Goal: Task Accomplishment & Management: Complete application form

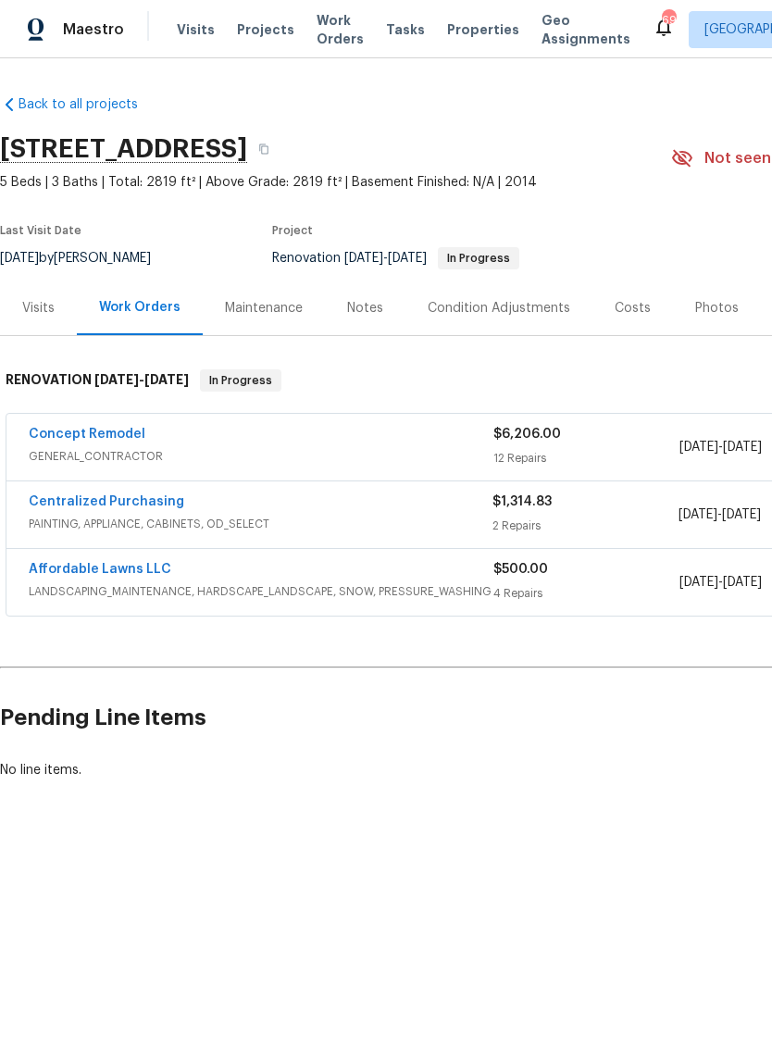
click at [59, 428] on link "Concept Remodel" at bounding box center [87, 434] width 117 height 13
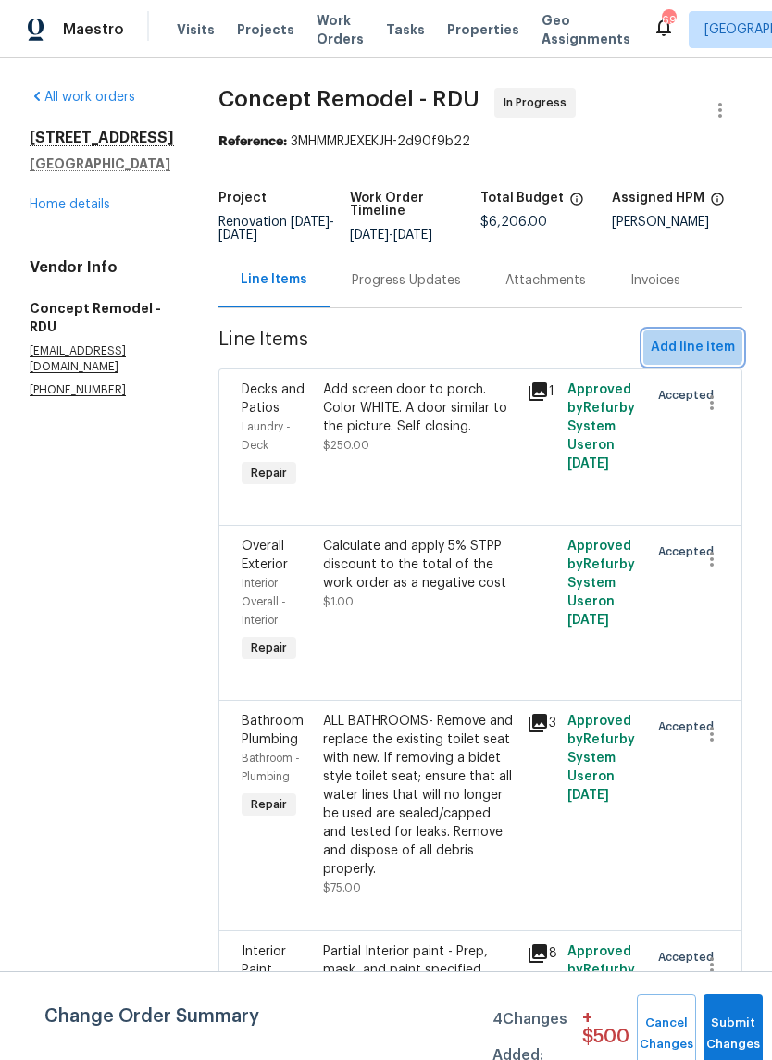
click at [695, 348] on span "Add line item" at bounding box center [693, 347] width 84 height 23
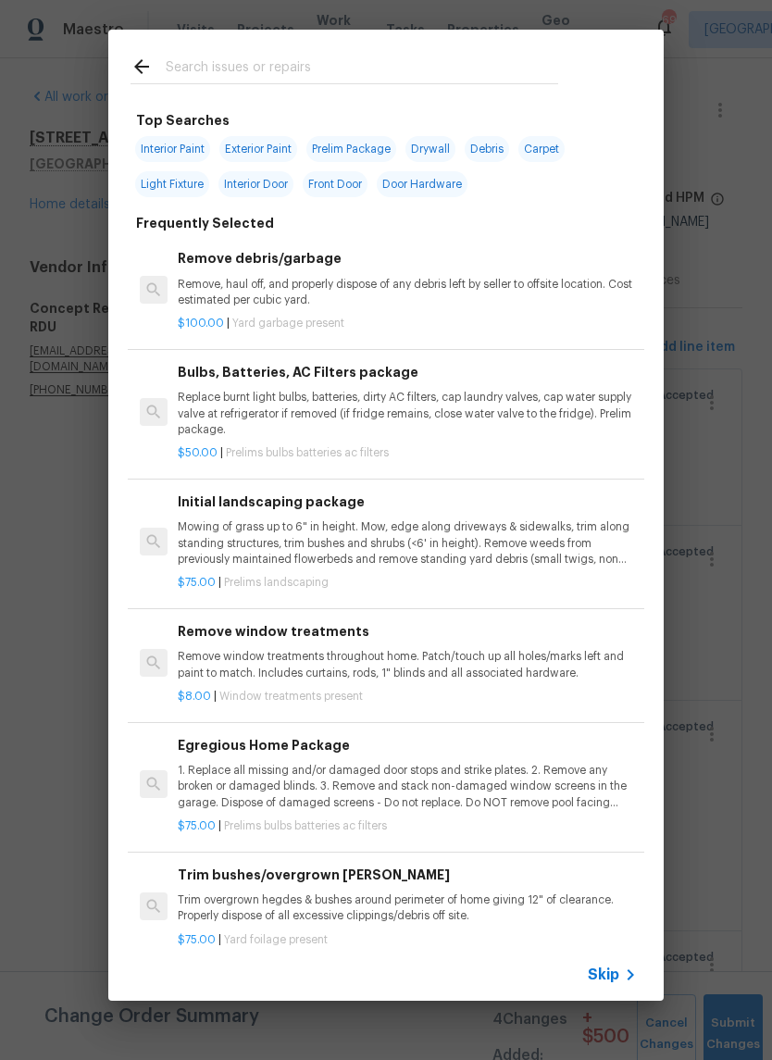
click at [455, 56] on input "text" at bounding box center [362, 70] width 392 height 28
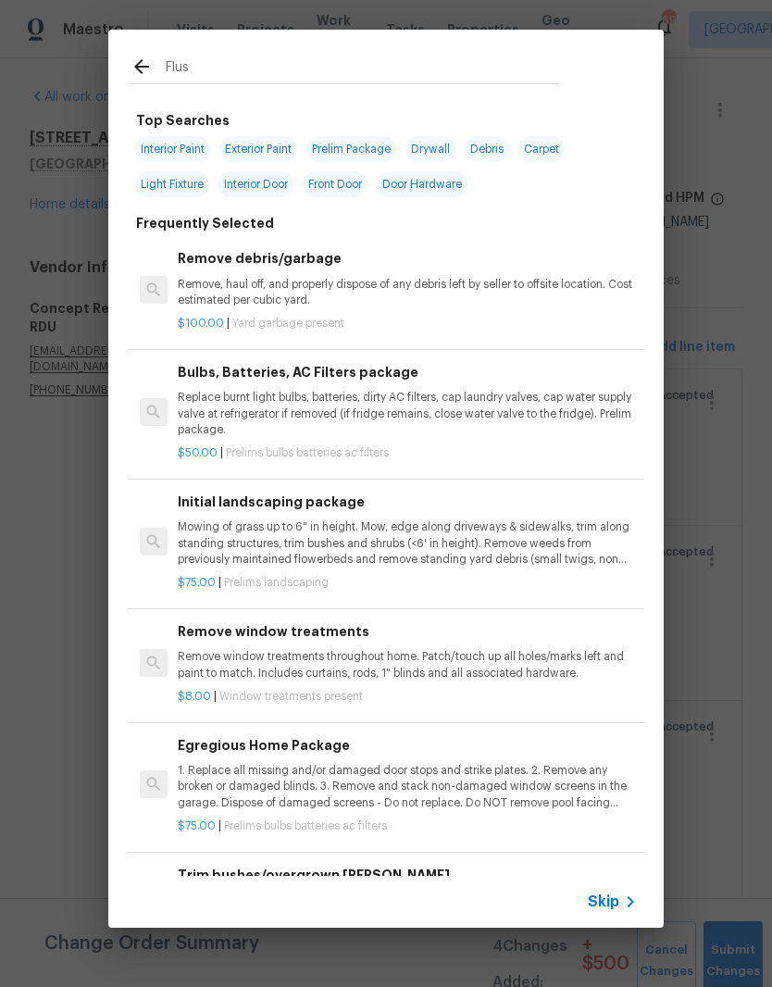
type input "Flush"
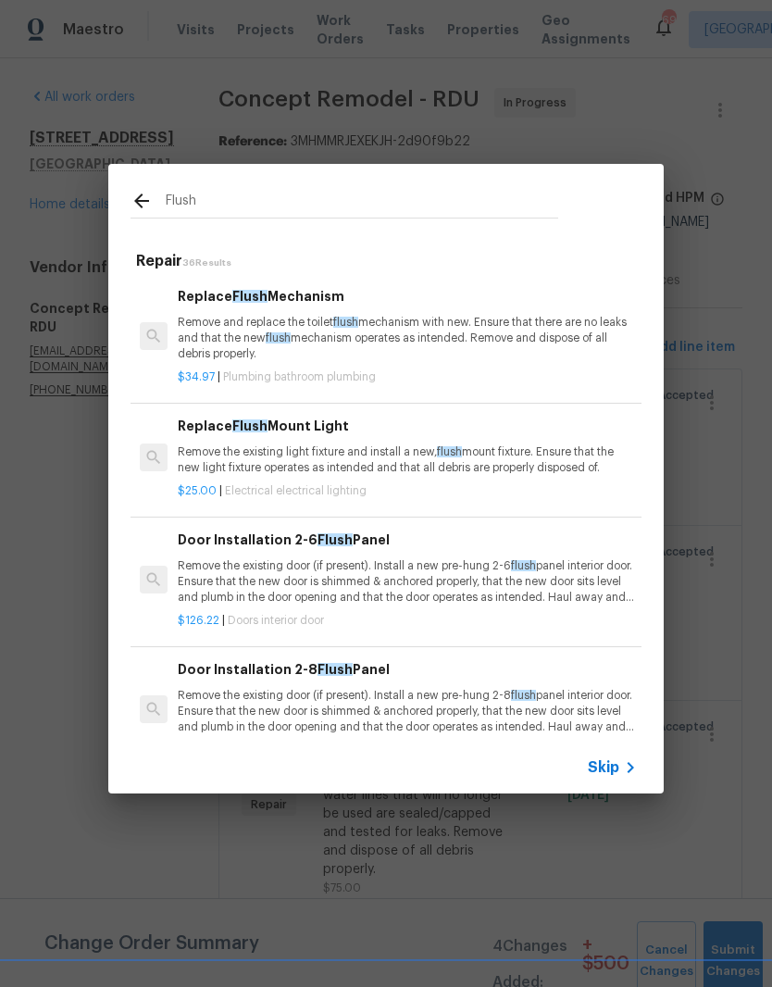
click at [326, 471] on p "Remove the existing light fixture and install a new, flush mount fixture. Ensur…" at bounding box center [407, 459] width 459 height 31
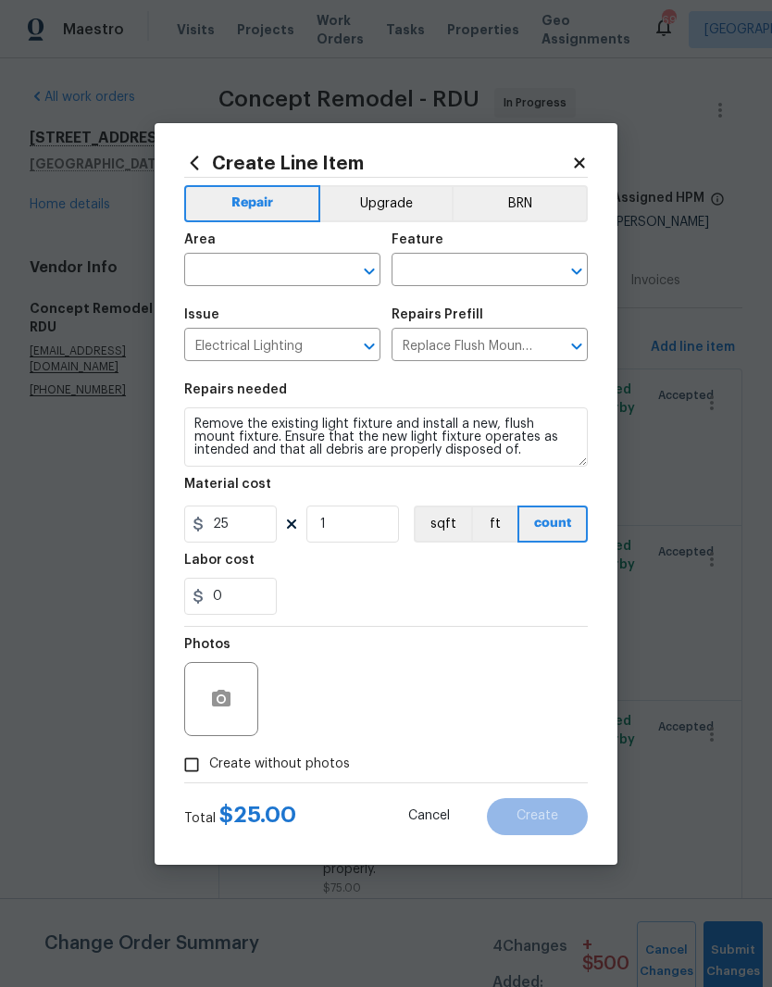
click at [284, 280] on input "text" at bounding box center [256, 271] width 144 height 29
click at [285, 310] on li "Bedroom" at bounding box center [282, 312] width 196 height 31
type input "Bedroom"
click at [450, 273] on input "text" at bounding box center [464, 271] width 144 height 29
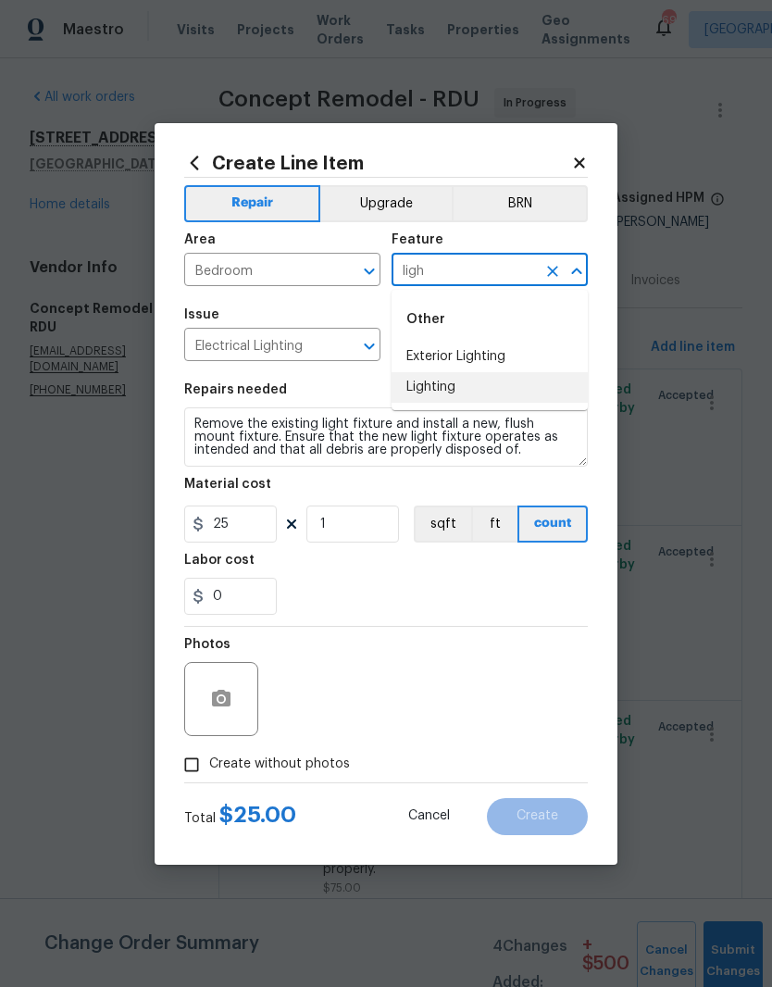
click at [517, 389] on li "Lighting" at bounding box center [490, 387] width 196 height 31
type input "Lighting"
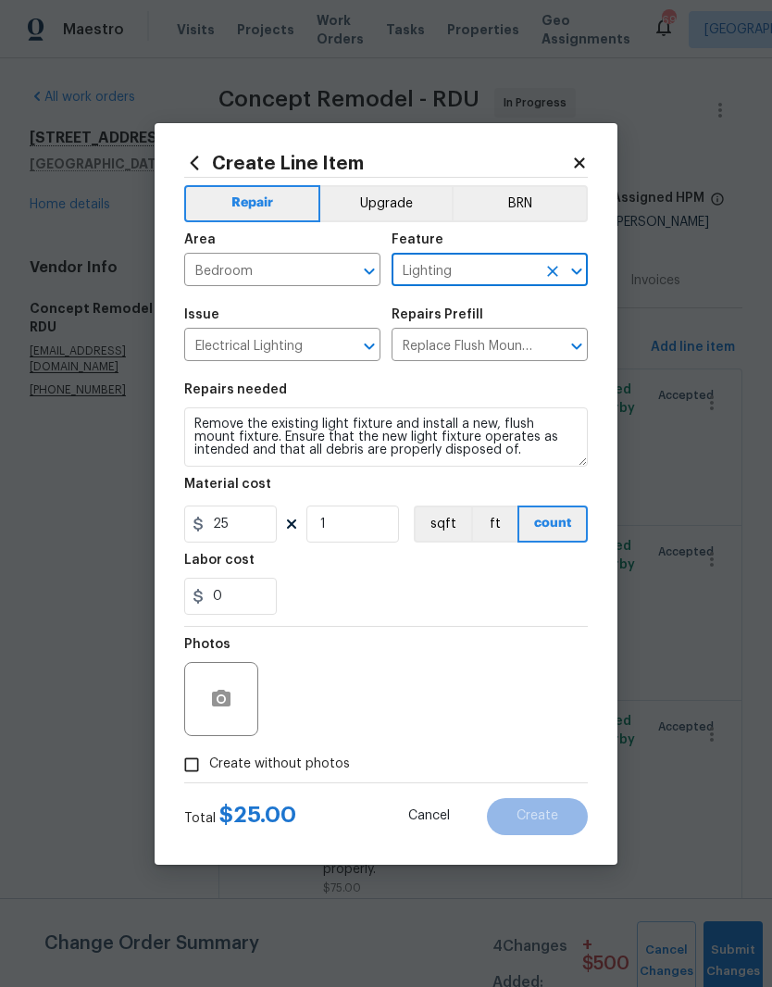
click at [407, 586] on div "0" at bounding box center [386, 596] width 404 height 37
click at [239, 708] on button "button" at bounding box center [221, 699] width 44 height 44
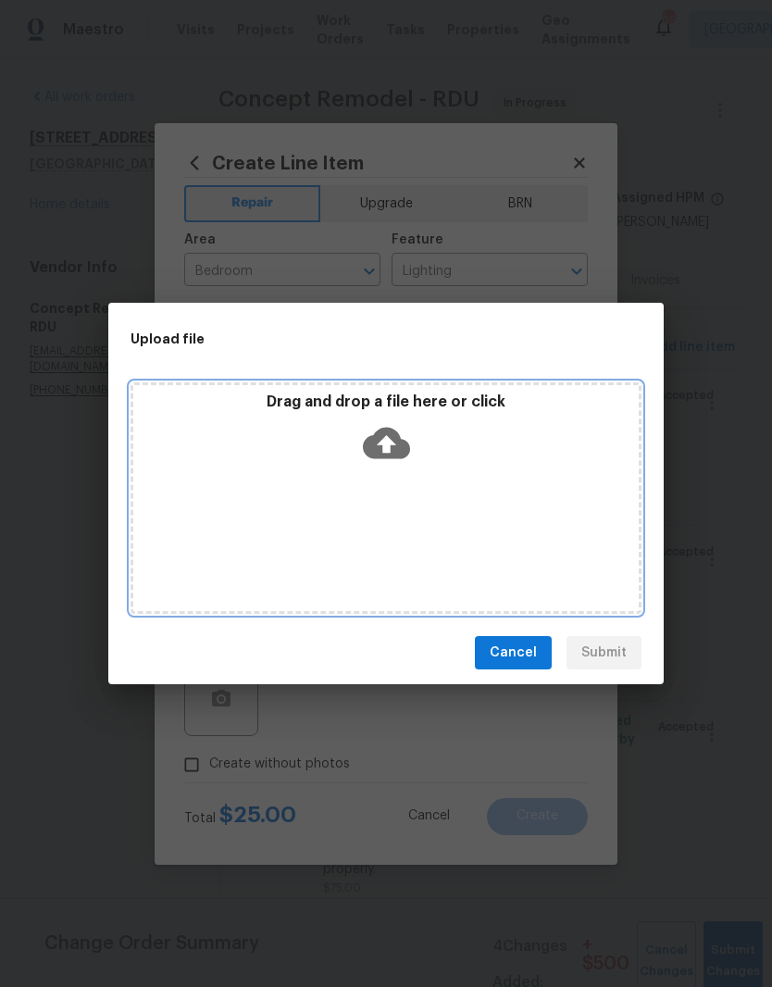
click at [419, 487] on div "Drag and drop a file here or click" at bounding box center [386, 497] width 511 height 231
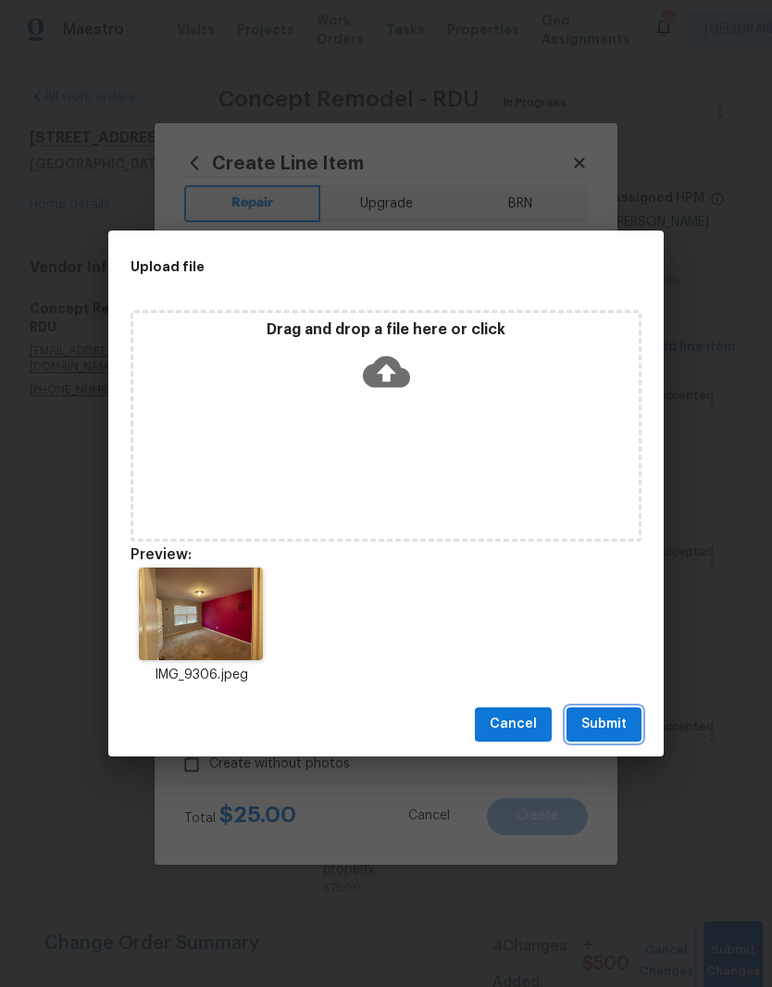
click at [629, 716] on button "Submit" at bounding box center [604, 724] width 75 height 34
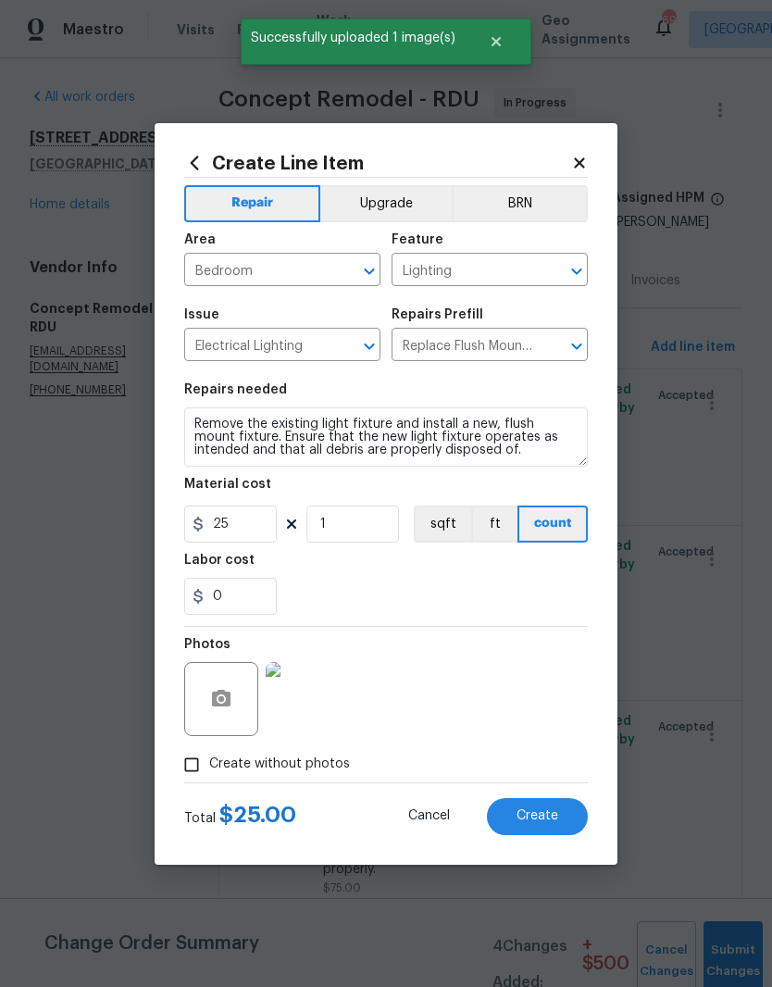
click at [560, 828] on button "Create" at bounding box center [537, 816] width 101 height 37
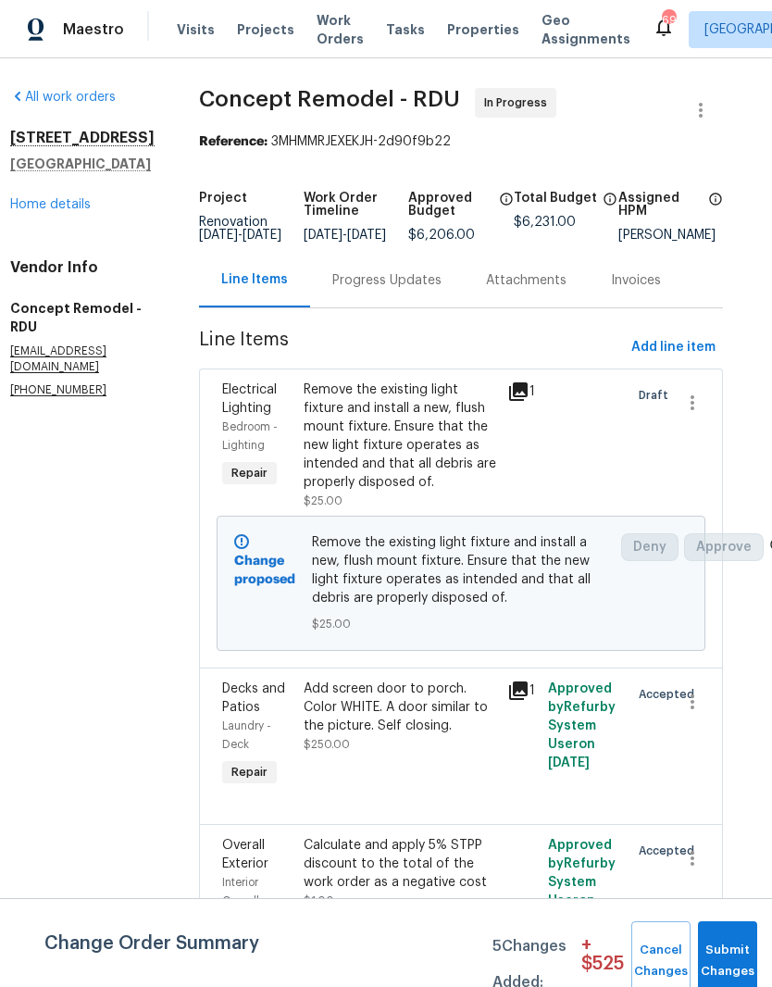
scroll to position [0, 19]
click at [696, 359] on span "Add line item" at bounding box center [673, 347] width 84 height 23
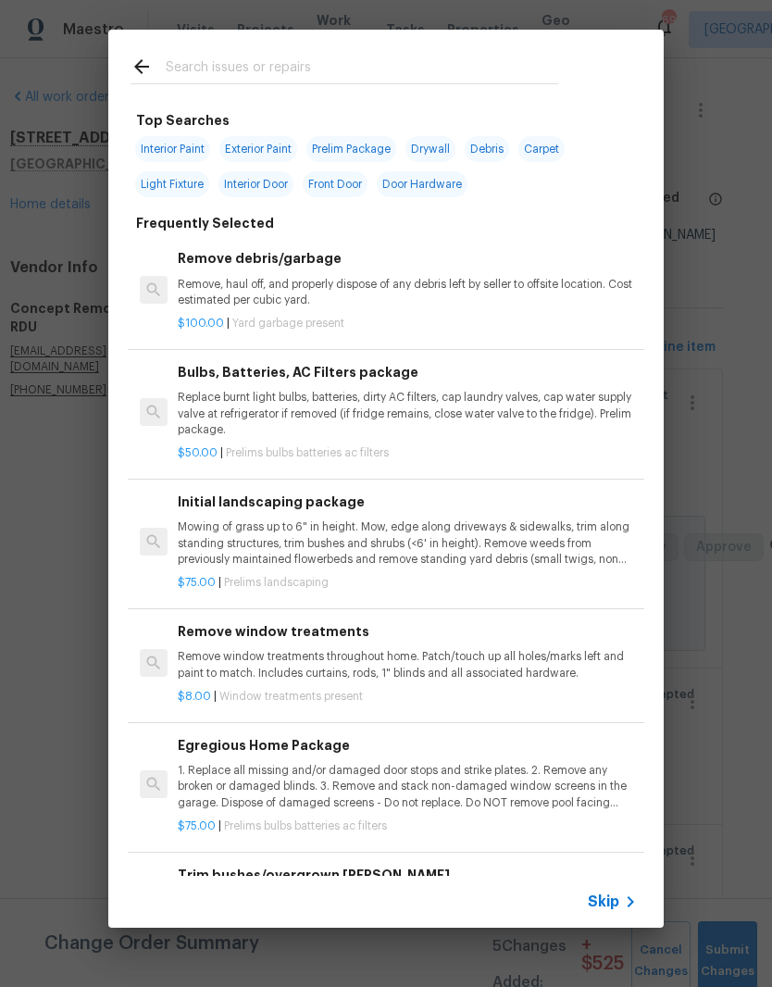
click at [361, 60] on input "text" at bounding box center [362, 70] width 392 height 28
type input "Alarm"
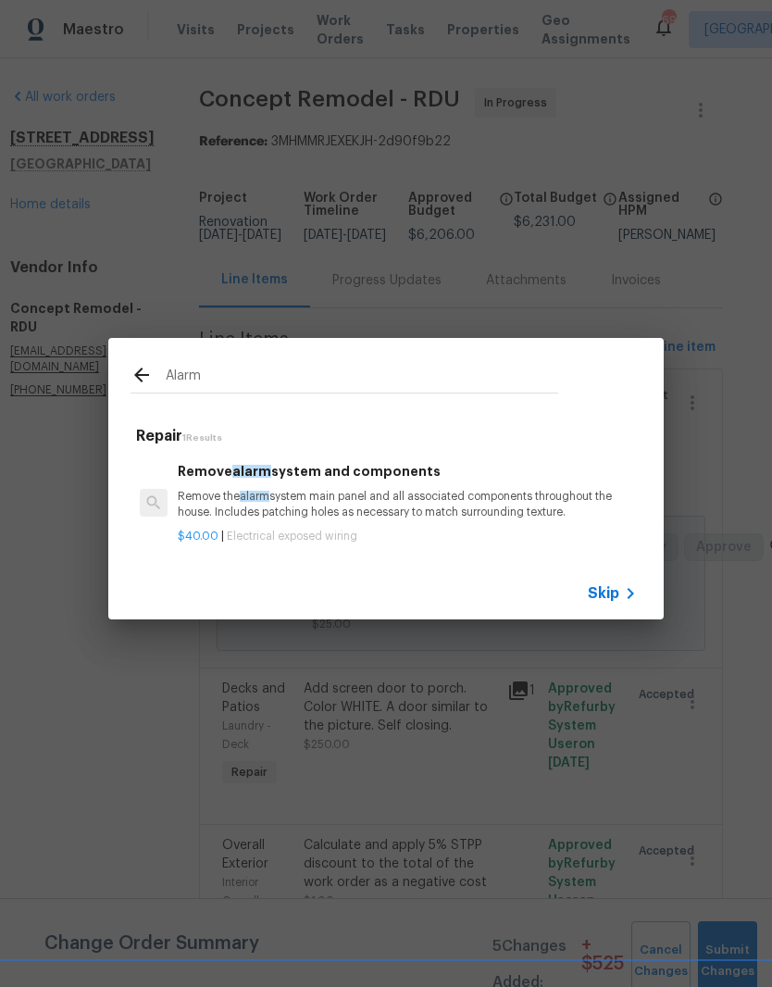
click at [387, 502] on p "Remove the alarm system main panel and all associated components throughout the…" at bounding box center [407, 504] width 459 height 31
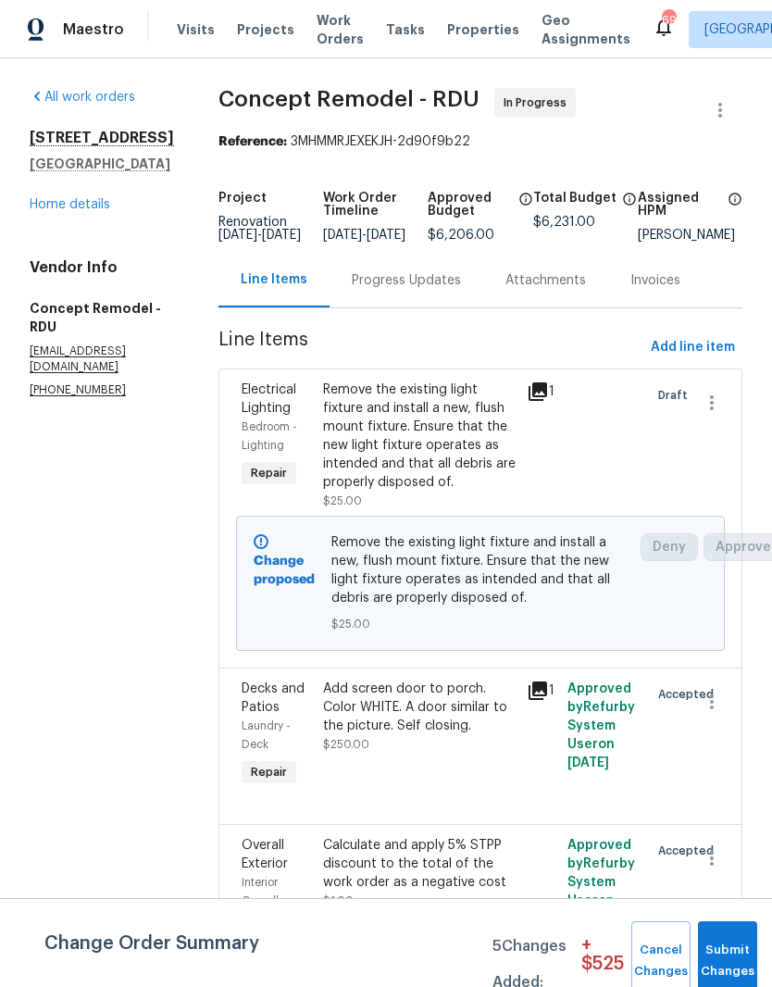
scroll to position [0, 0]
click at [721, 359] on span "Add line item" at bounding box center [693, 347] width 84 height 23
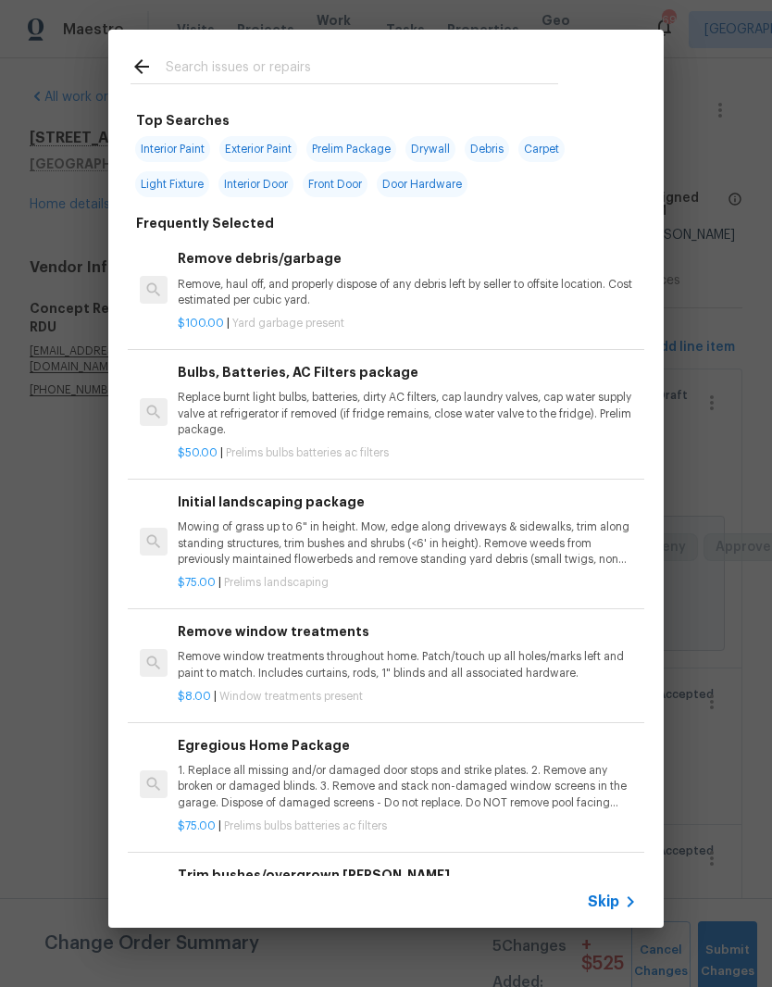
click at [320, 63] on input "text" at bounding box center [362, 70] width 392 height 28
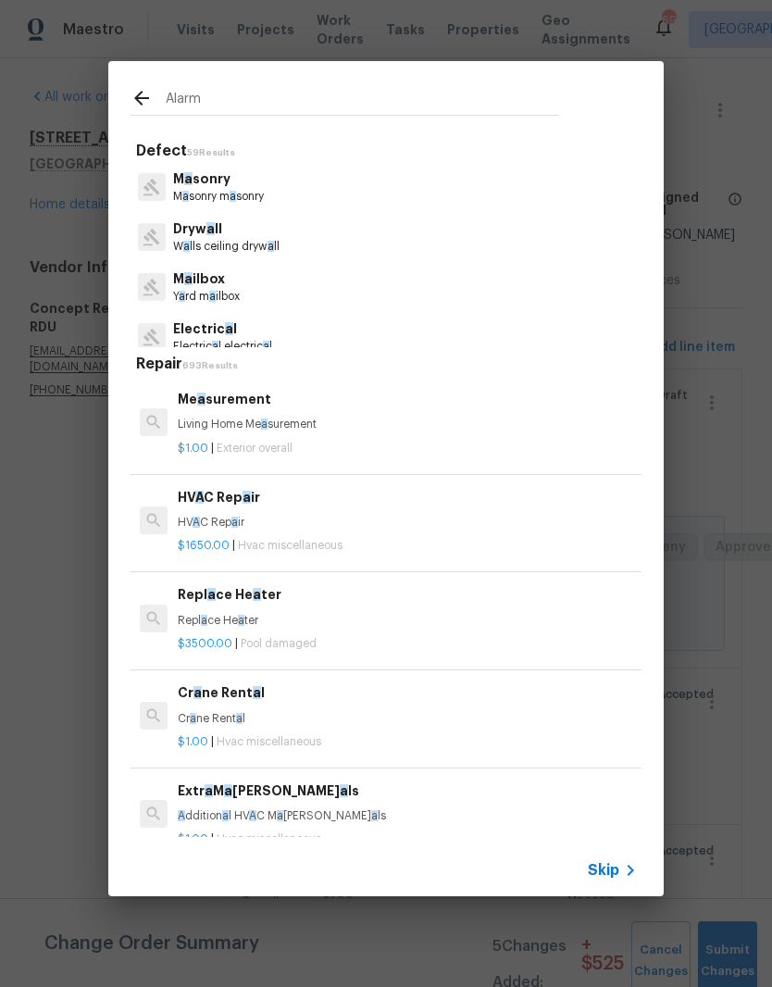
type input "Alarm"
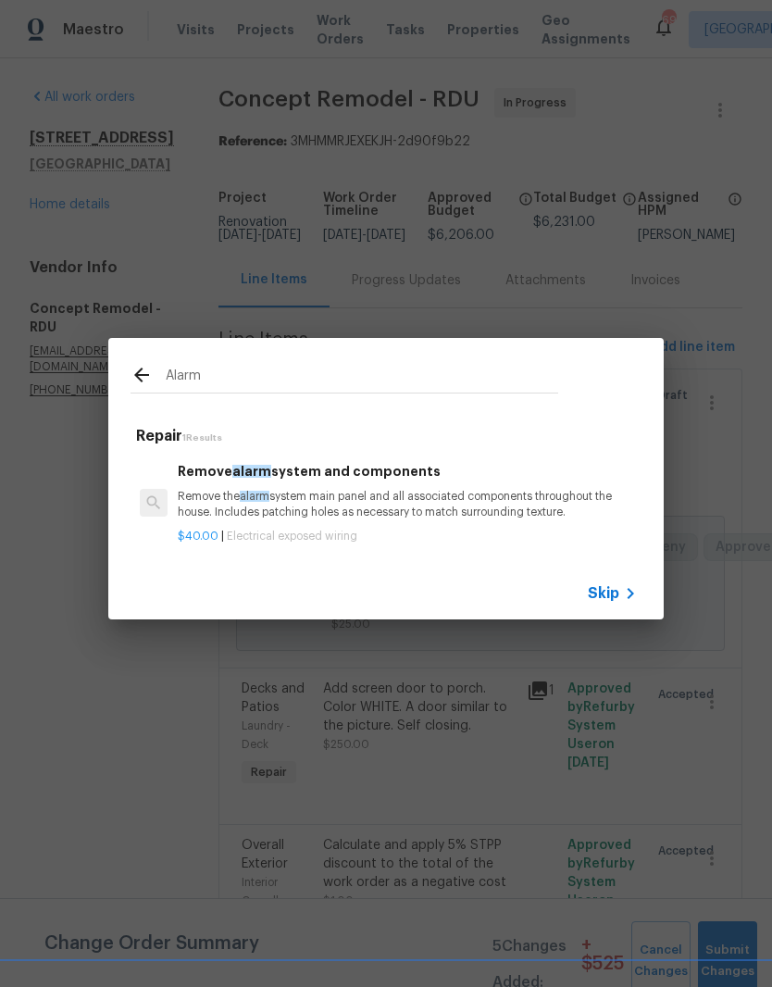
click at [417, 493] on p "Remove the alarm system main panel and all associated components throughout the…" at bounding box center [407, 504] width 459 height 31
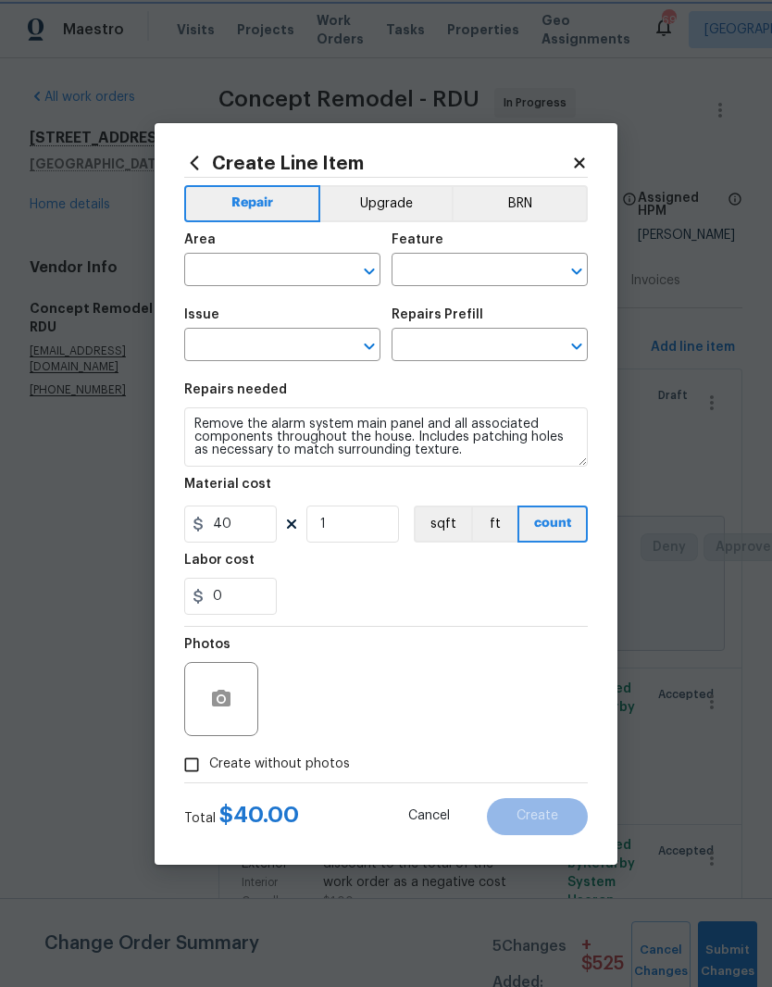
type input "Exposed wiring"
type input "Remove alarm system and components $40.00"
click at [273, 273] on input "text" at bounding box center [256, 271] width 144 height 29
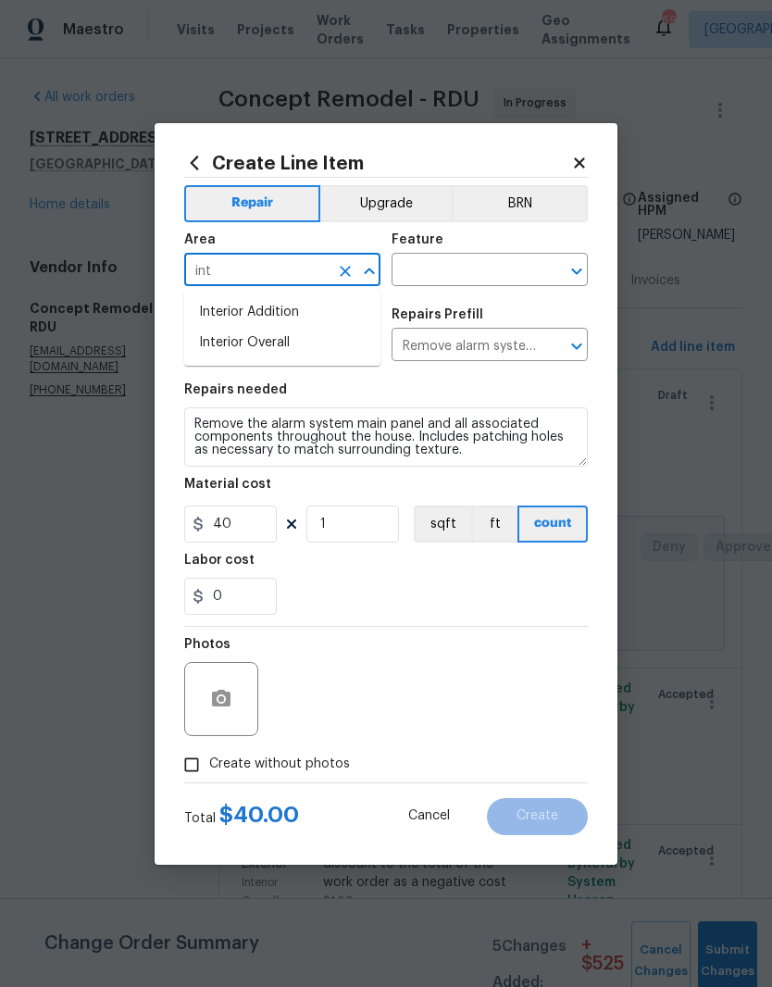
click at [279, 350] on li "Interior Overall" at bounding box center [282, 343] width 196 height 31
type input "Interior Overall"
click at [483, 267] on input "text" at bounding box center [464, 271] width 144 height 29
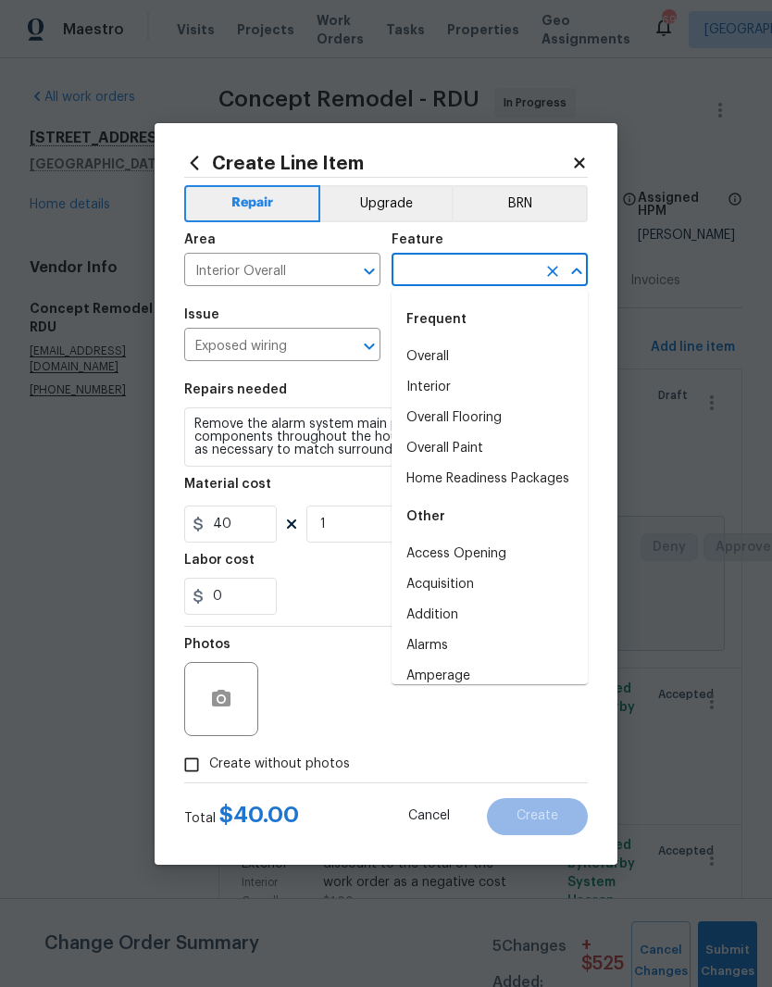
click at [558, 477] on li "Home Readiness Packages" at bounding box center [490, 479] width 196 height 31
type input "Home Readiness Packages"
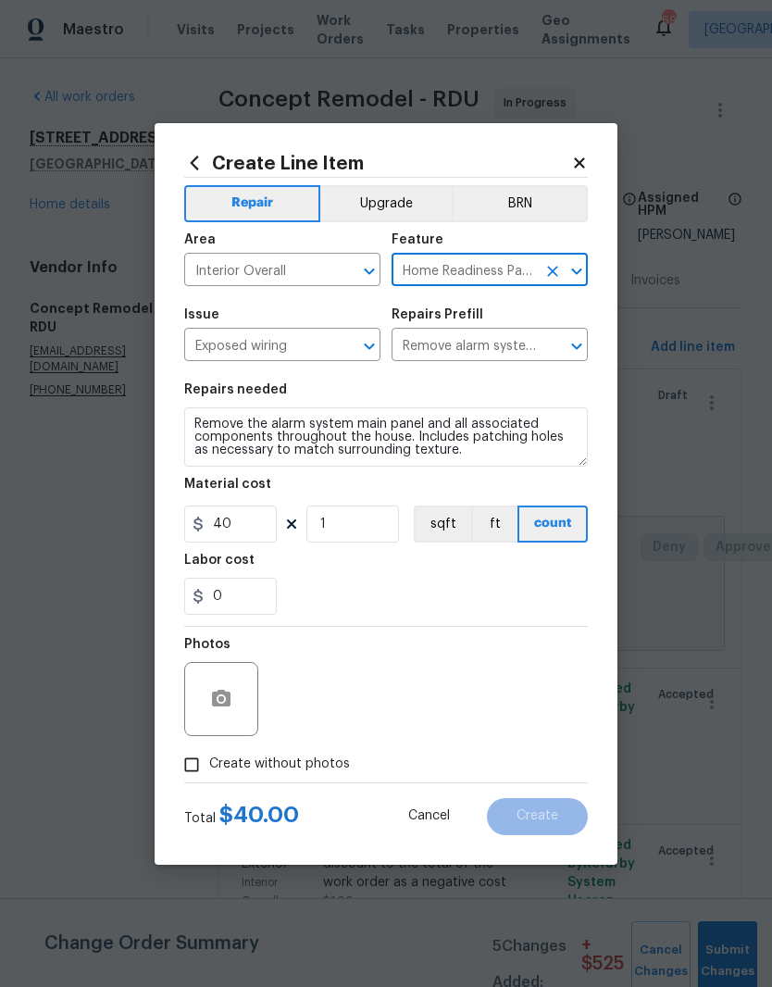
click at [390, 583] on div "0" at bounding box center [386, 596] width 404 height 37
click at [226, 706] on icon "button" at bounding box center [221, 698] width 19 height 17
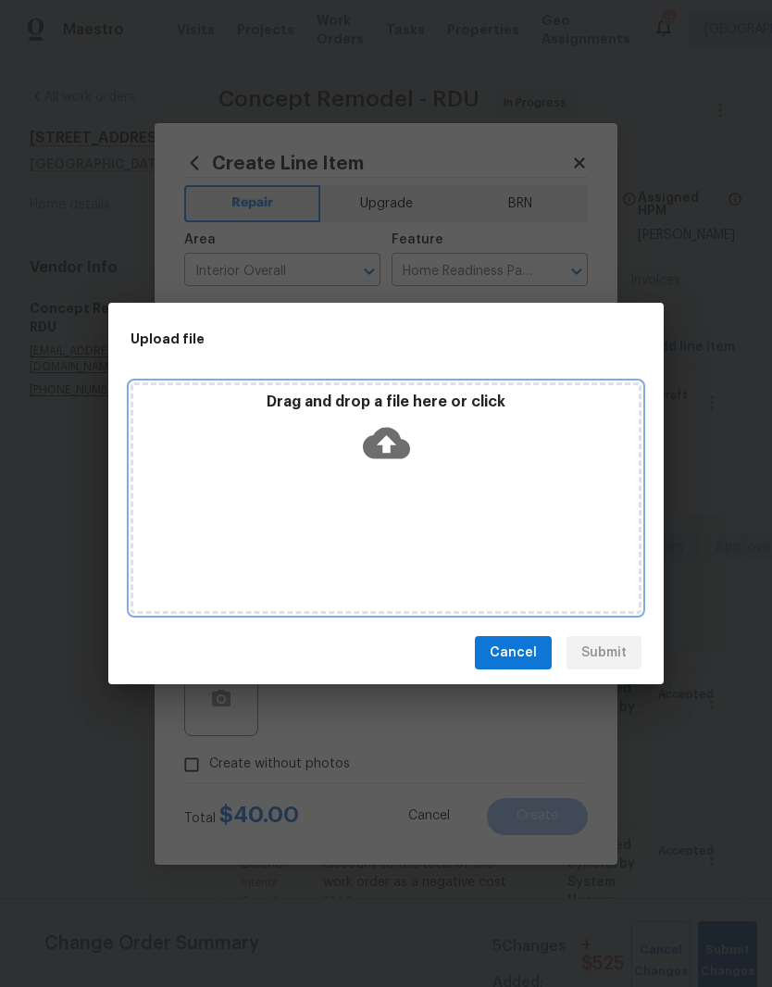
click at [400, 442] on icon at bounding box center [386, 443] width 47 height 31
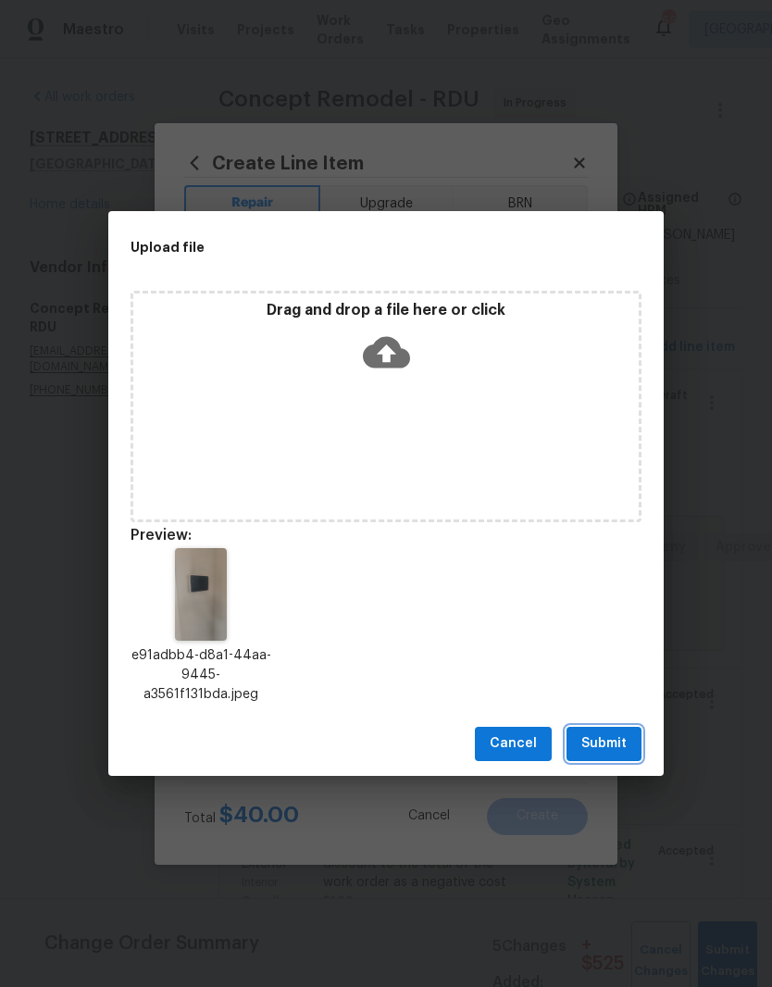
click at [614, 753] on span "Submit" at bounding box center [603, 743] width 45 height 23
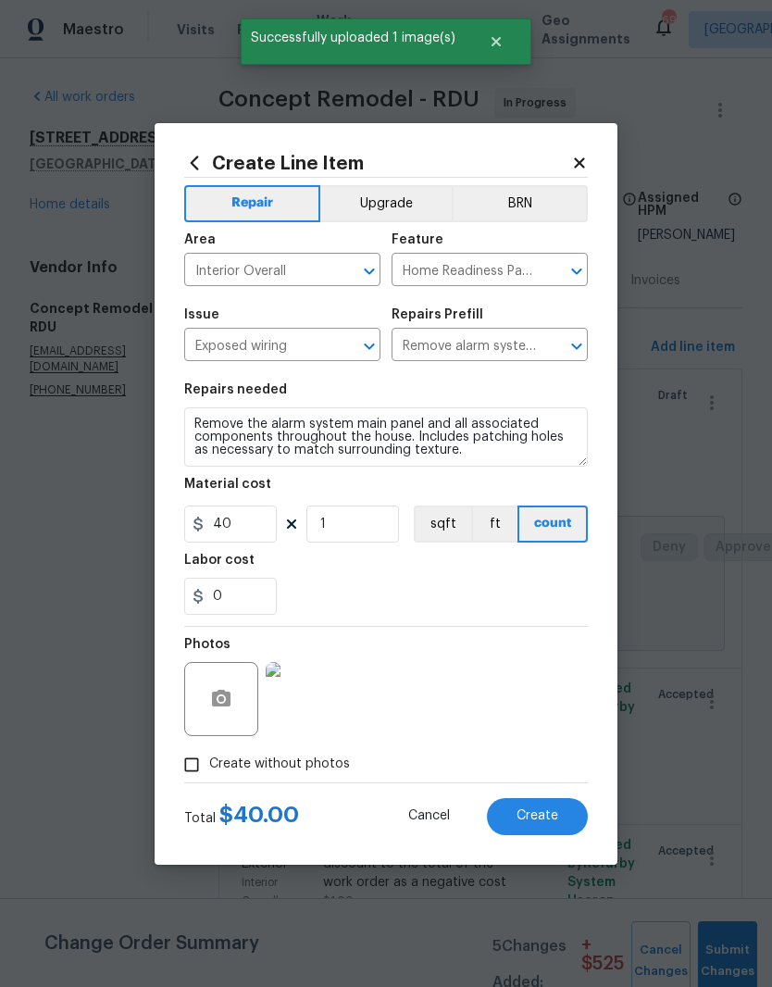
click at [556, 828] on button "Create" at bounding box center [537, 816] width 101 height 37
type input "0"
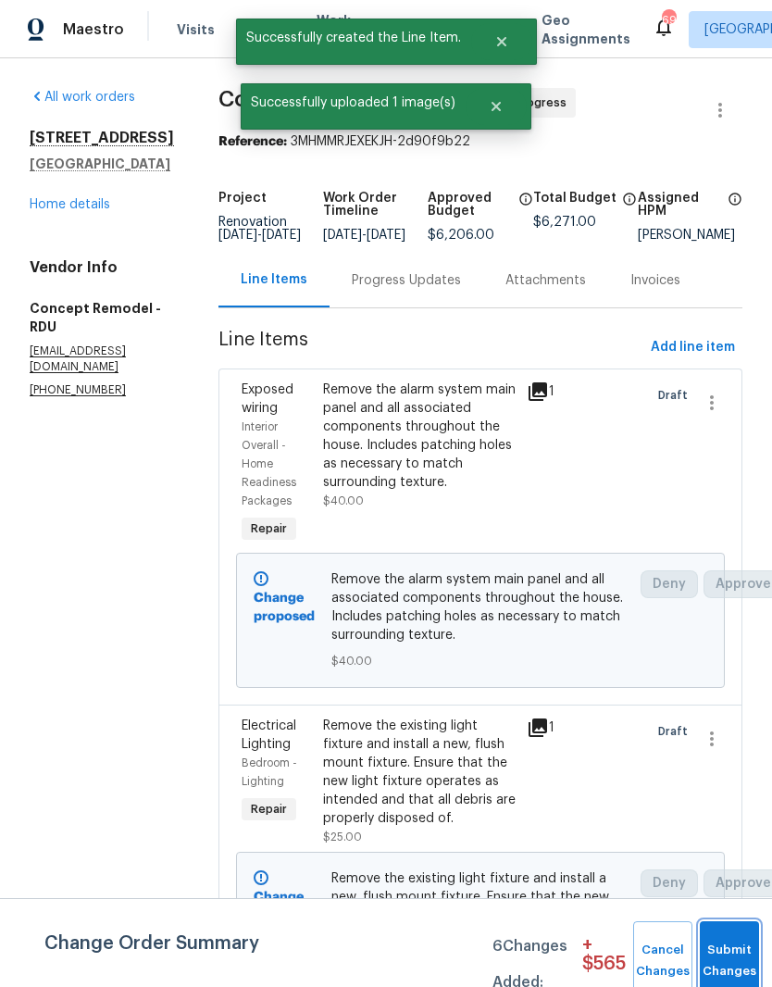
click at [742, 950] on button "Submit Changes" at bounding box center [729, 961] width 59 height 80
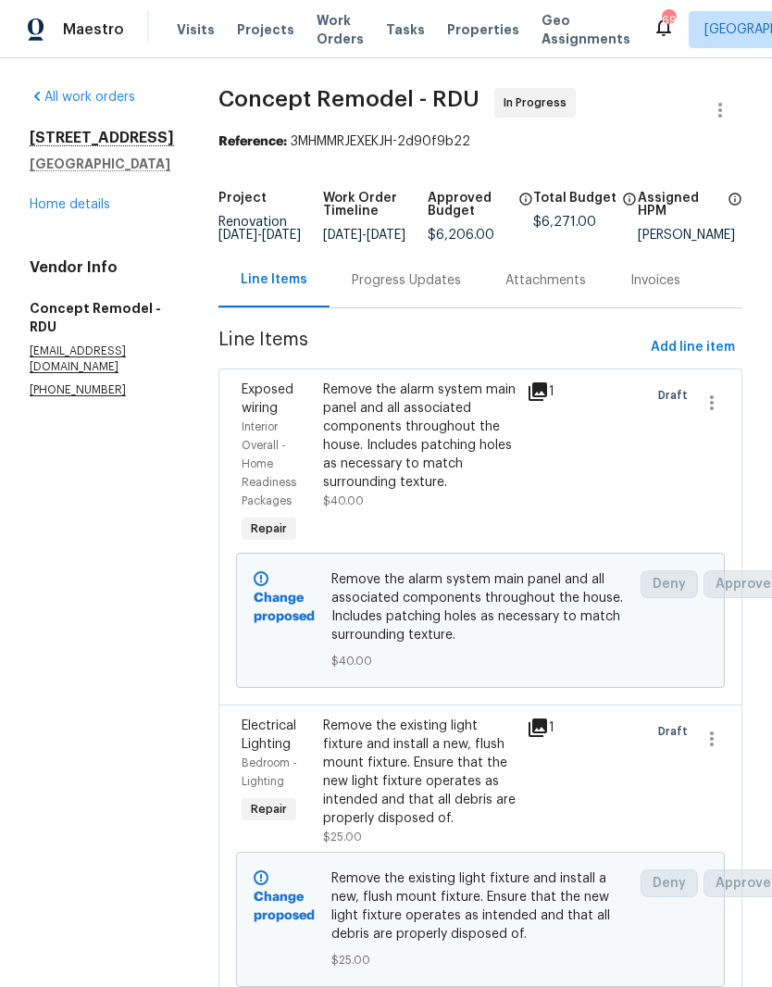
click at [70, 211] on link "Home details" at bounding box center [70, 204] width 81 height 13
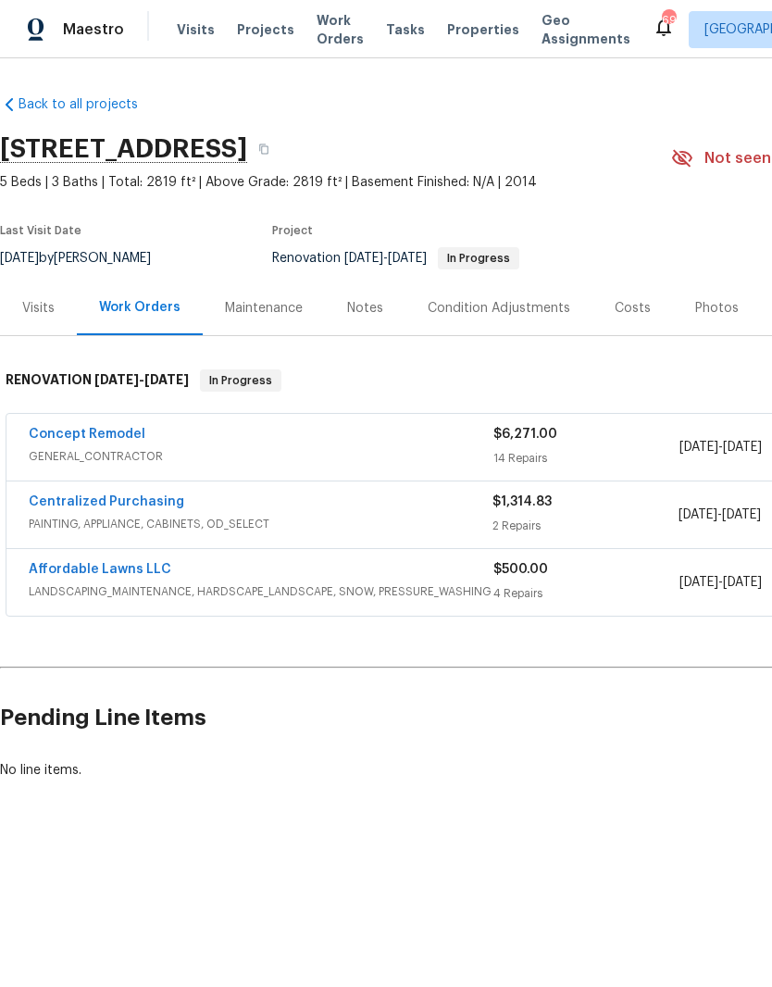
click at [371, 314] on div "Notes" at bounding box center [365, 308] width 36 height 19
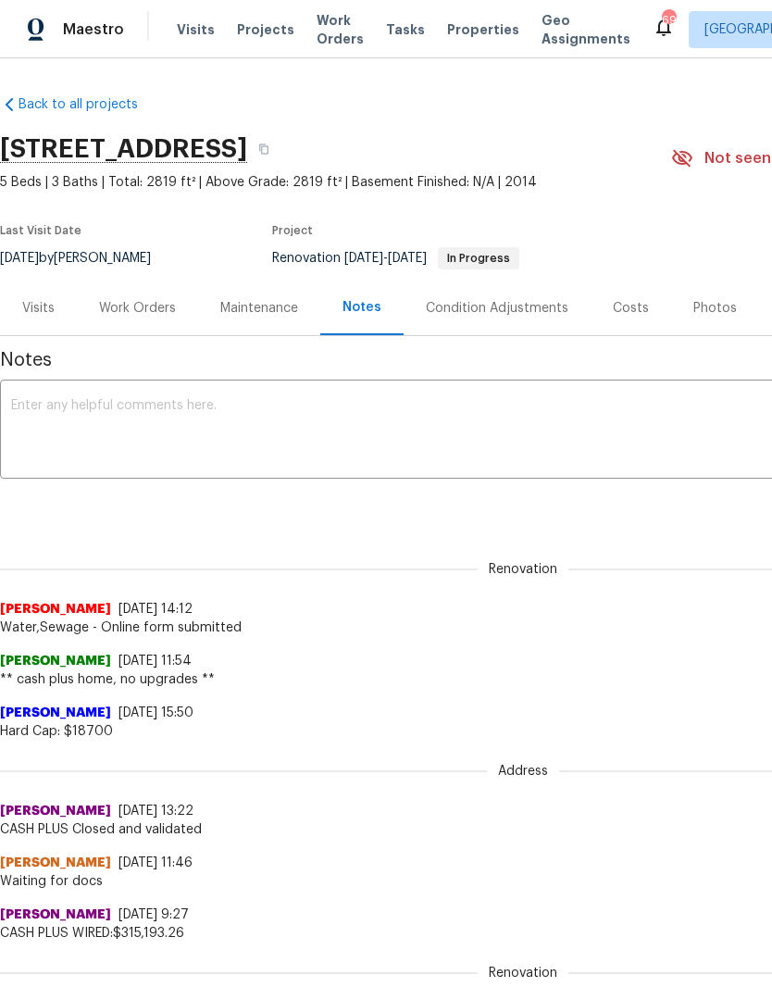
click at [141, 319] on div "Work Orders" at bounding box center [137, 307] width 121 height 55
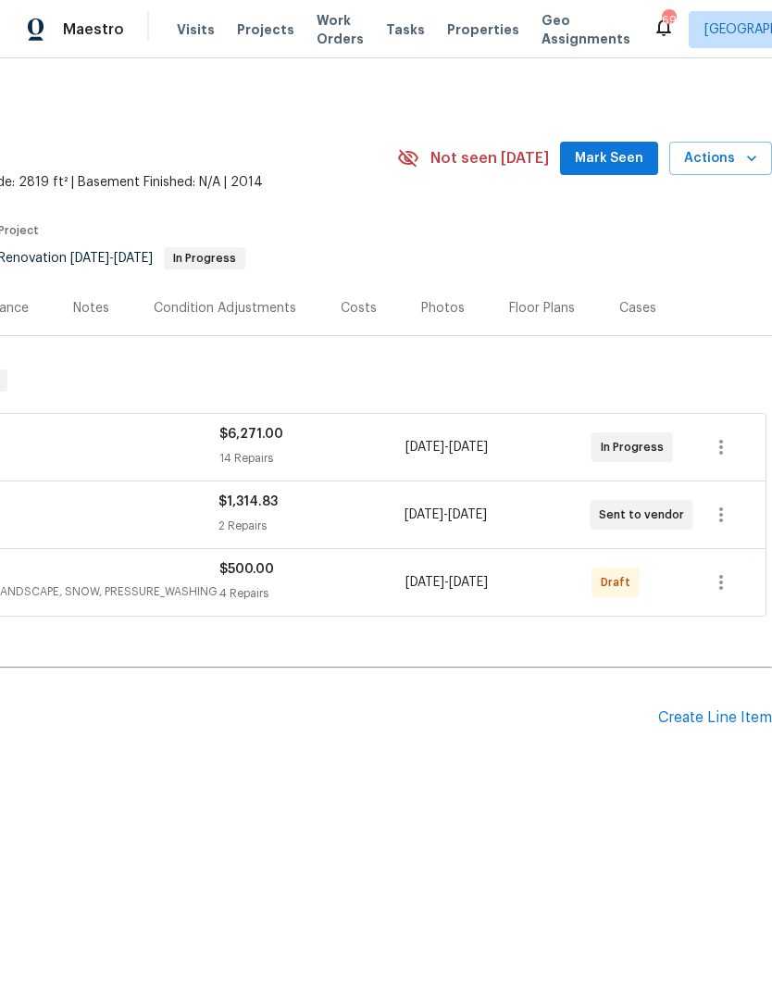
scroll to position [0, 274]
click at [746, 726] on div "Create Line Item" at bounding box center [715, 718] width 114 height 18
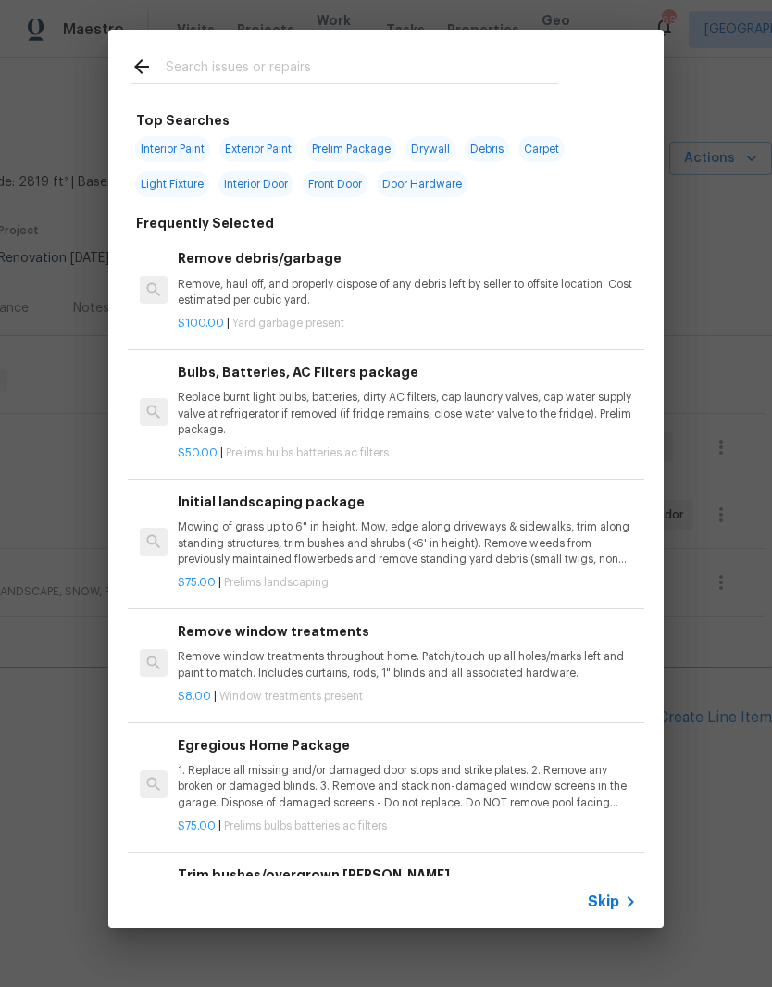
click at [409, 67] on input "text" at bounding box center [362, 70] width 392 height 28
type input "Carp"
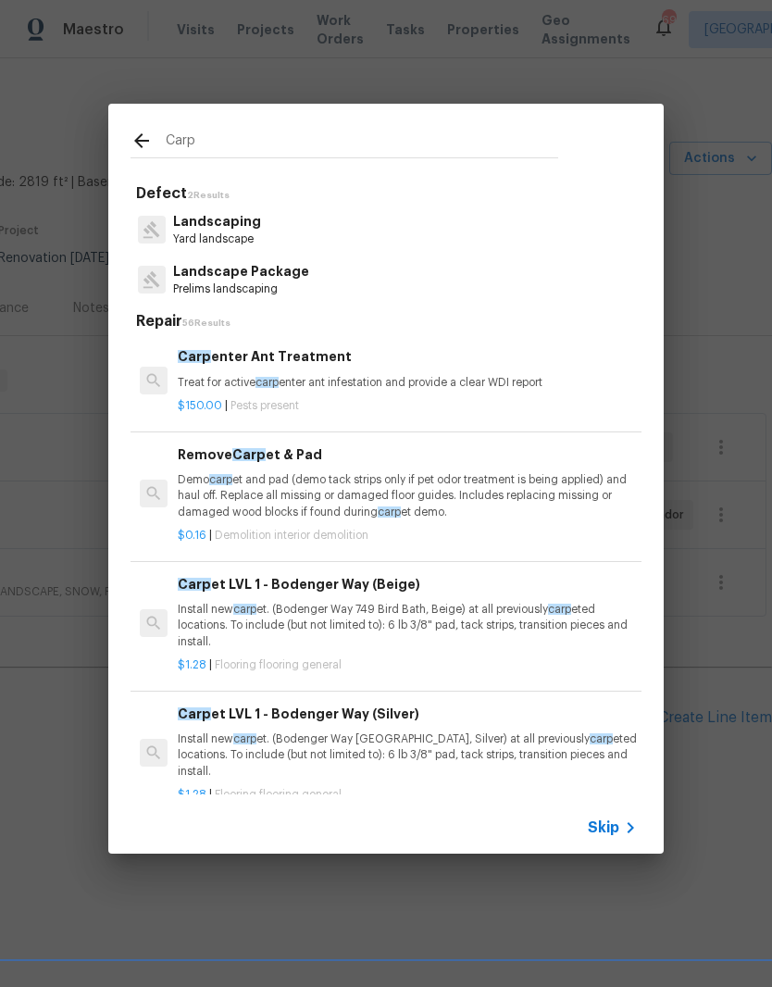
click at [513, 594] on div "Carp et LVL 1 - Bodenger Way (Beige) Install new carp et. (Bodenger Way 749 Bir…" at bounding box center [407, 612] width 459 height 76
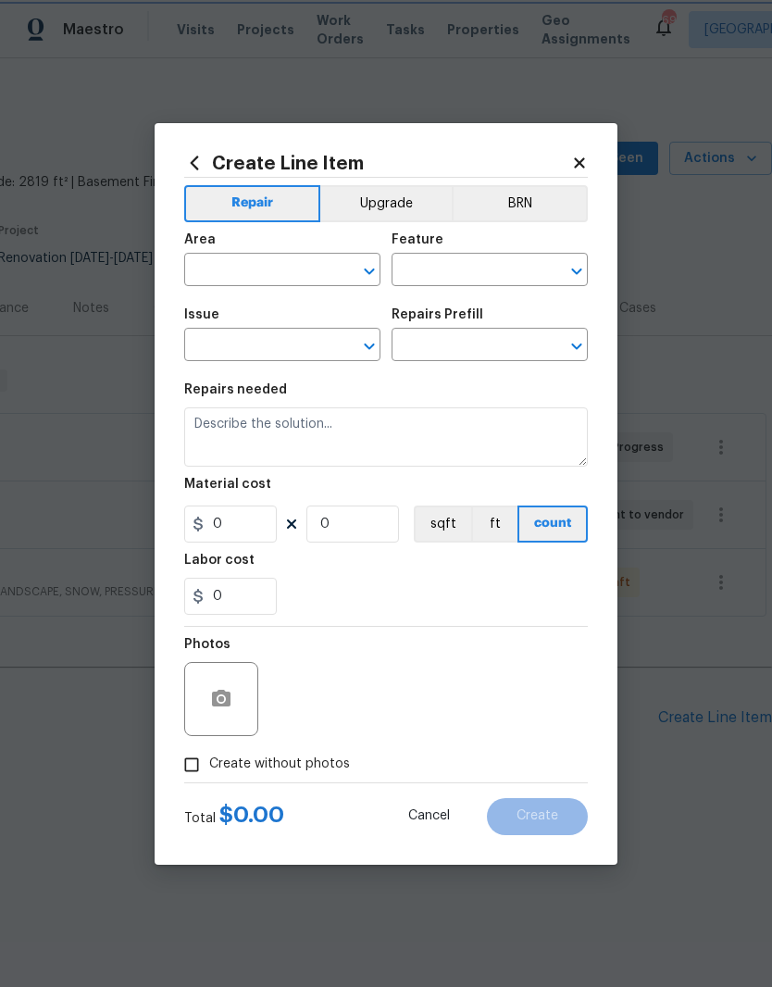
type input "Overall Flooring"
type input "Flooring General"
type input "Carpet LVL 1 - Bodenger Way (Beige) $1.28"
type textarea "Install new carpet. (Bodenger Way 749 Bird Bath, Beige) at all previously carpe…"
type input "1.28"
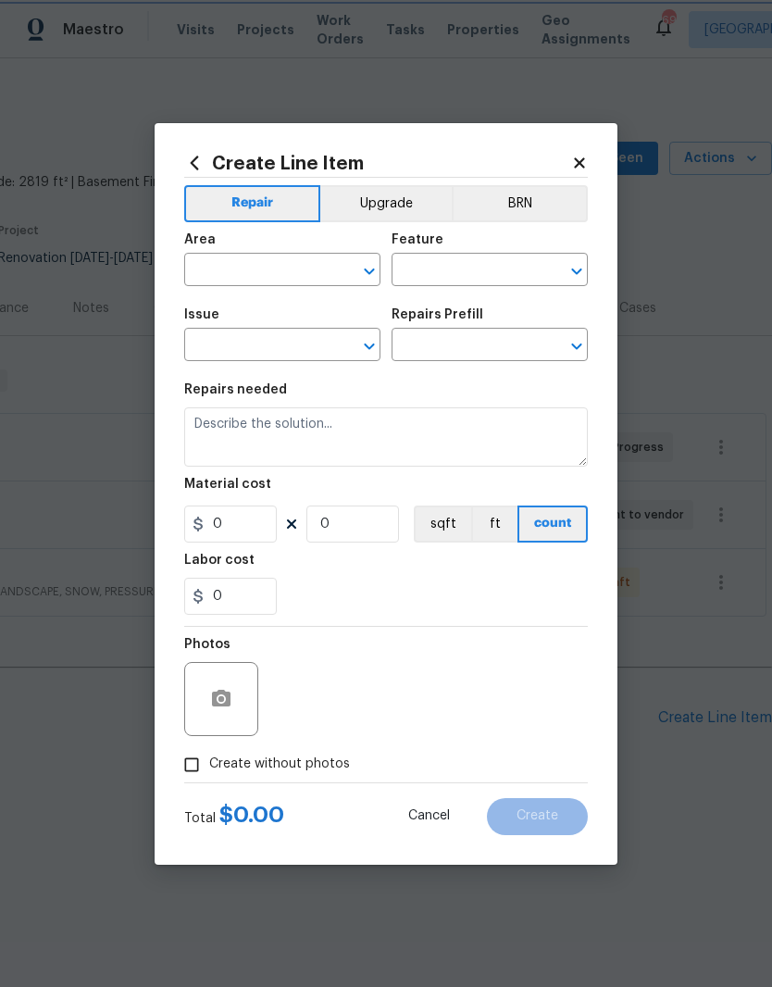
type input "1"
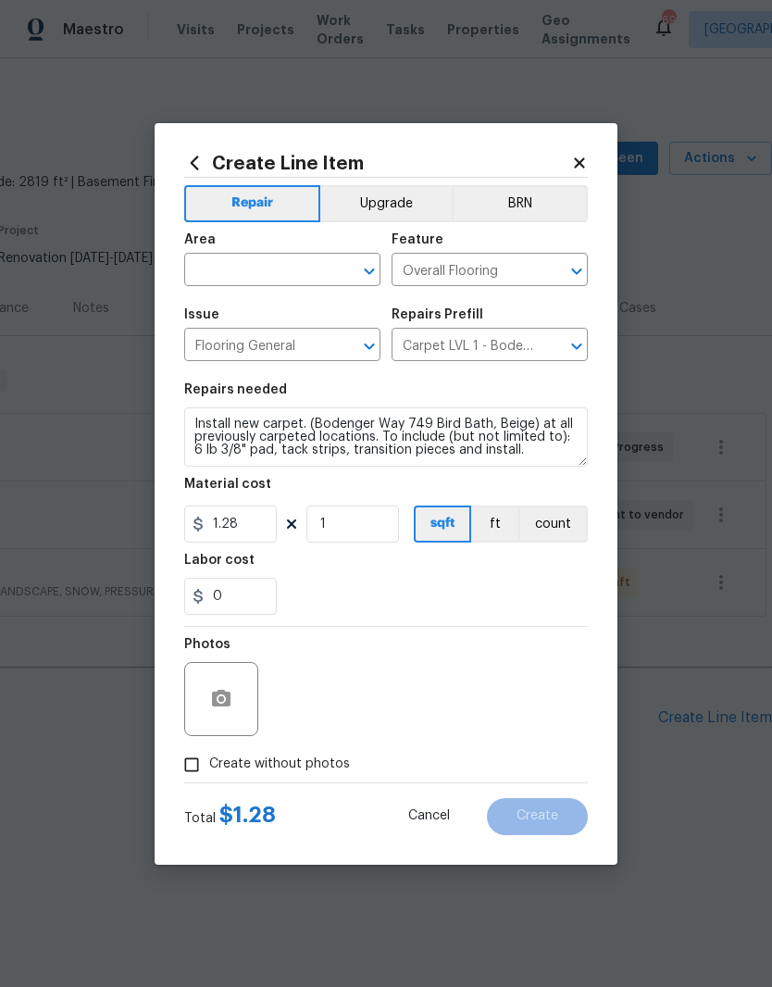
click at [272, 269] on input "text" at bounding box center [256, 271] width 144 height 29
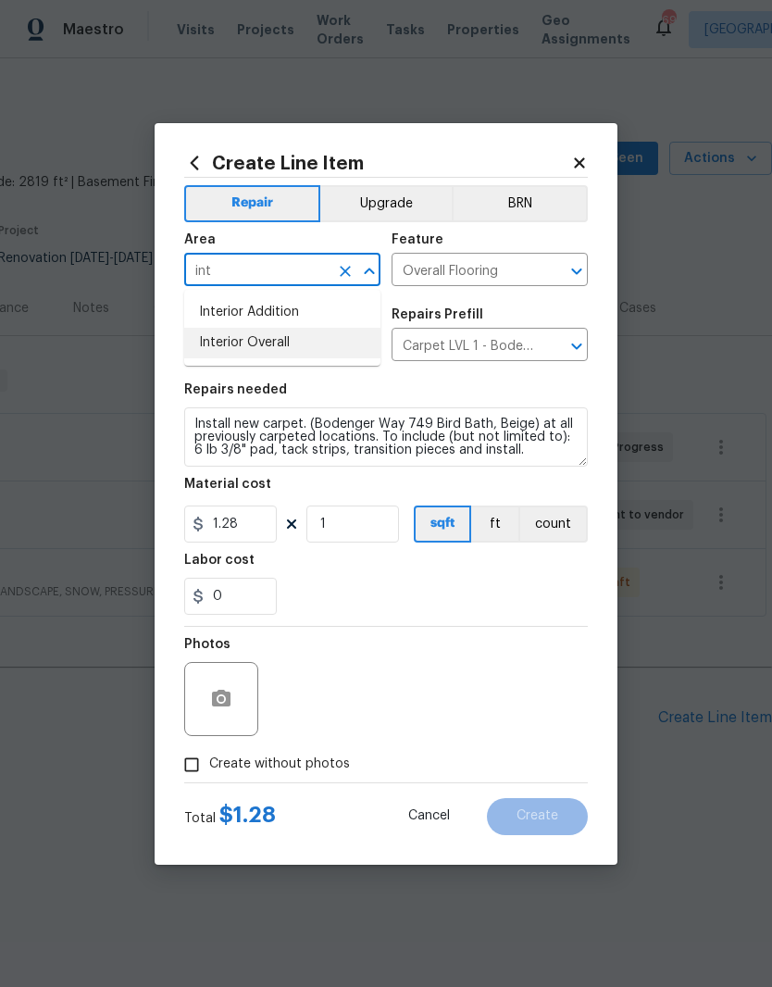
click at [233, 347] on li "Interior Overall" at bounding box center [282, 343] width 196 height 31
type input "Interior Overall"
click at [318, 587] on div "0" at bounding box center [386, 596] width 404 height 37
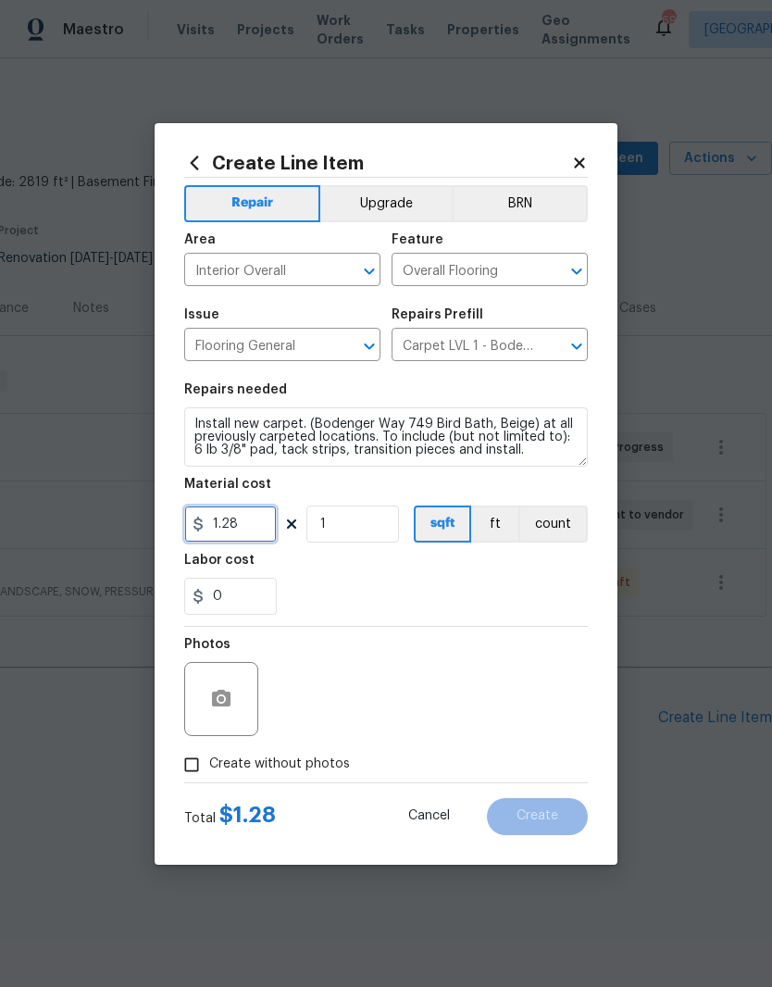
click at [254, 527] on input "1.28" at bounding box center [230, 523] width 93 height 37
type input "2325.47"
click at [374, 584] on div "0" at bounding box center [386, 596] width 404 height 37
click at [235, 702] on button "button" at bounding box center [221, 699] width 44 height 44
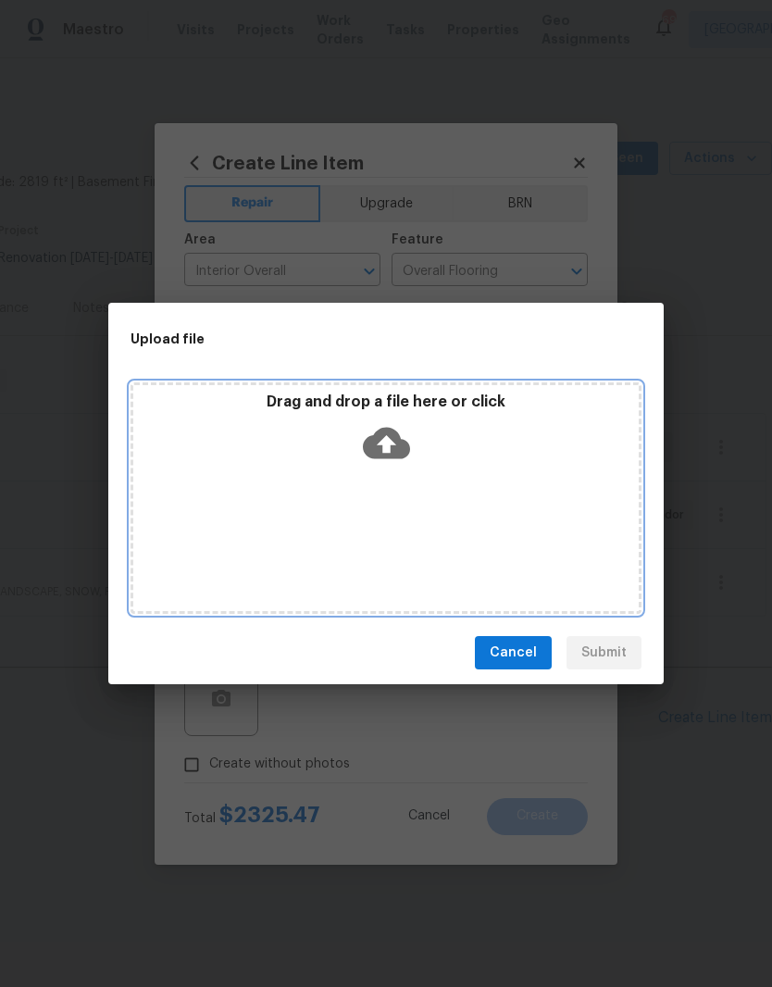
click at [501, 478] on div "Drag and drop a file here or click" at bounding box center [386, 497] width 511 height 231
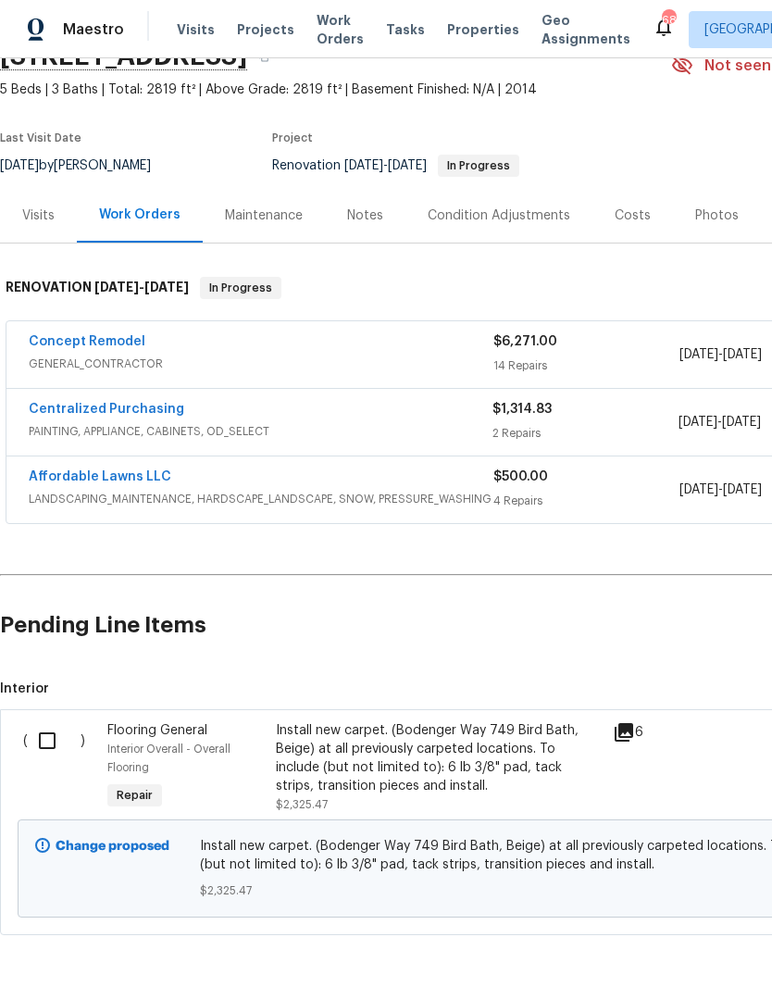
scroll to position [92, 0]
click at [45, 741] on input "checkbox" at bounding box center [54, 741] width 53 height 39
checkbox input "true"
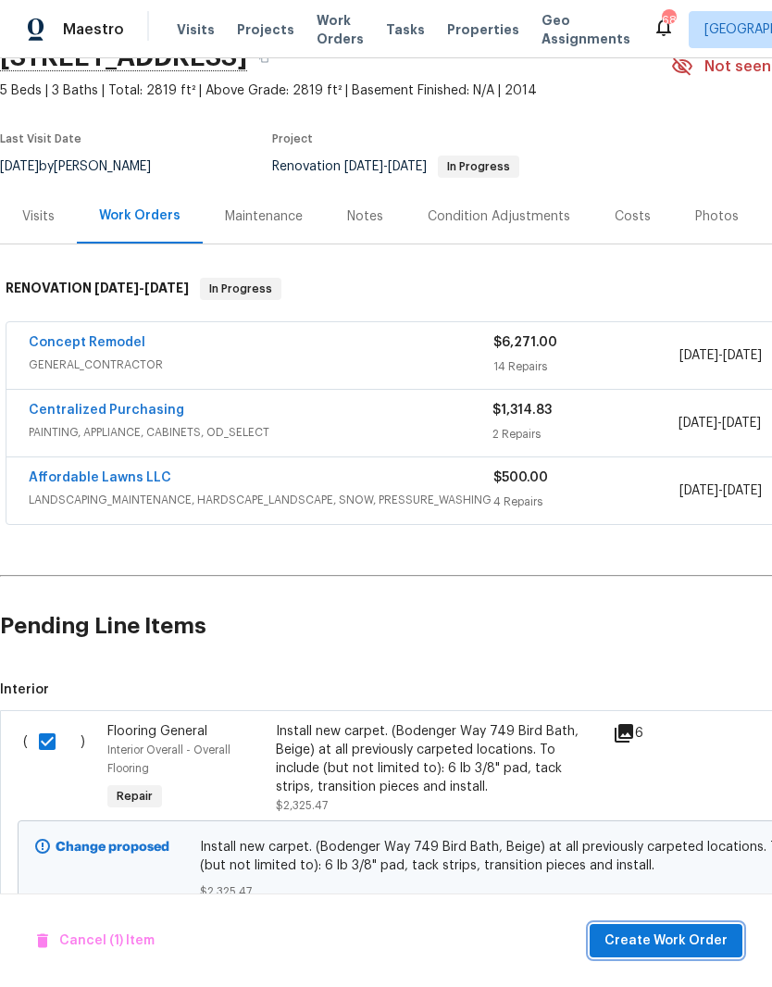
click at [662, 944] on span "Create Work Order" at bounding box center [665, 940] width 123 height 23
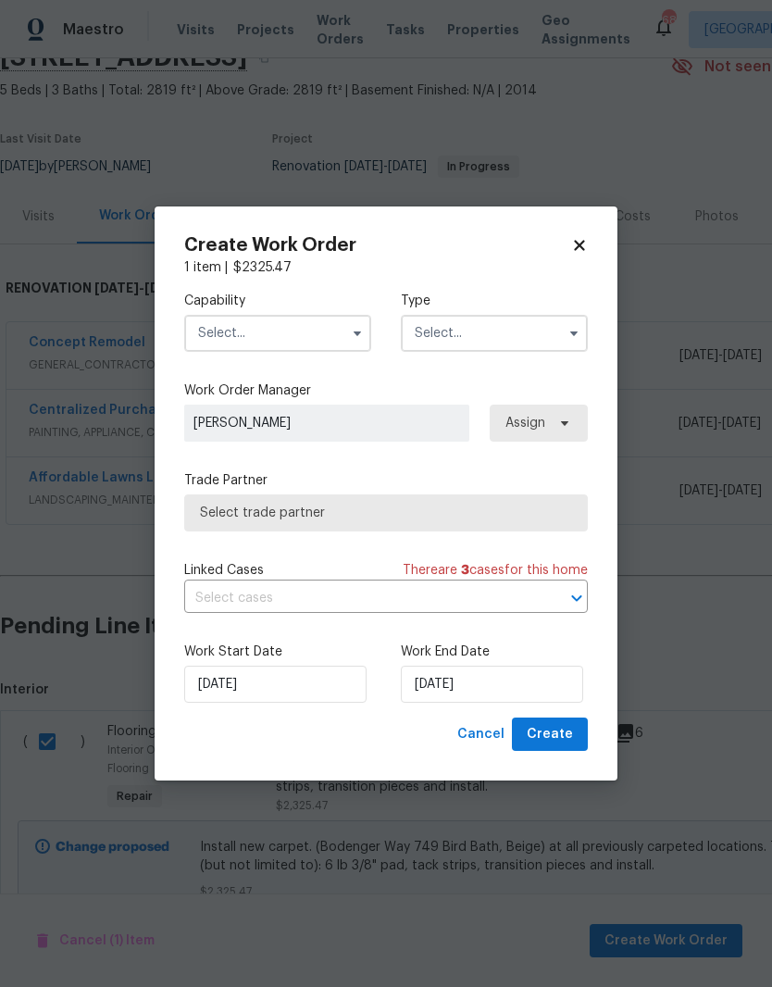
click at [284, 318] on input "text" at bounding box center [277, 333] width 187 height 37
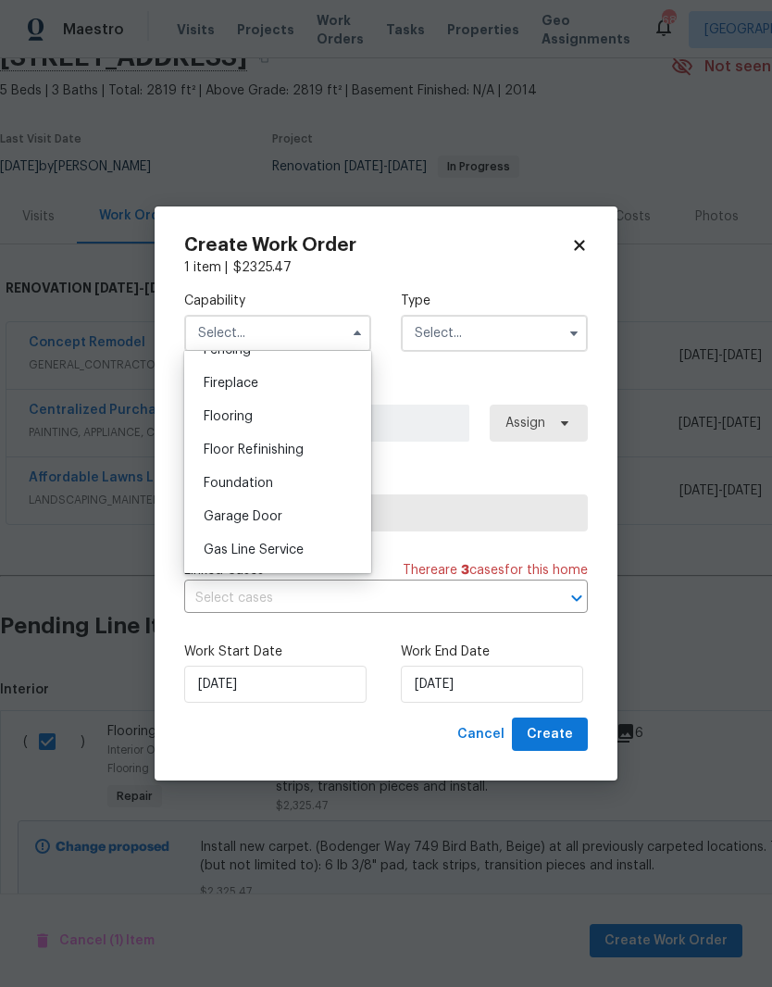
scroll to position [662, 0]
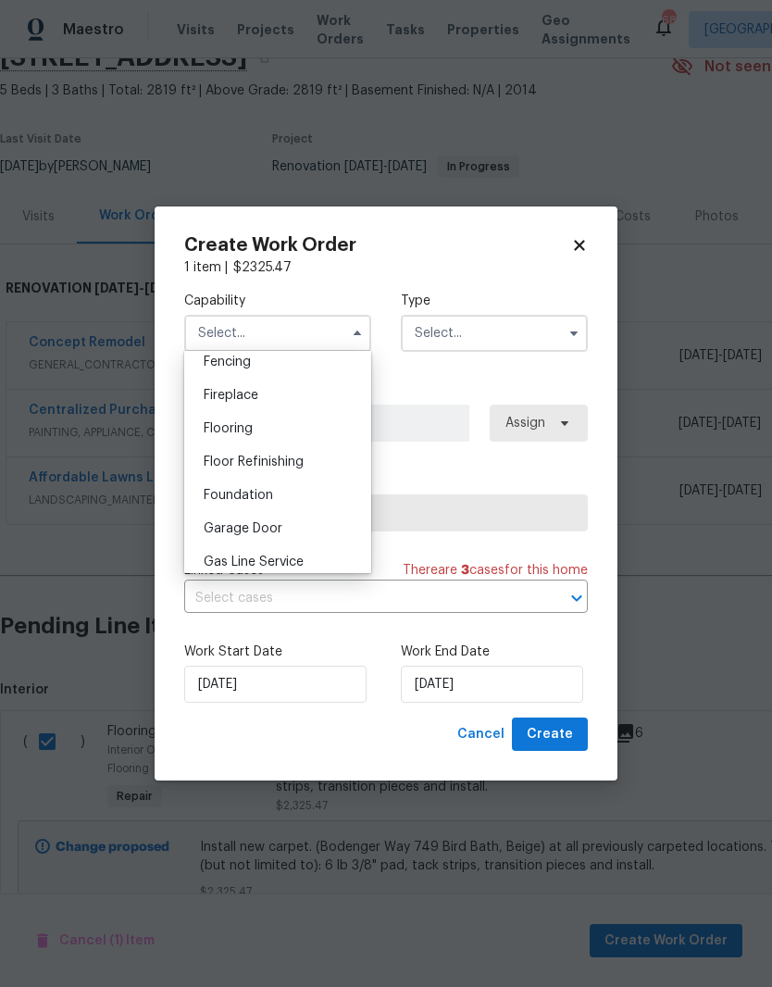
click at [318, 434] on div "Flooring" at bounding box center [278, 428] width 178 height 33
type input "Flooring"
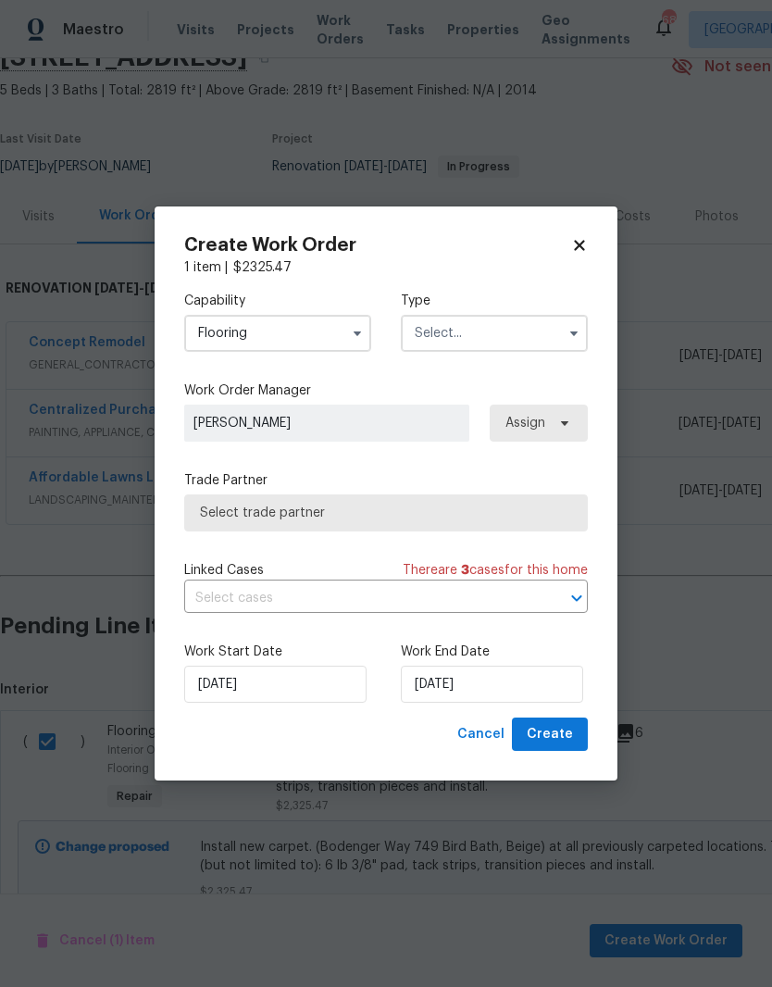
click at [524, 328] on input "text" at bounding box center [494, 333] width 187 height 37
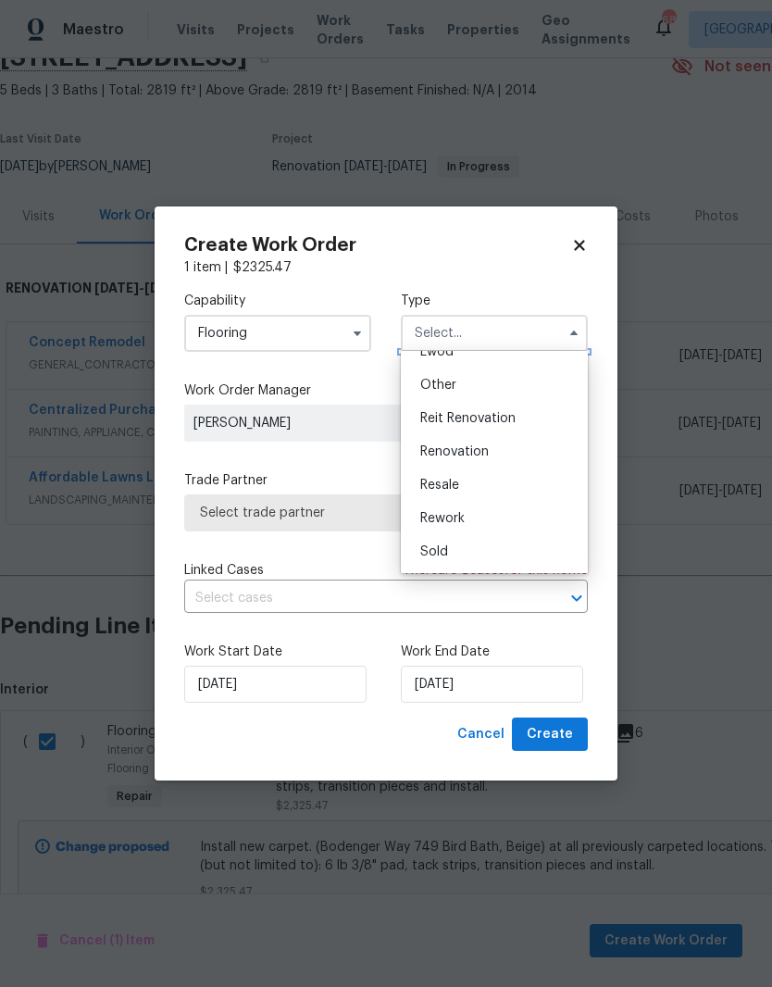
scroll to position [220, 0]
click at [539, 449] on div "Renovation" at bounding box center [494, 451] width 178 height 33
type input "Renovation"
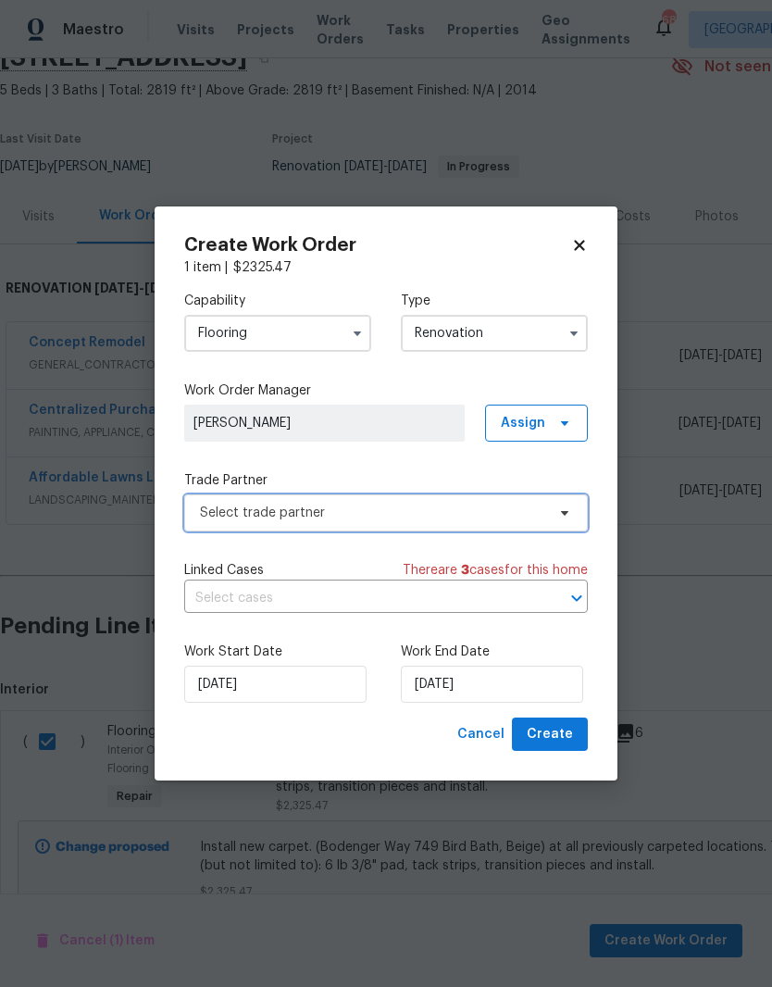
click at [509, 528] on span "Select trade partner" at bounding box center [386, 512] width 404 height 37
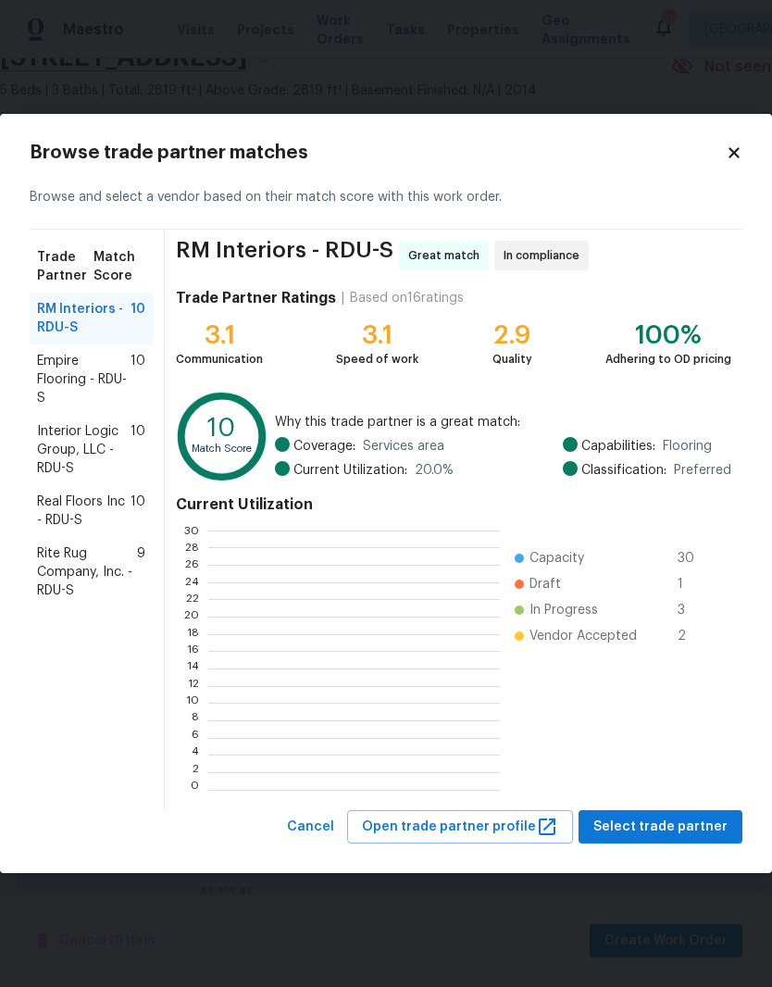
scroll to position [2, 2]
click at [103, 521] on span "Real Floors Inc - RDU-S" at bounding box center [83, 510] width 93 height 37
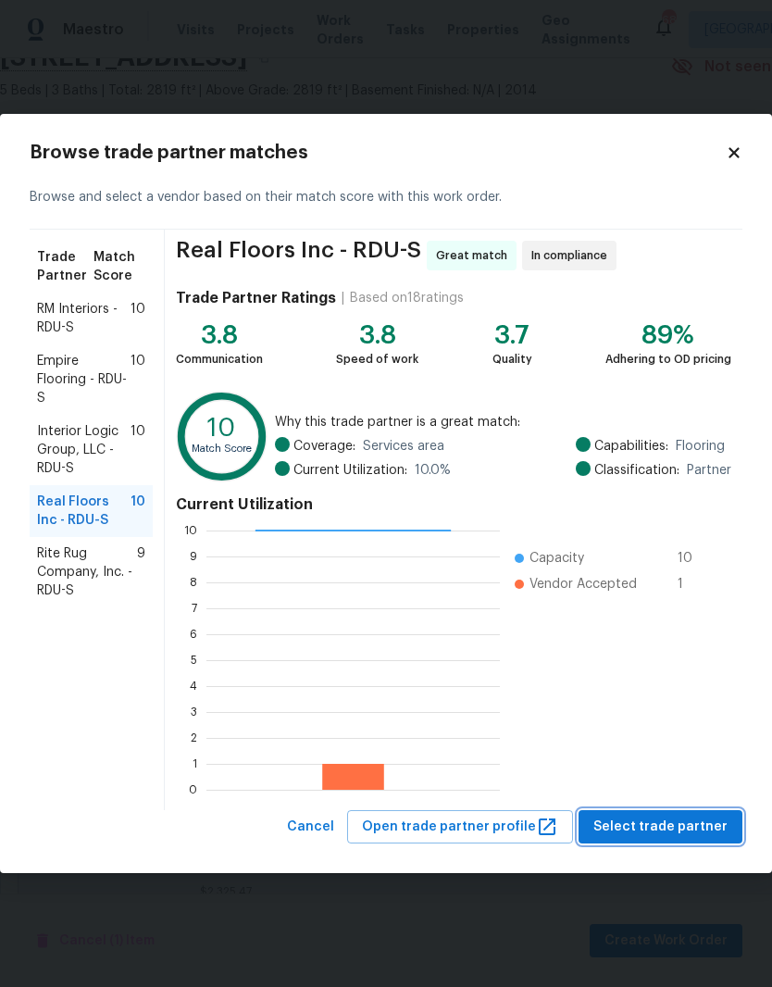
click at [694, 838] on button "Select trade partner" at bounding box center [661, 827] width 164 height 34
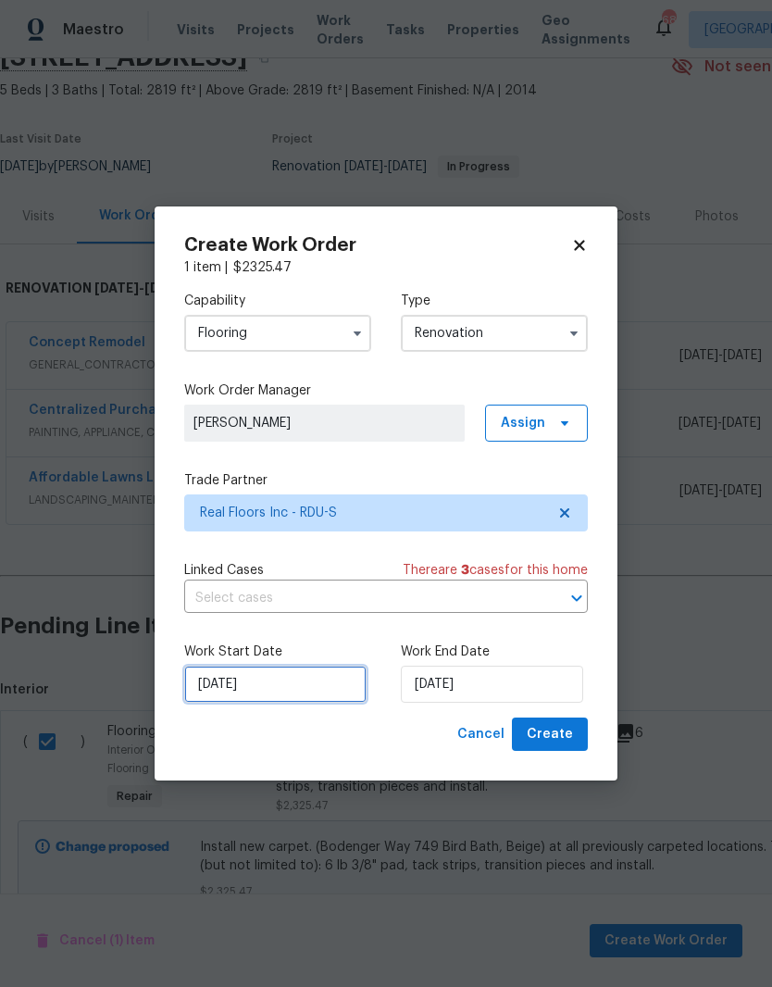
click at [270, 683] on input "9/10/2025" at bounding box center [275, 684] width 182 height 37
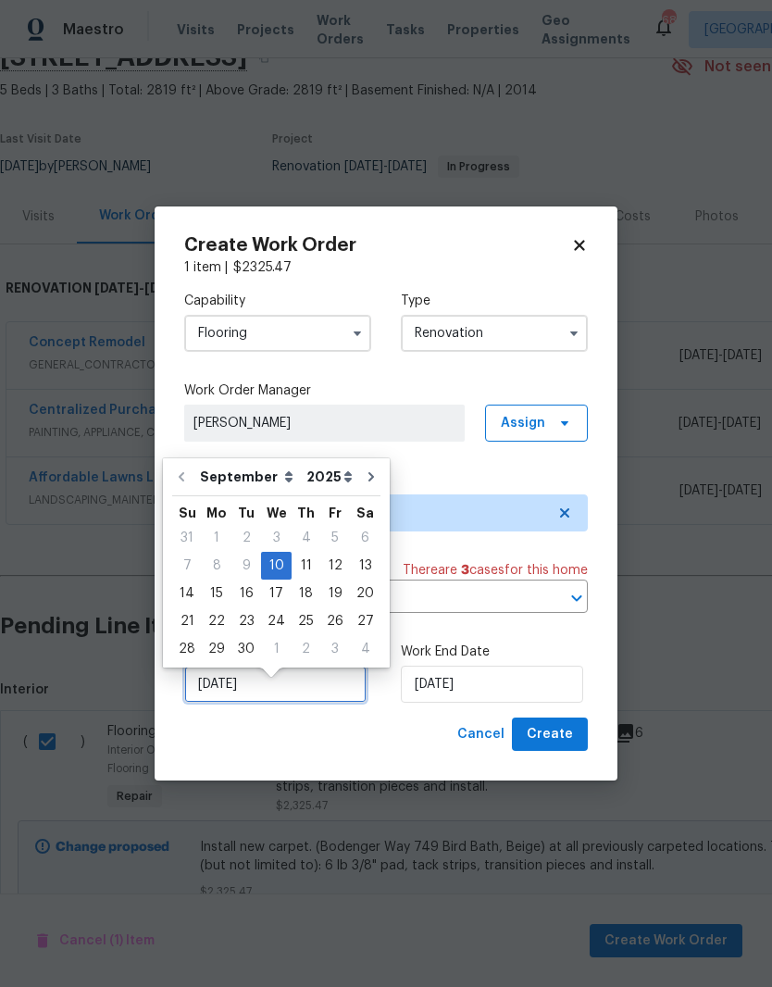
scroll to position [14, 0]
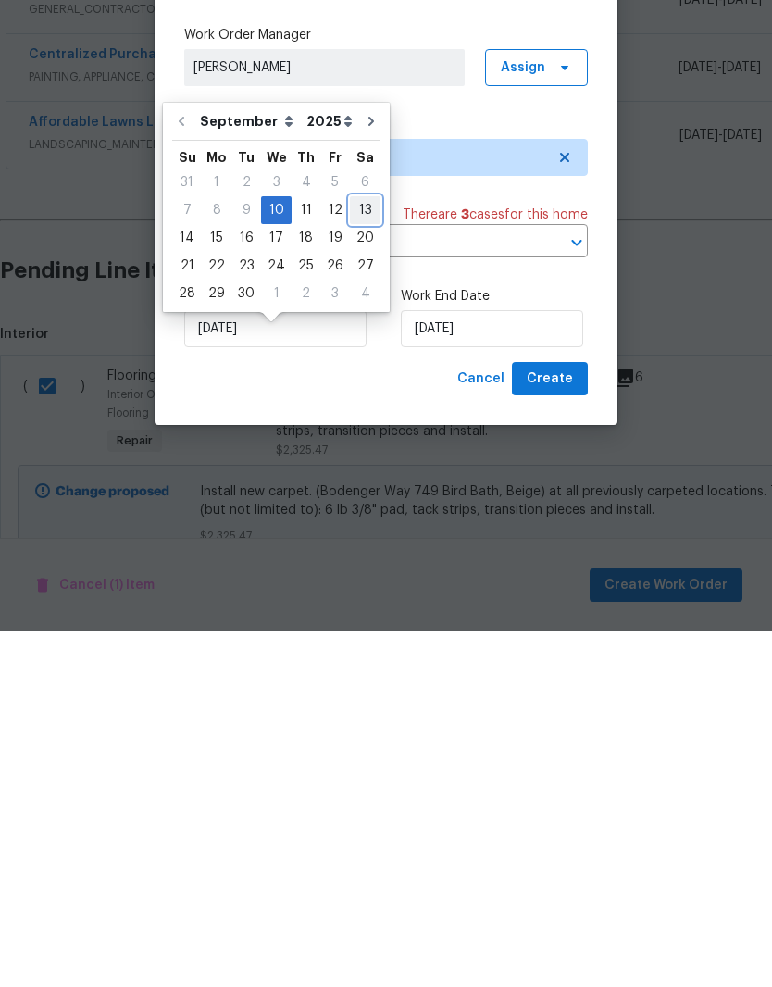
click at [355, 553] on div "13" at bounding box center [365, 566] width 31 height 26
type input "[DATE]"
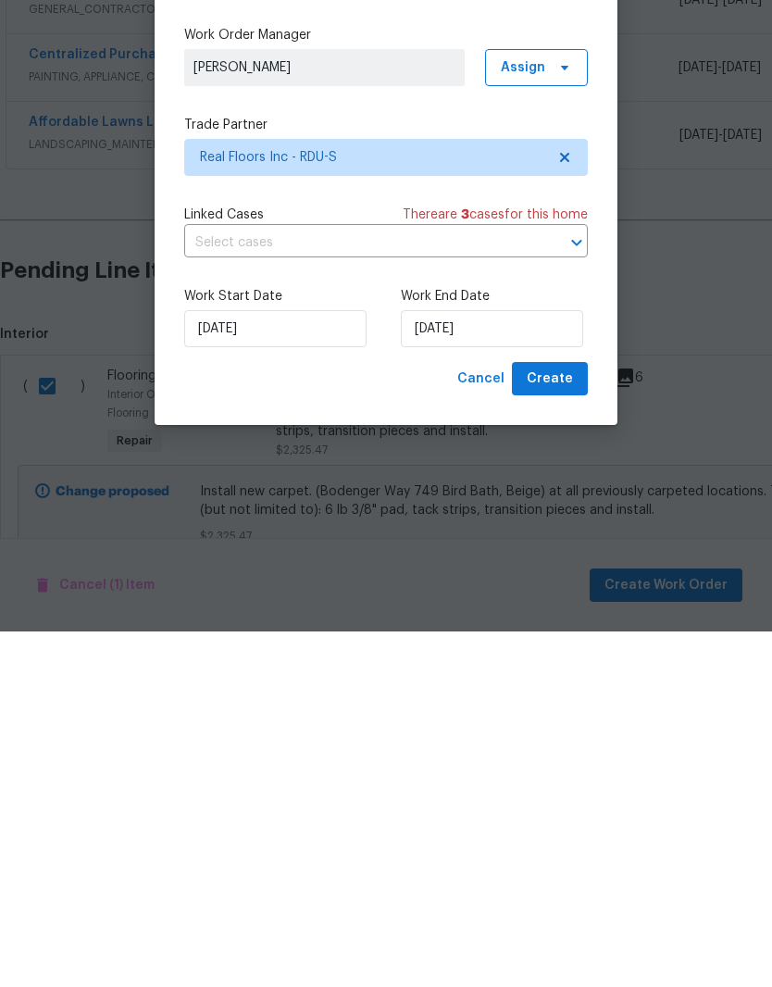
scroll to position [76, 0]
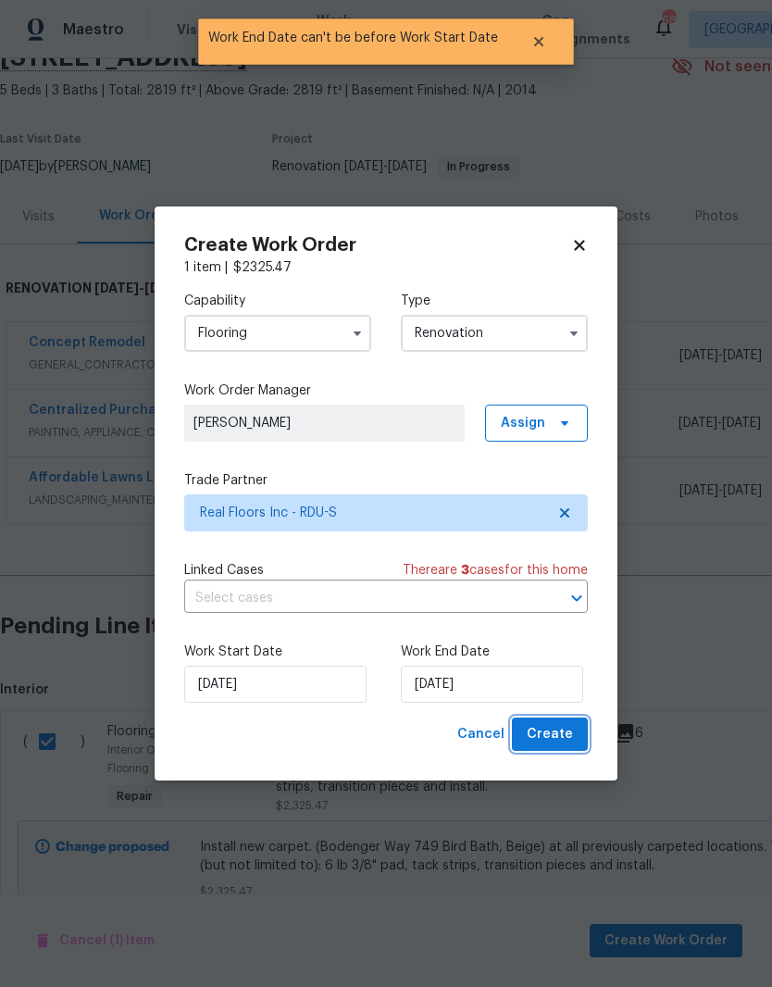
click at [573, 740] on button "Create" at bounding box center [550, 734] width 76 height 34
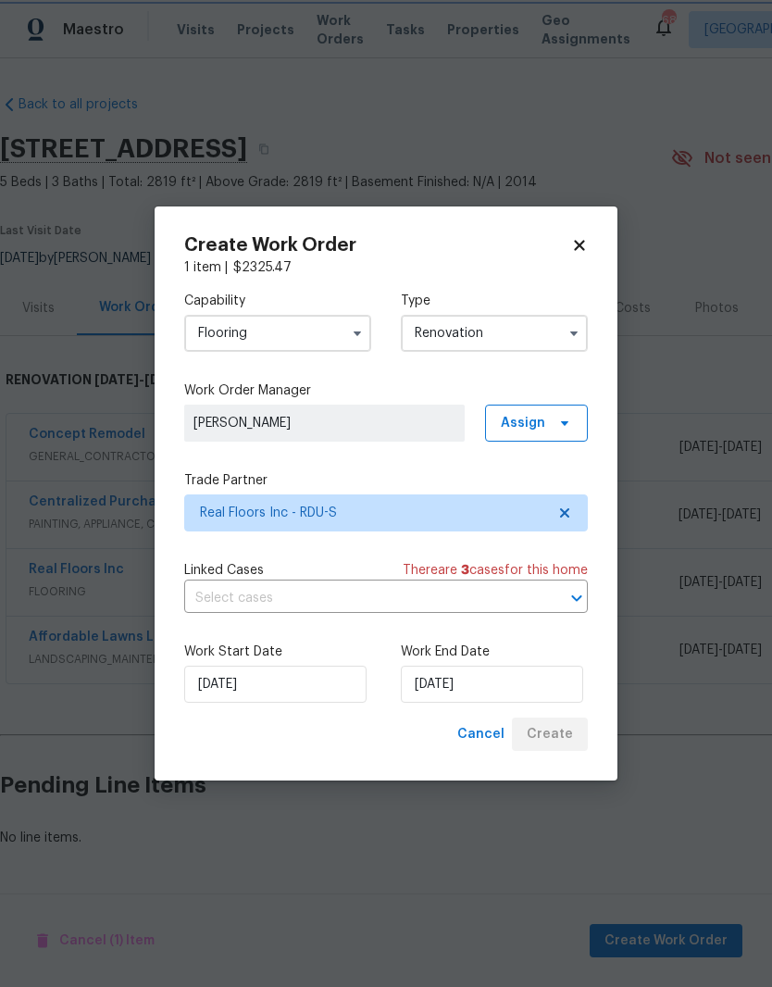
scroll to position [0, 0]
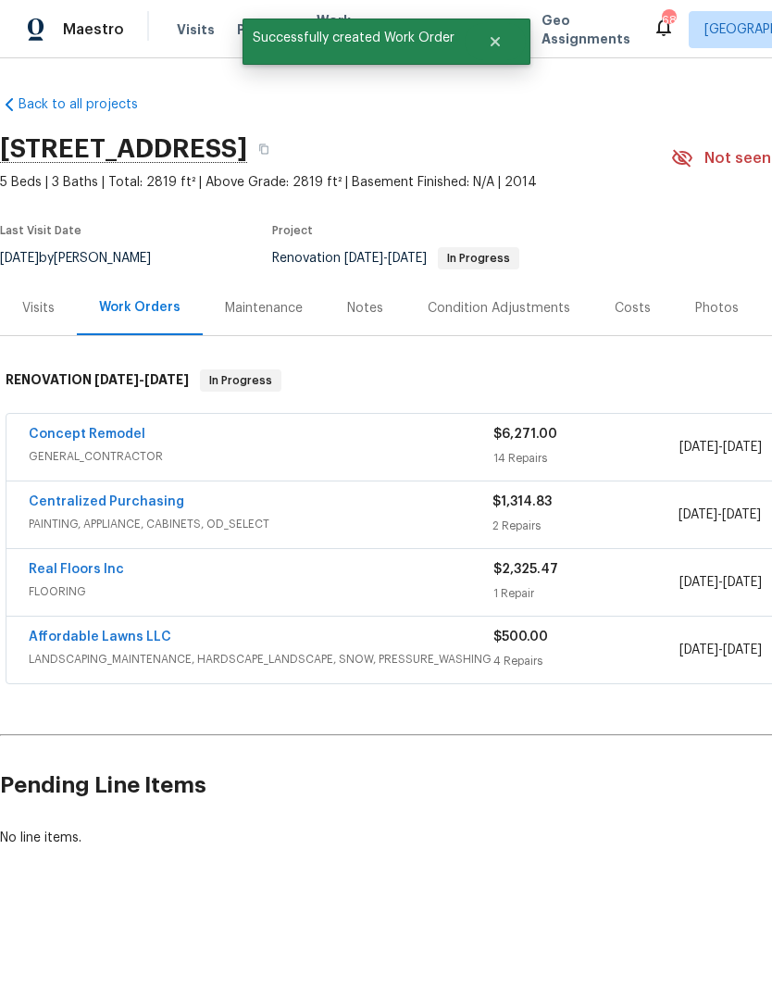
click at [83, 575] on link "Real Floors Inc" at bounding box center [76, 569] width 95 height 13
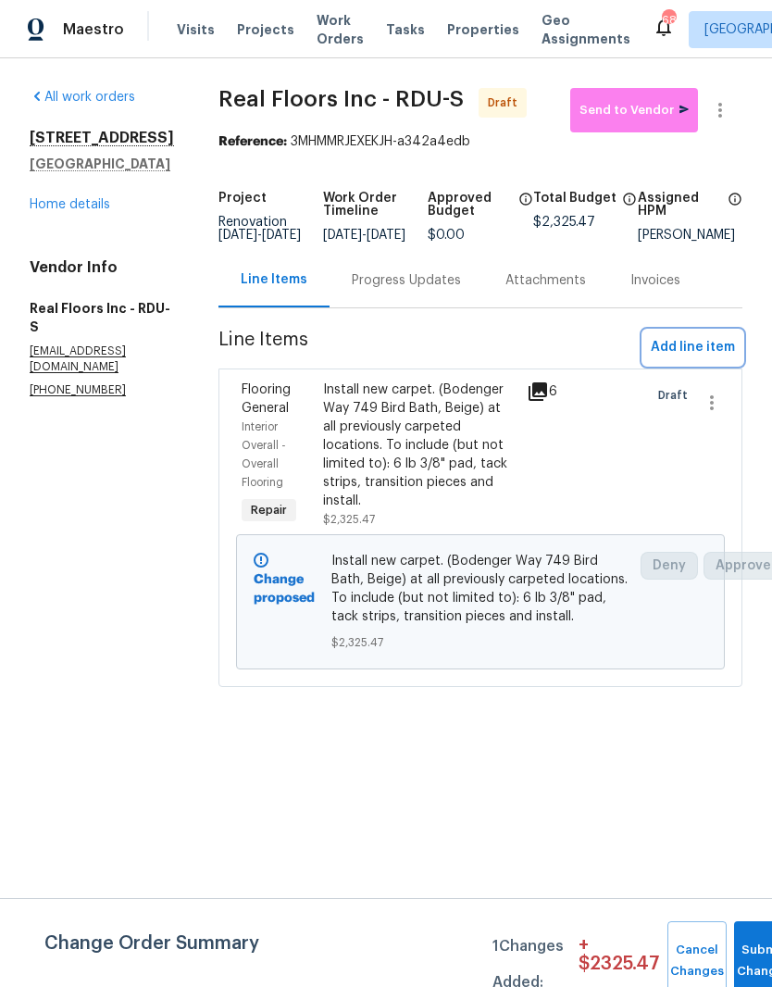
click at [731, 359] on span "Add line item" at bounding box center [693, 347] width 84 height 23
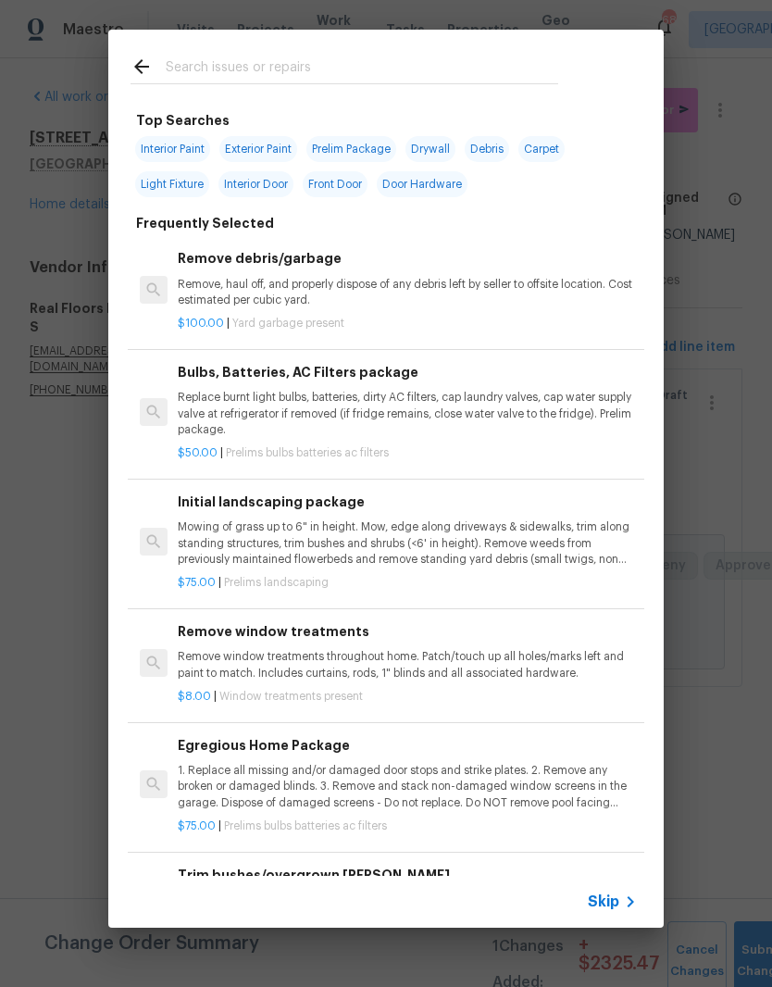
click at [475, 64] on input "text" at bounding box center [362, 70] width 392 height 28
type input "Lvp"
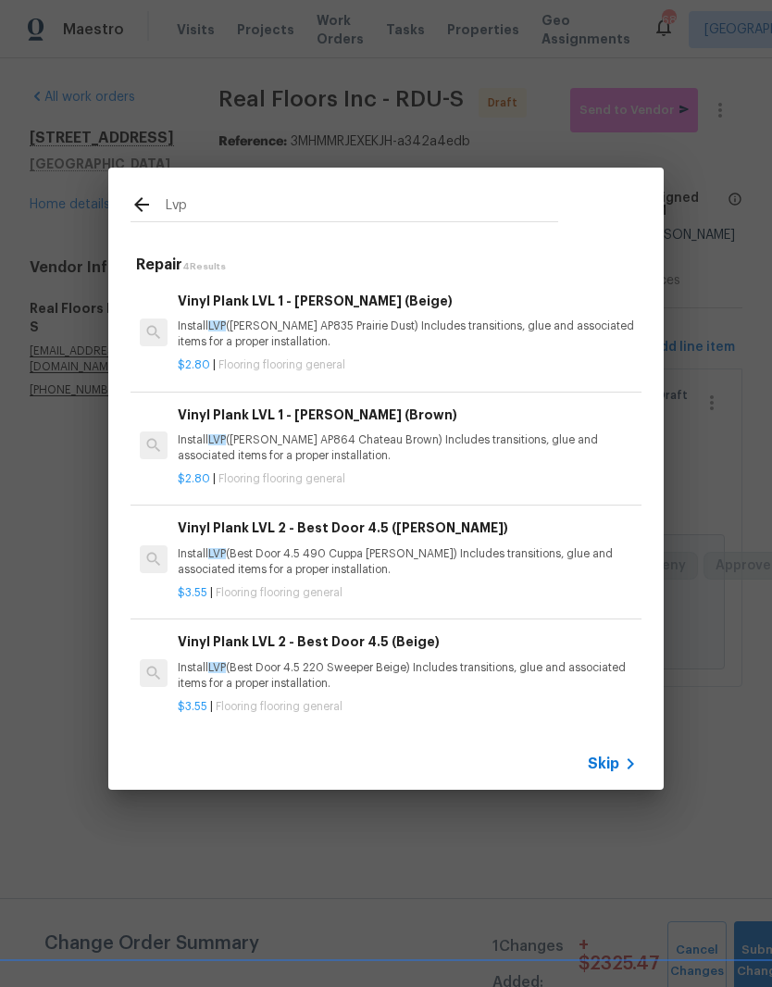
click at [463, 336] on p "Install LVP (Knighton AP835 Prairie Dust) Includes transitions, glue and associ…" at bounding box center [407, 333] width 459 height 31
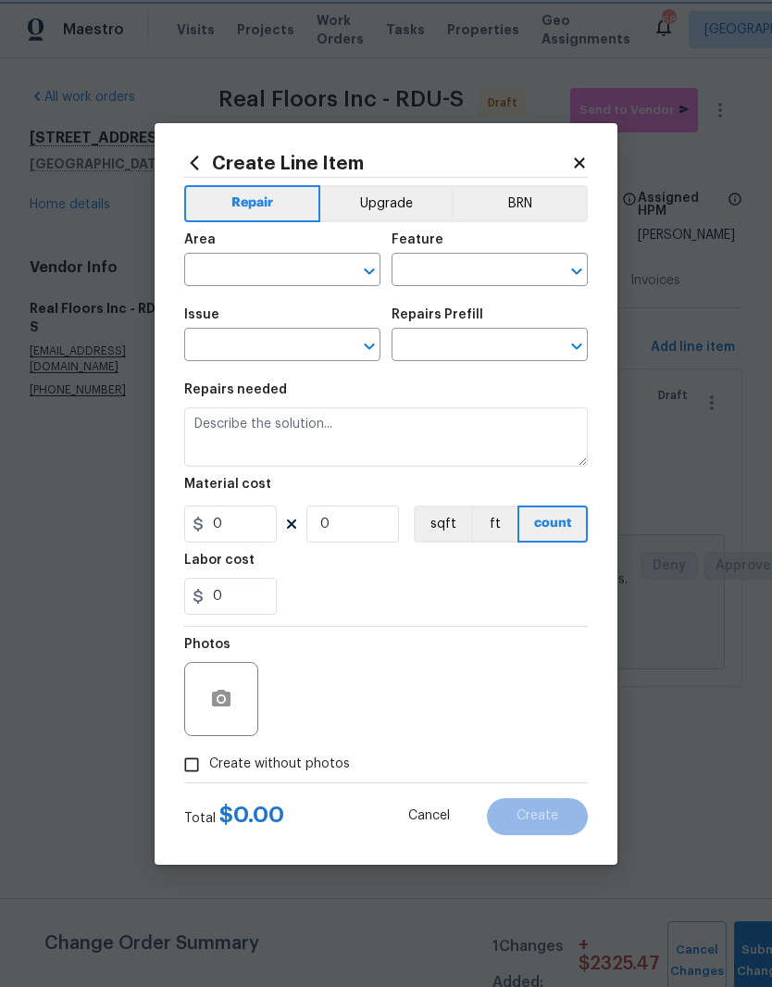
type input "Overall Flooring"
type input "Flooring General"
type input "Vinyl Plank LVL 1 - Knighton (Beige) $2.80"
type textarea "Install LVP (Knighton AP835 Prairie Dust) Includes transitions, glue and associ…"
type input "2.8"
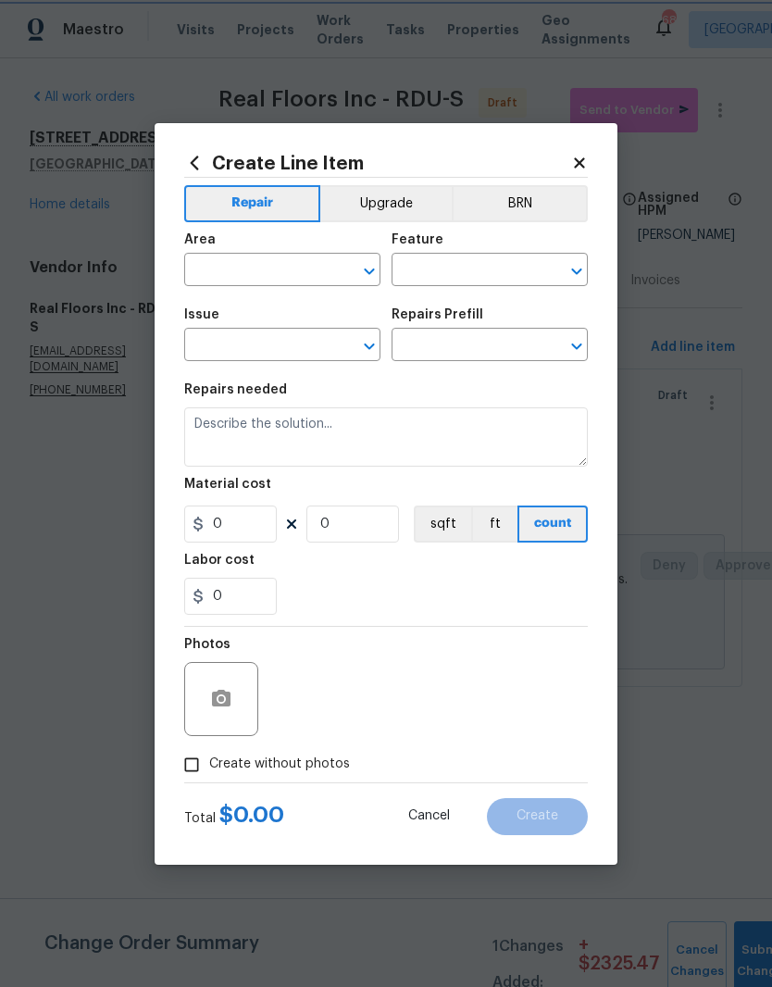
type input "1"
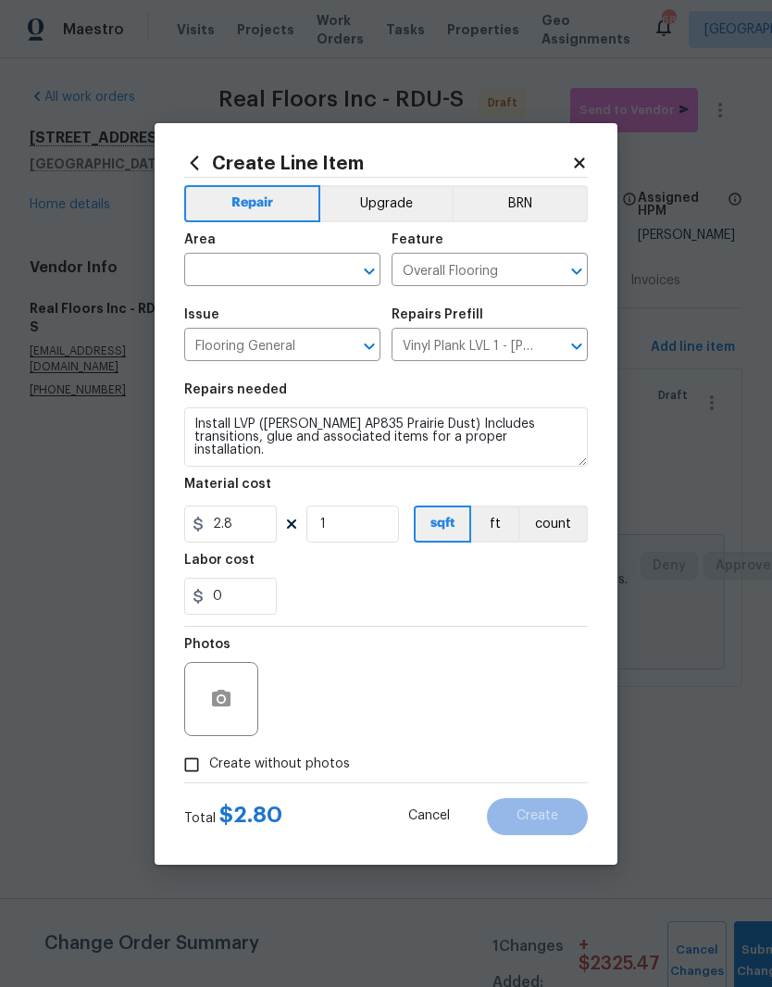
click at [243, 277] on input "text" at bounding box center [256, 271] width 144 height 29
click at [234, 341] on li "Interior Overall" at bounding box center [282, 343] width 196 height 31
type input "Interior Overall"
click at [501, 599] on div "0" at bounding box center [386, 596] width 404 height 37
click at [247, 528] on input "2.8" at bounding box center [230, 523] width 93 height 37
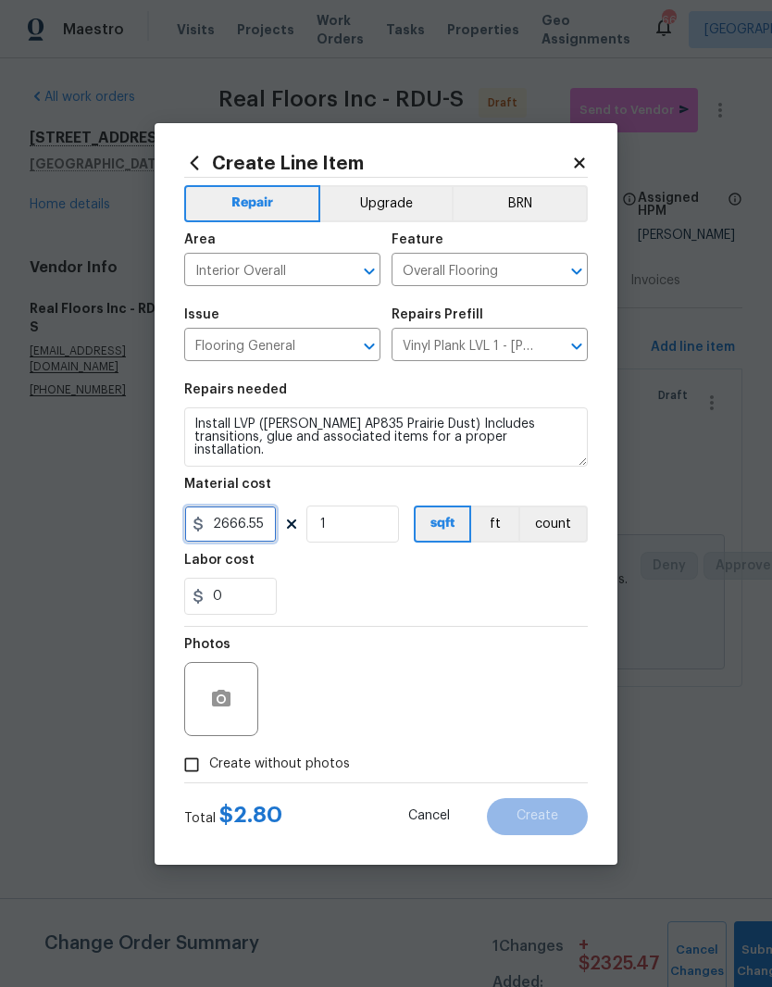
type input "2666.55"
click at [372, 588] on div "0" at bounding box center [386, 596] width 404 height 37
click at [233, 713] on button "button" at bounding box center [221, 699] width 44 height 44
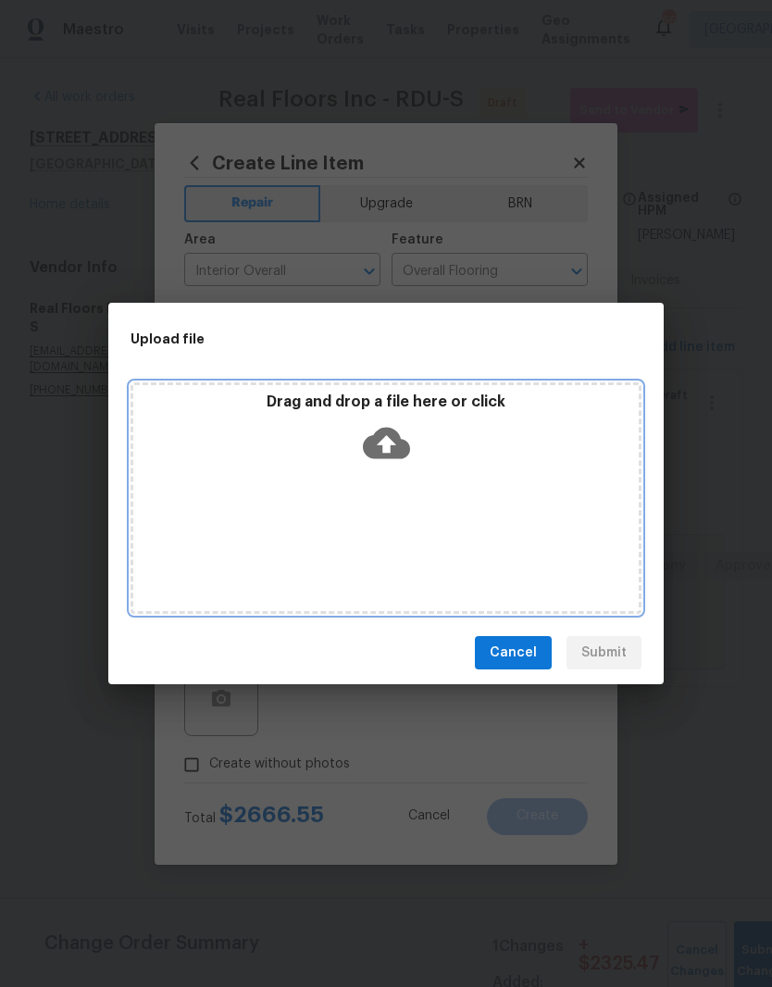
click at [423, 446] on div "Drag and drop a file here or click" at bounding box center [385, 432] width 505 height 80
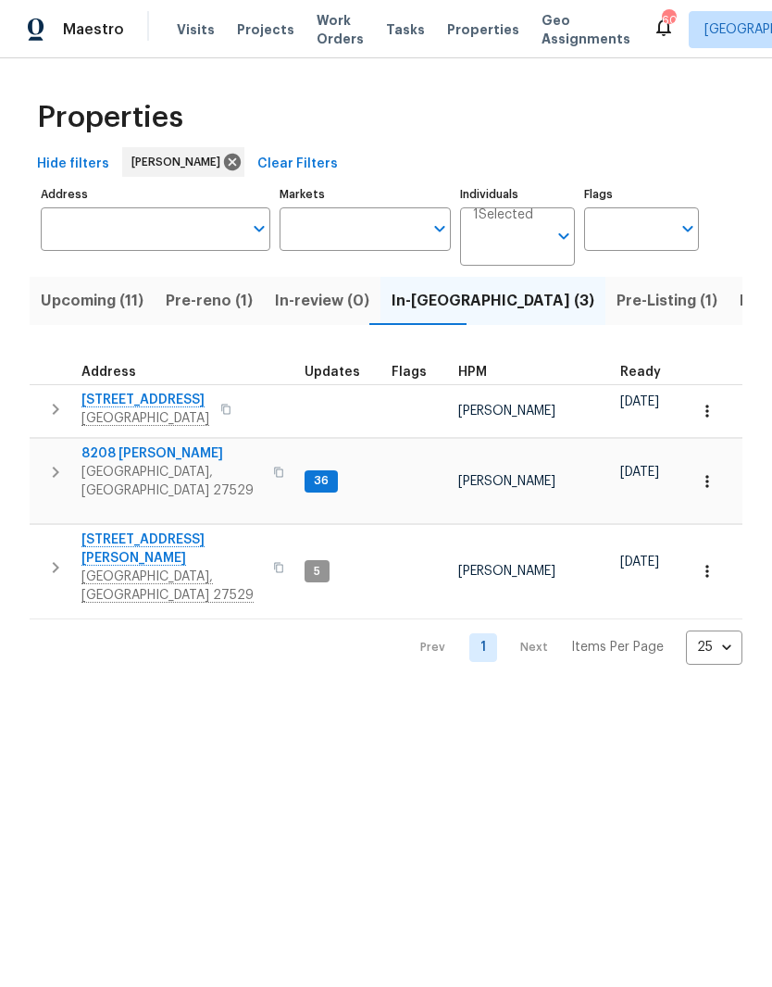
click at [134, 567] on span "[GEOGRAPHIC_DATA], [GEOGRAPHIC_DATA] 27529" at bounding box center [171, 585] width 181 height 37
click at [205, 309] on span "Pre-reno (1)" at bounding box center [209, 301] width 87 height 26
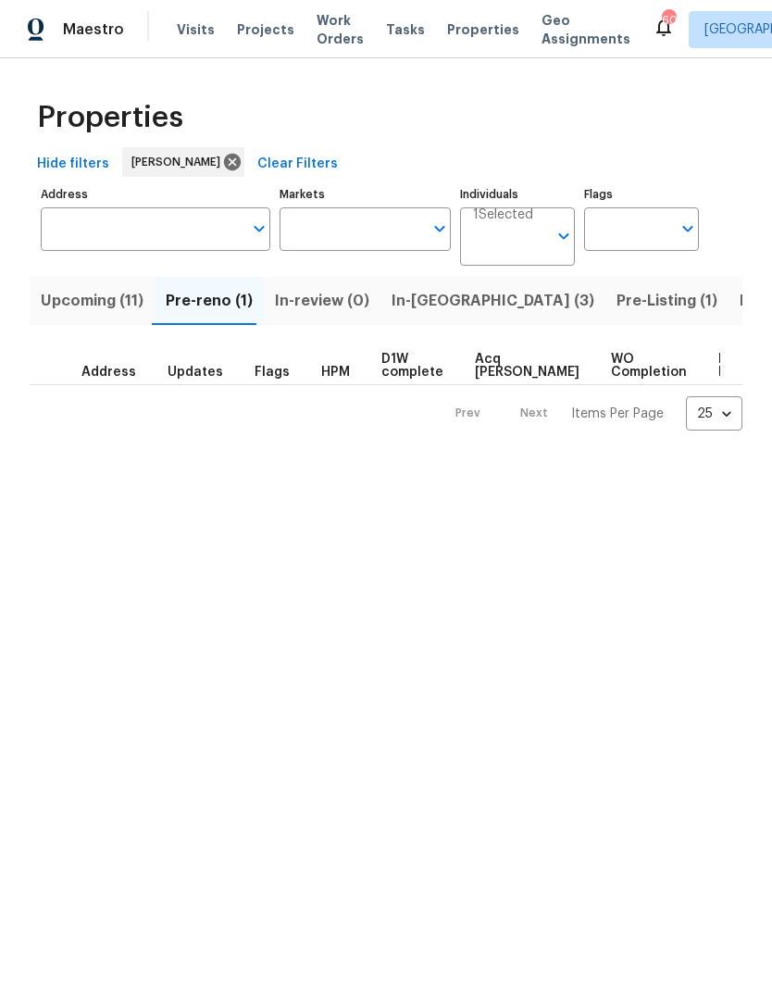
click at [334, 295] on span "In-review (0)" at bounding box center [322, 301] width 94 height 26
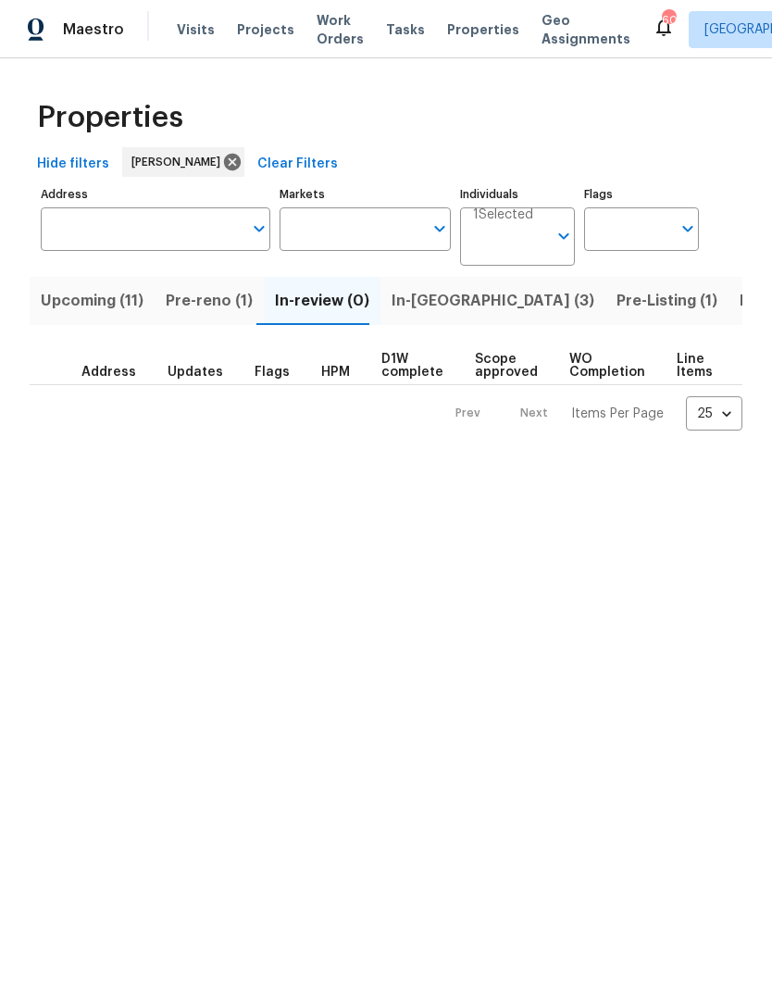
click at [406, 316] on button "In-reno (3)" at bounding box center [492, 301] width 225 height 48
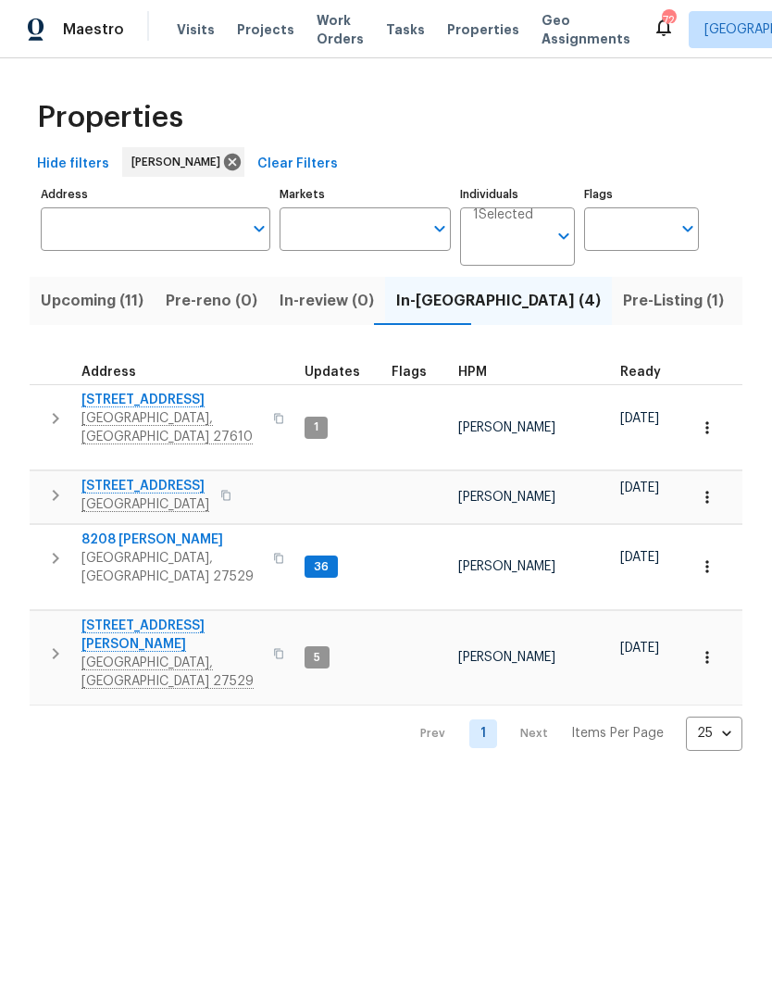
click at [123, 411] on span "[GEOGRAPHIC_DATA], [GEOGRAPHIC_DATA] 27610" at bounding box center [171, 427] width 181 height 37
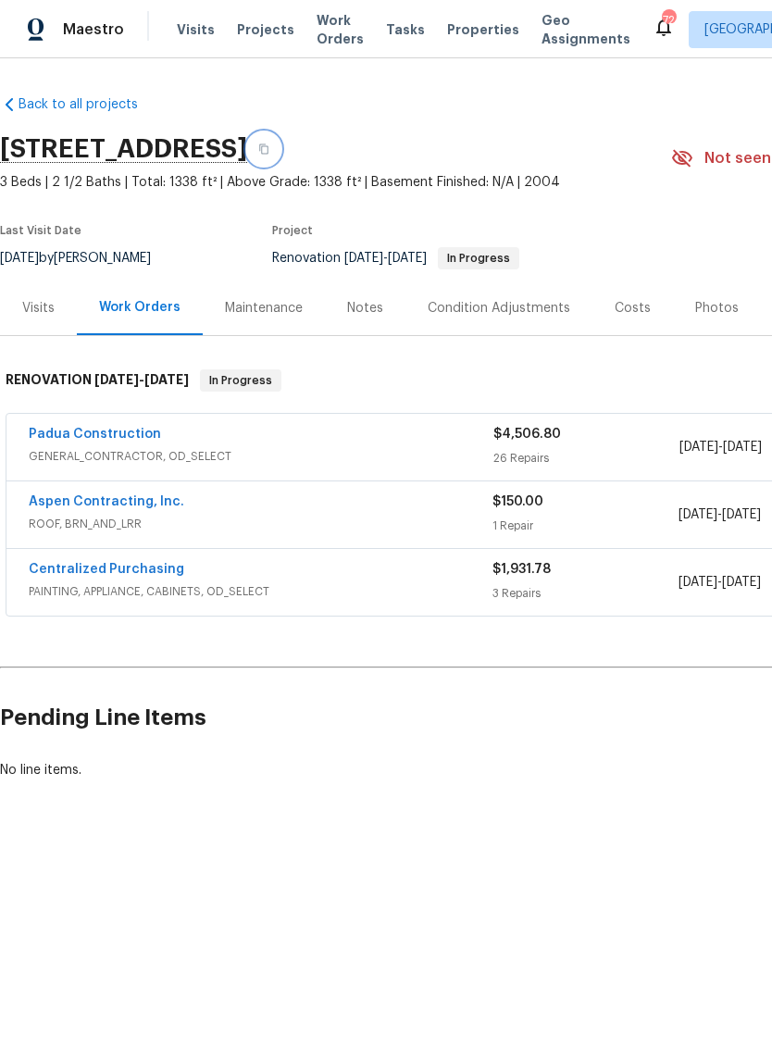
click at [280, 140] on button "button" at bounding box center [263, 148] width 33 height 33
click at [93, 432] on link "Padua Construction" at bounding box center [95, 434] width 132 height 13
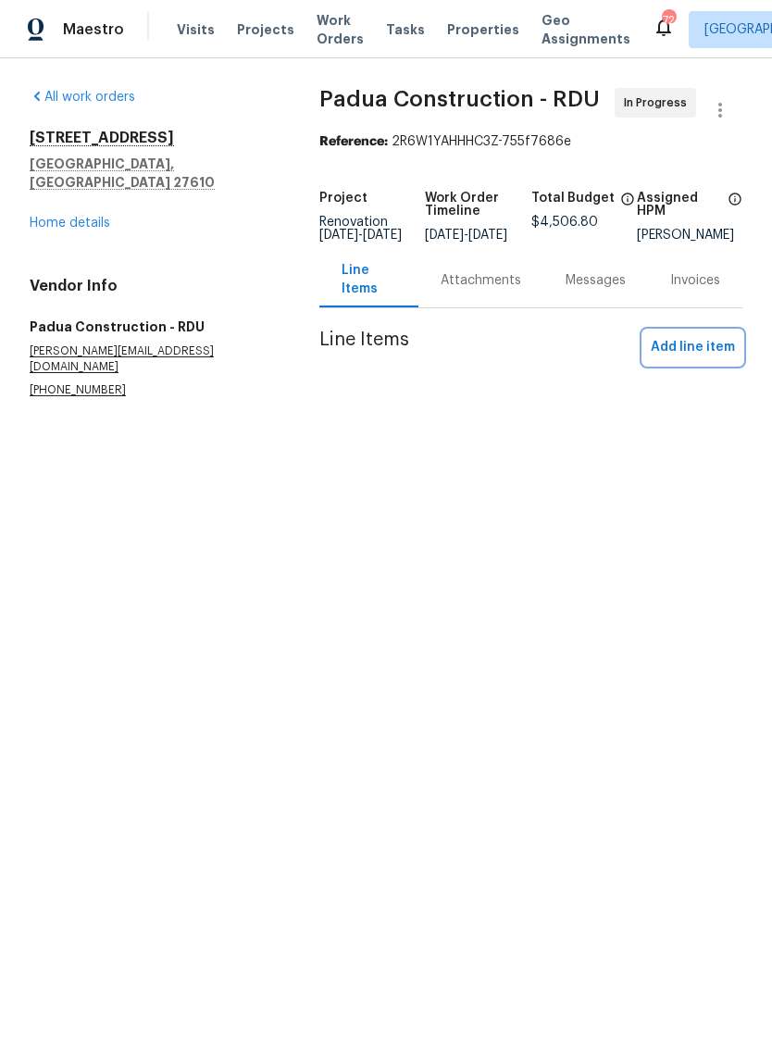
click at [709, 359] on span "Add line item" at bounding box center [693, 347] width 84 height 23
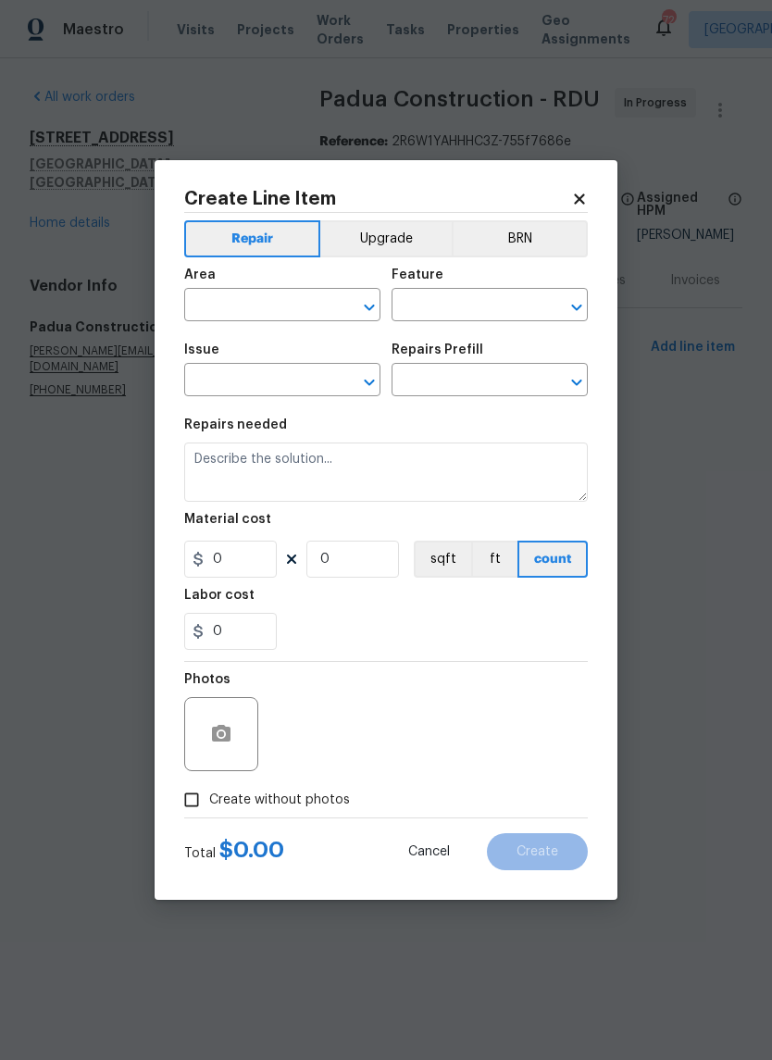
click at [586, 195] on icon at bounding box center [579, 199] width 17 height 17
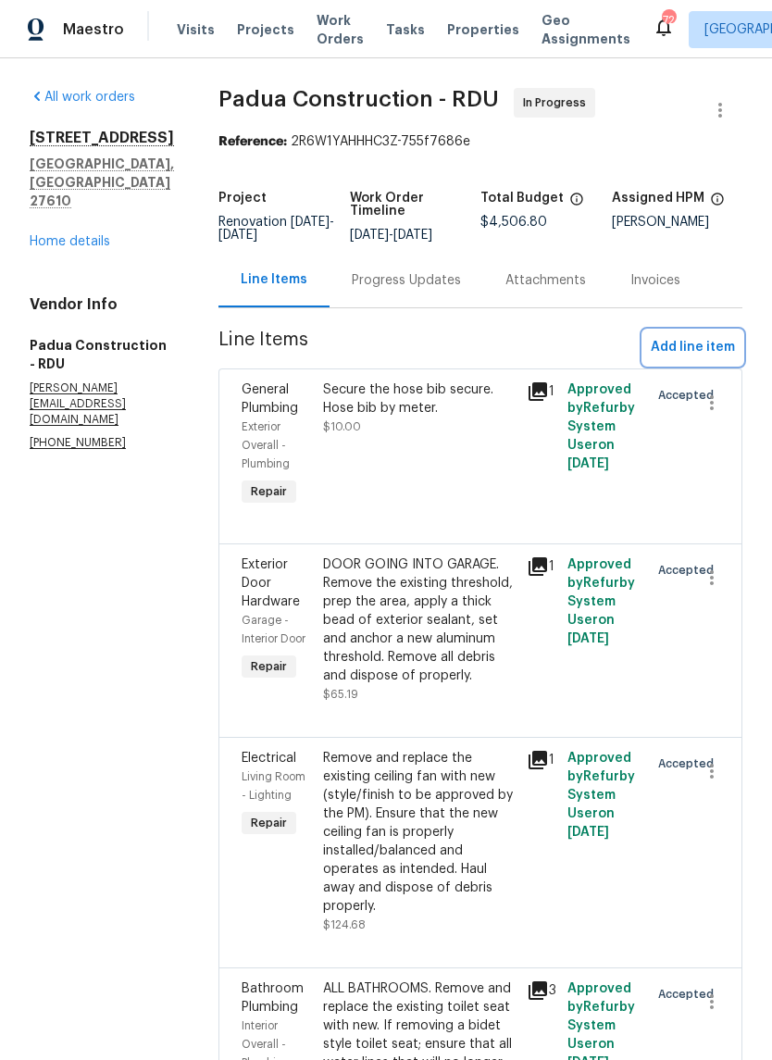
click at [715, 351] on span "Add line item" at bounding box center [693, 347] width 84 height 23
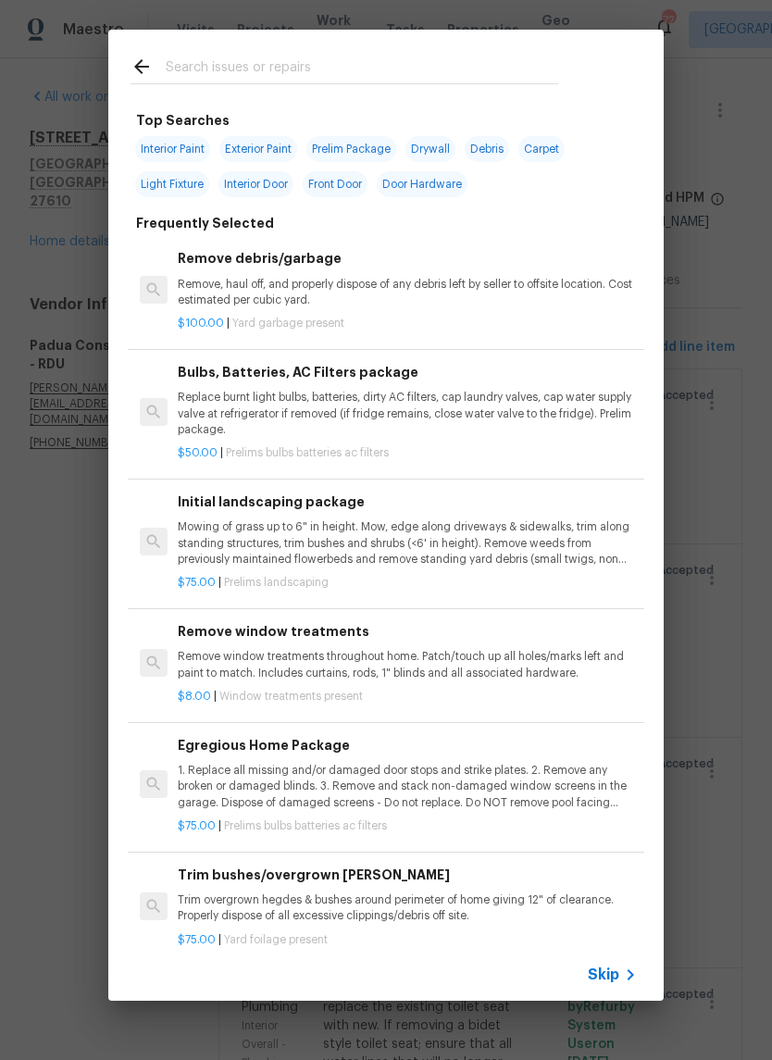
click at [199, 73] on input "text" at bounding box center [362, 70] width 392 height 28
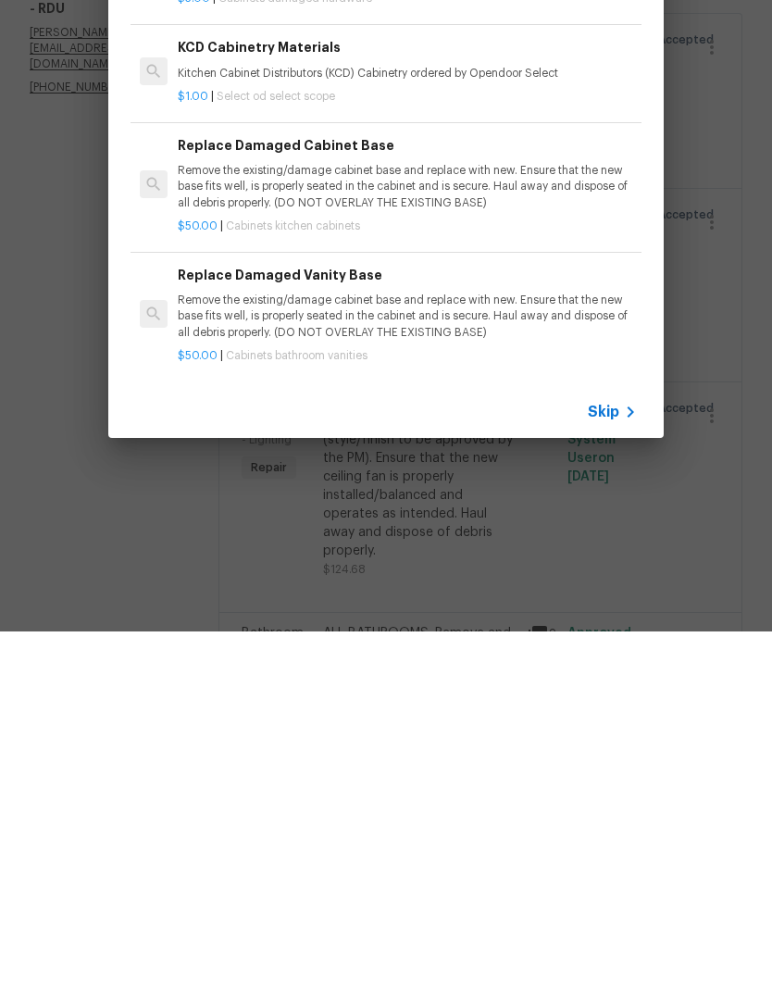
scroll to position [76, 0]
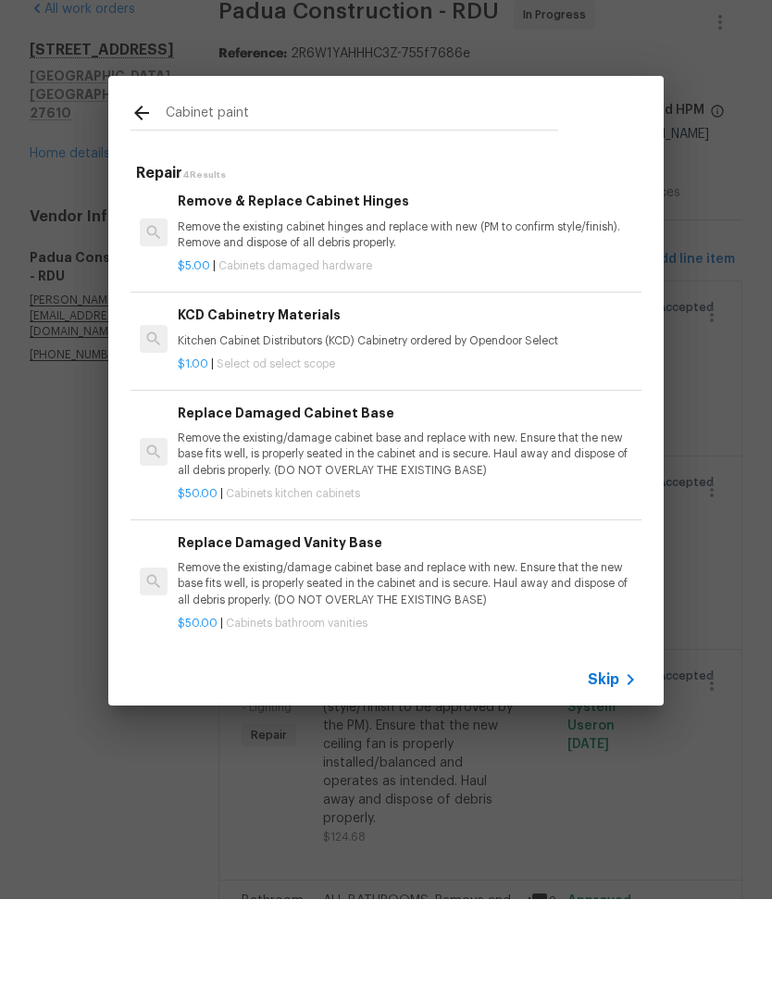
click at [430, 190] on input "Cabinet paint" at bounding box center [362, 204] width 392 height 28
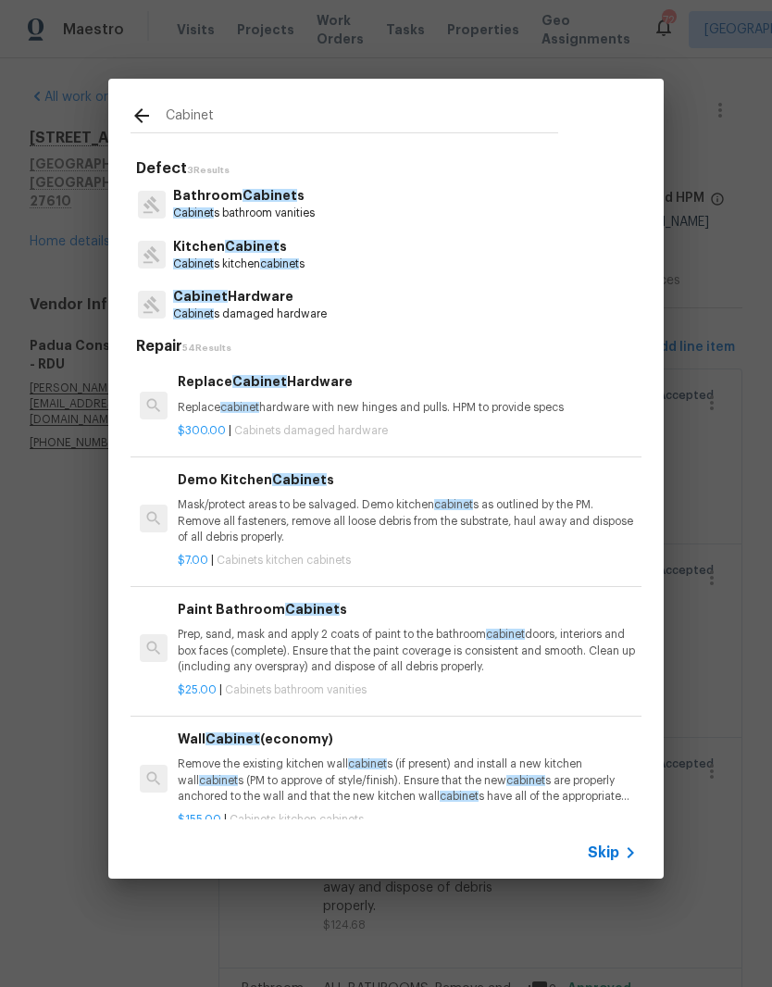
scroll to position [0, 0]
type input "Cabinet"
click at [329, 267] on div "Kitchen Cabinet s Cabinet s kitchen cabinet s" at bounding box center [386, 255] width 511 height 50
click at [346, 255] on div "Kitchen Cabinet s Cabinet s kitchen cabinet s" at bounding box center [386, 255] width 511 height 50
click at [279, 257] on p "Cabinet s kitchen cabinet s" at bounding box center [238, 264] width 131 height 16
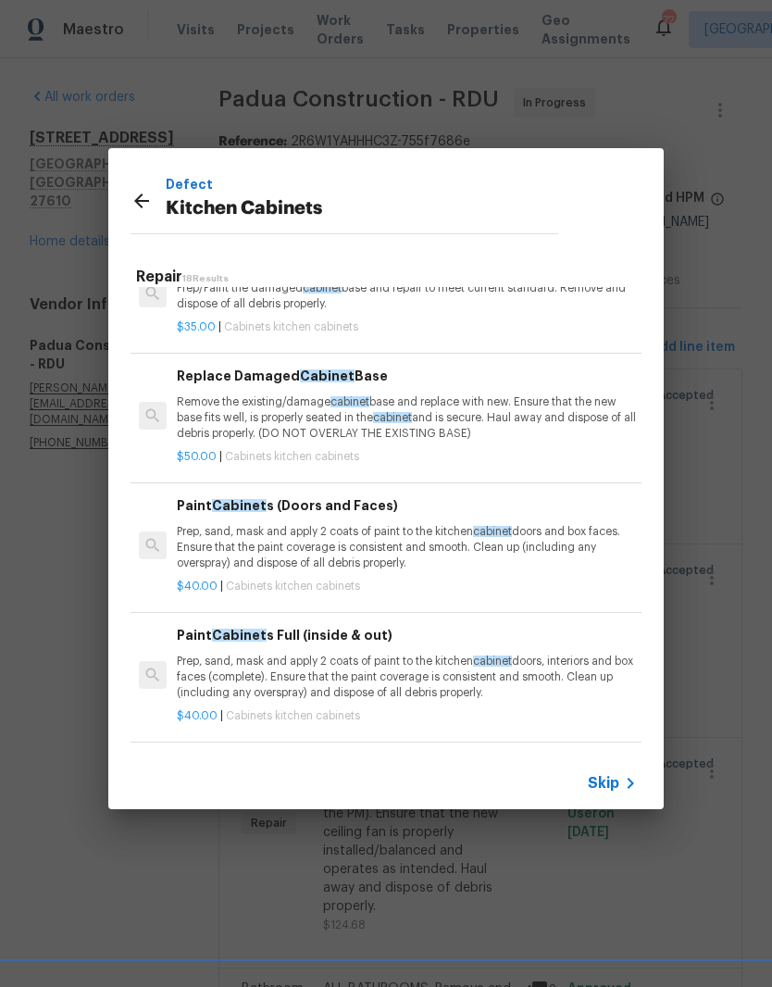
scroll to position [1227, 1]
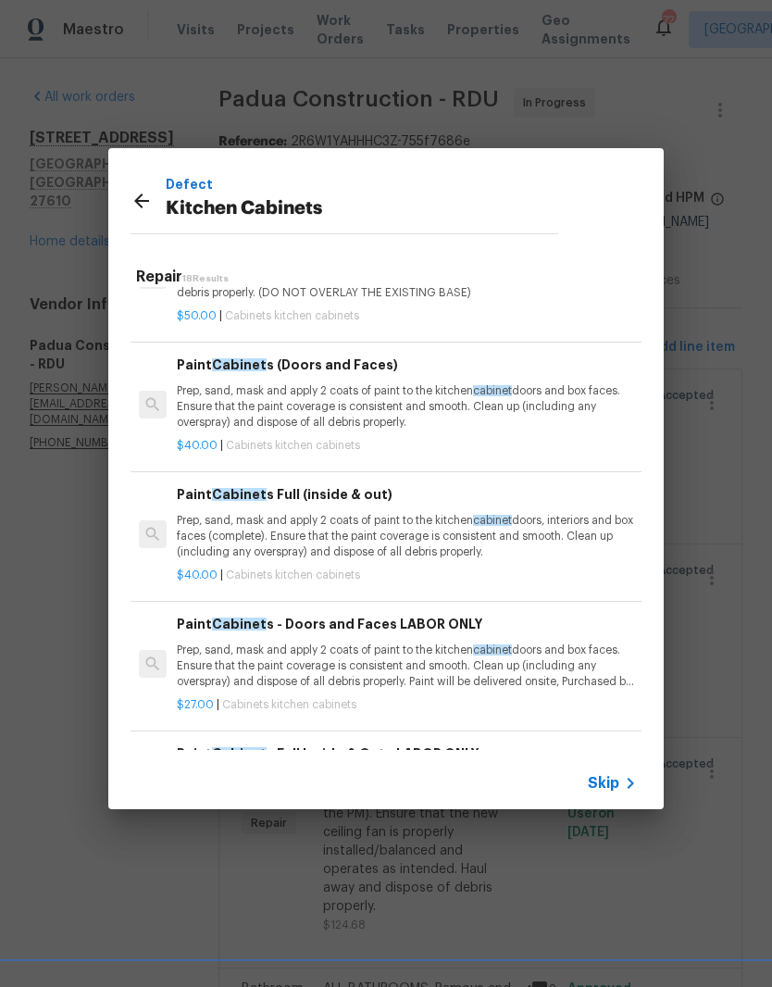
click at [451, 537] on p "Prep, sand, mask and apply 2 coats of paint to the kitchen cabinet doors, inter…" at bounding box center [406, 536] width 459 height 47
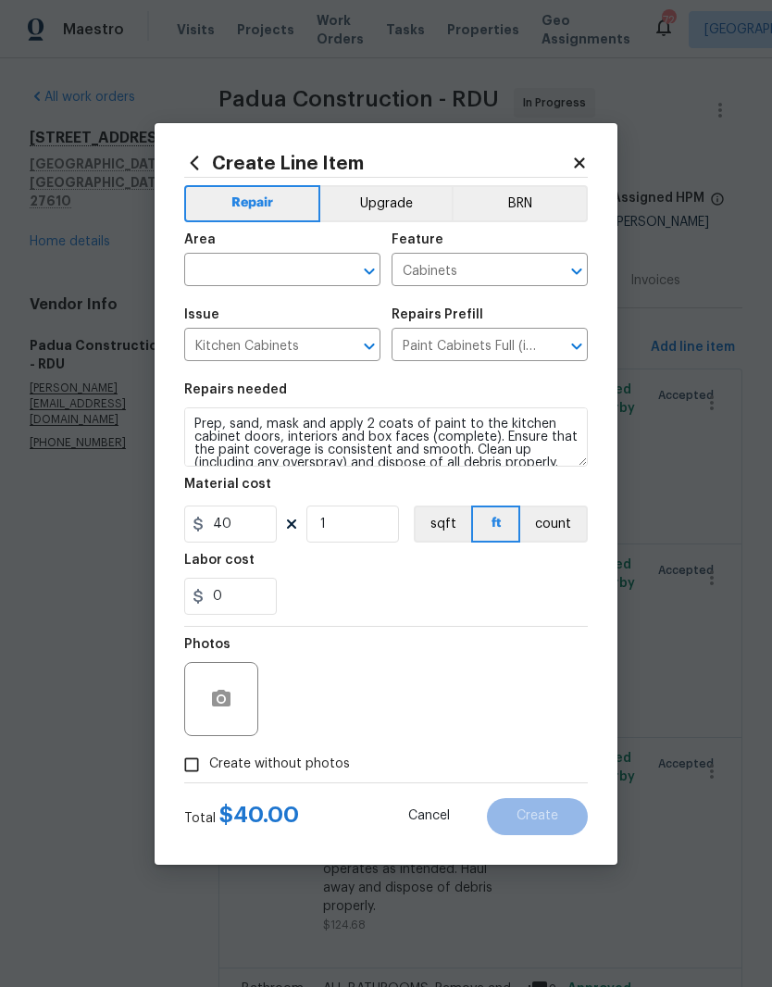
click at [215, 273] on input "text" at bounding box center [256, 271] width 144 height 29
click at [225, 373] on li "Kitchen" at bounding box center [282, 388] width 196 height 31
type input "Kitchen"
click at [359, 529] on input "1" at bounding box center [352, 523] width 93 height 37
click at [309, 592] on div "0" at bounding box center [386, 596] width 404 height 37
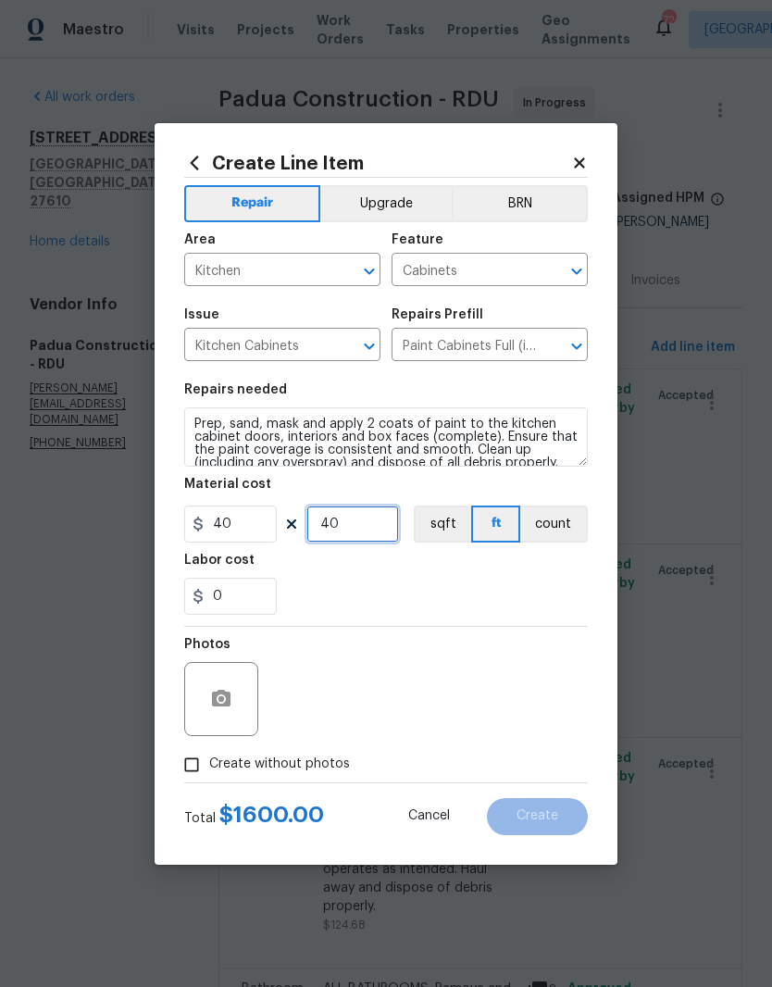
click at [338, 530] on input "40" at bounding box center [352, 523] width 93 height 37
type input "30"
click at [319, 595] on div "0" at bounding box center [386, 596] width 404 height 37
click at [232, 710] on button "button" at bounding box center [221, 699] width 44 height 44
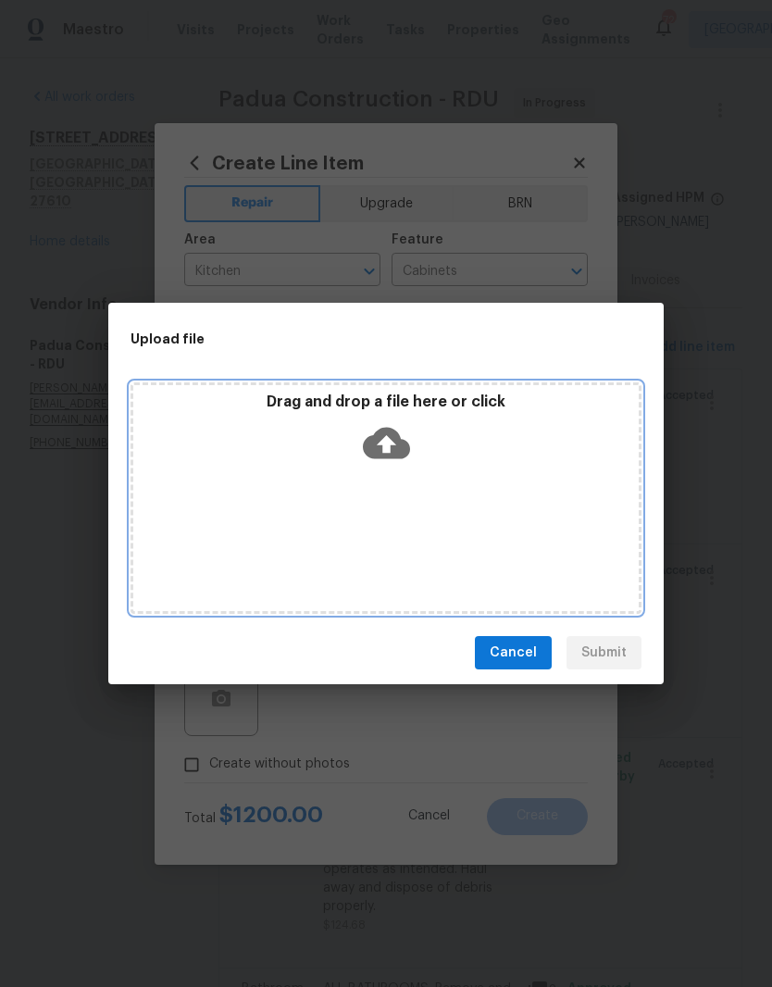
click at [269, 497] on div "Drag and drop a file here or click" at bounding box center [386, 497] width 511 height 231
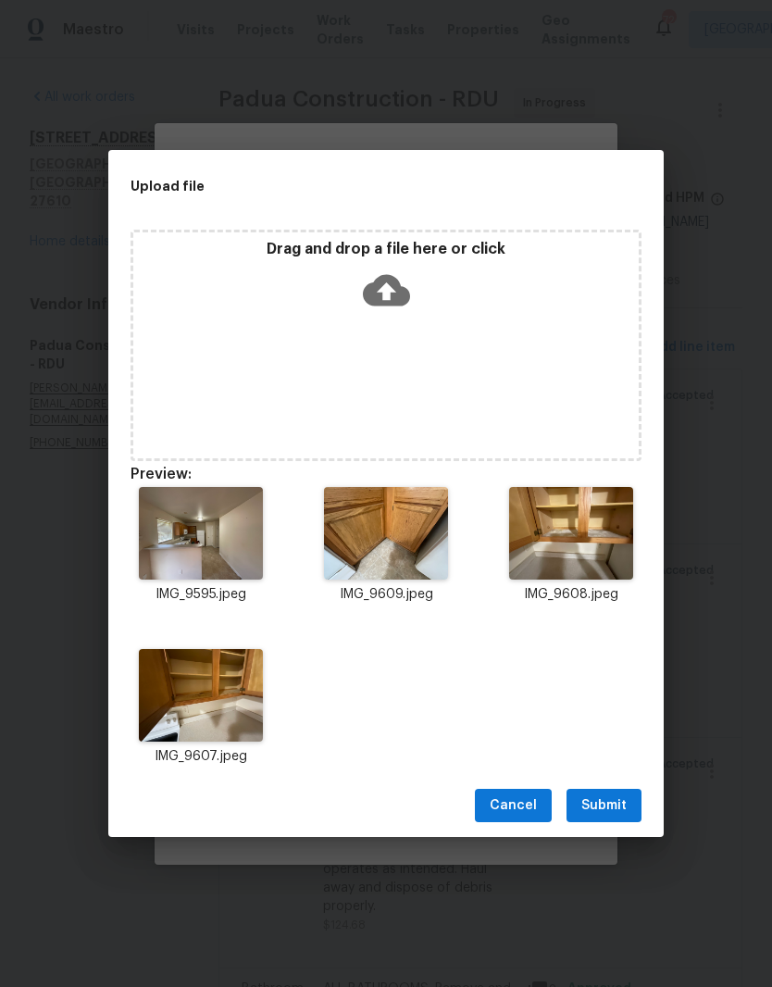
click at [620, 810] on span "Submit" at bounding box center [603, 805] width 45 height 23
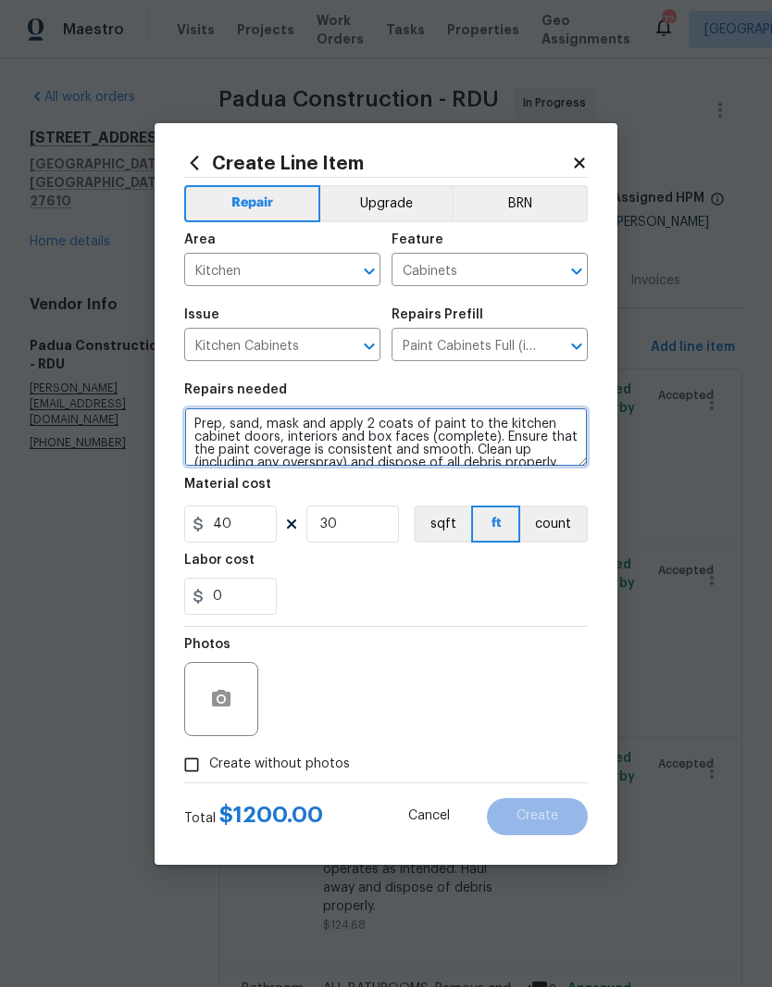
click at [193, 423] on textarea "Prep, sand, mask and apply 2 coats of paint to the kitchen cabinet doors, inter…" at bounding box center [386, 436] width 404 height 59
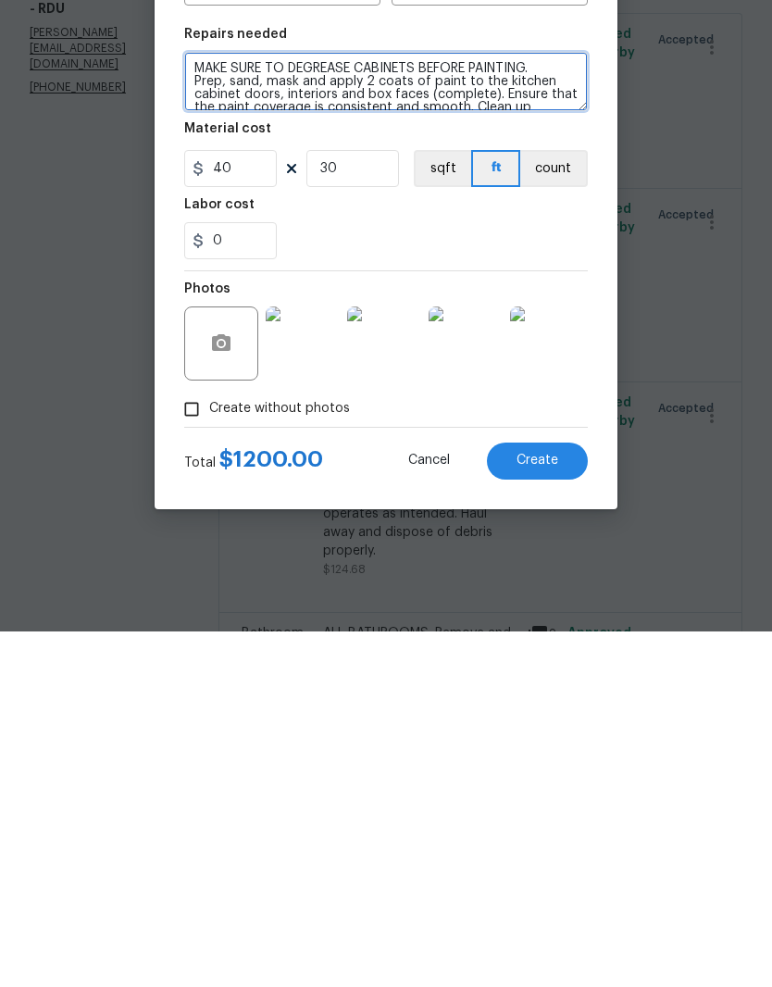
type textarea "MAKE SURE TO DEGREASE CABINETS BEFORE PAINTING. Prep, sand, mask and apply 2 co…"
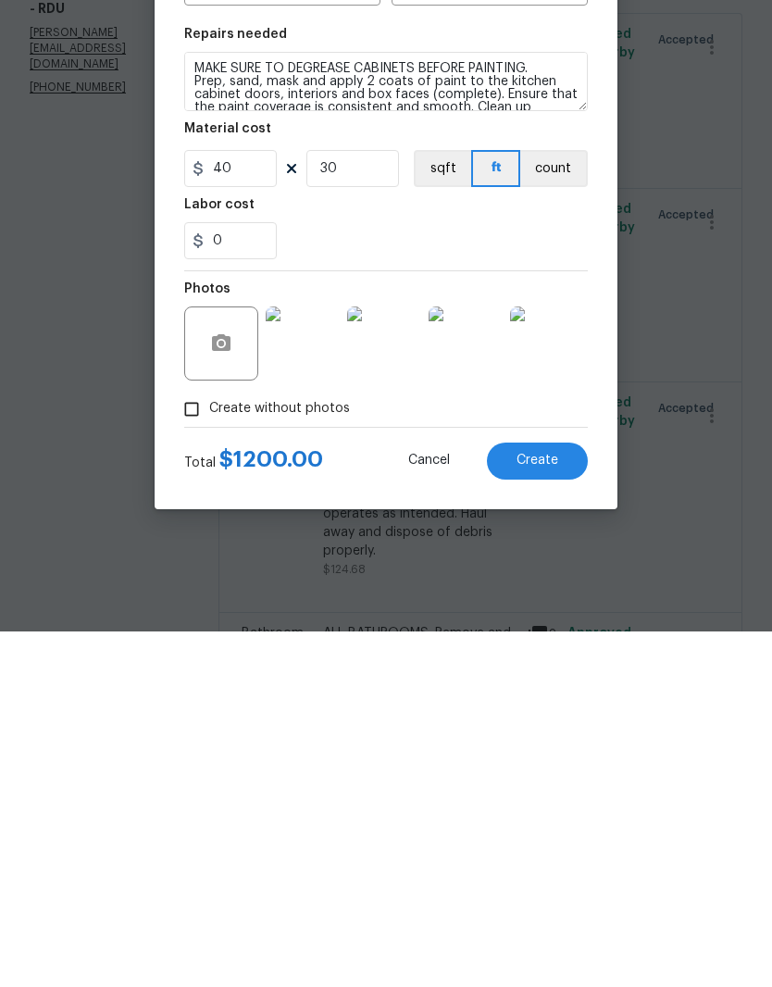
click at [554, 798] on button "Create" at bounding box center [537, 816] width 101 height 37
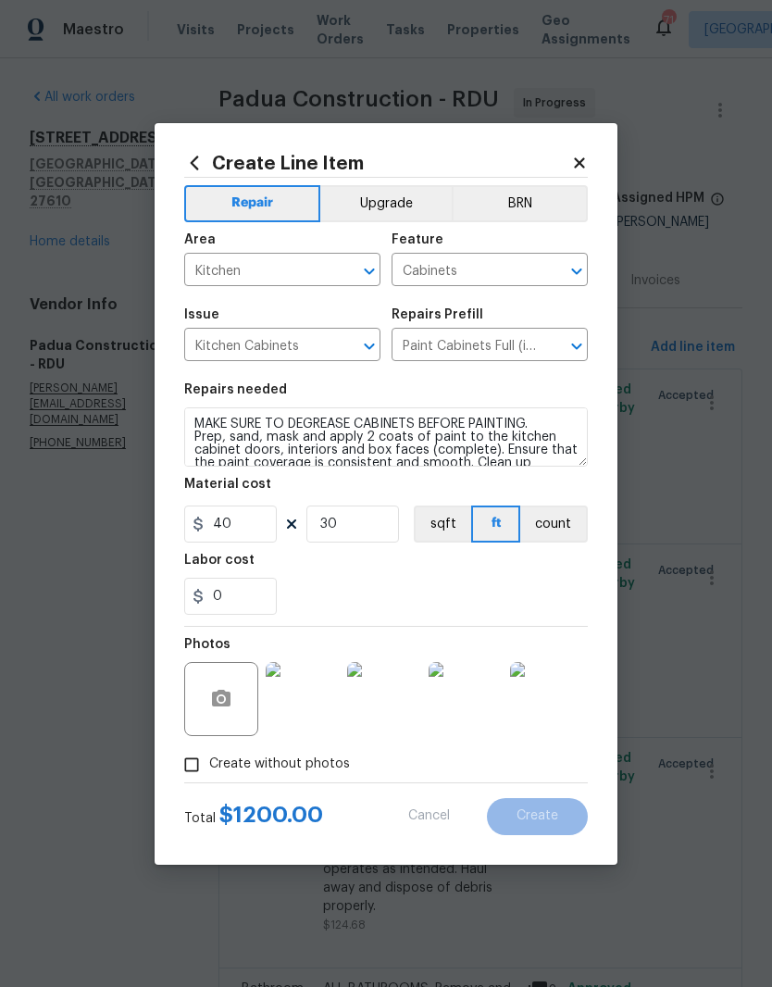
type input "0"
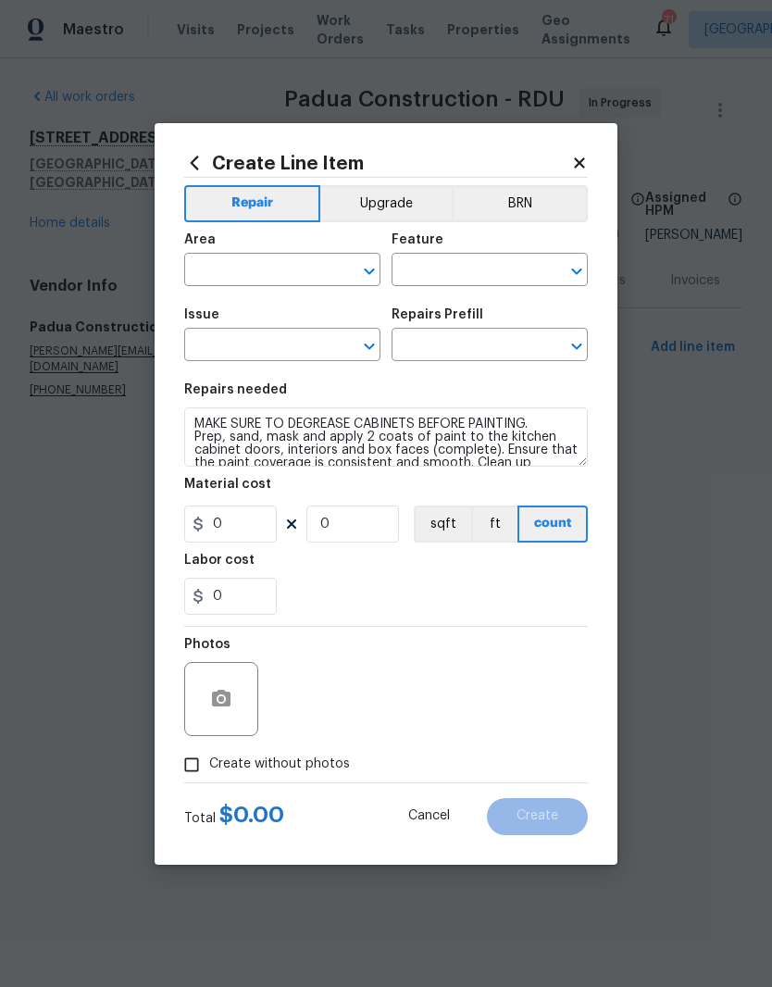
scroll to position [0, 0]
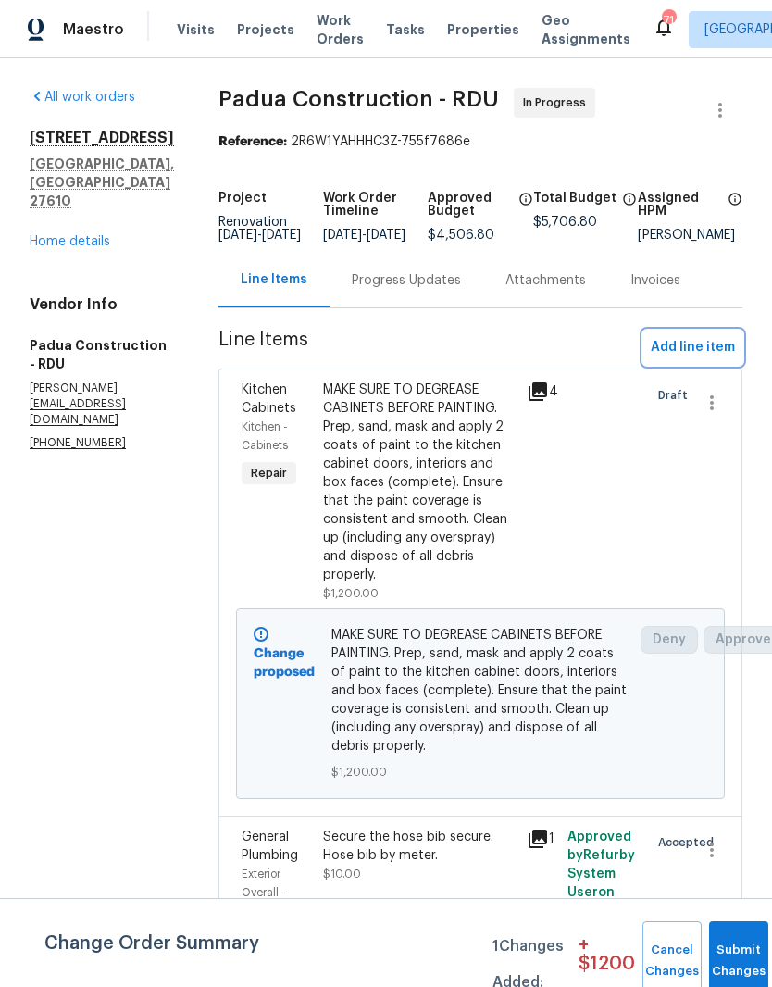
click at [726, 365] on button "Add line item" at bounding box center [692, 347] width 99 height 34
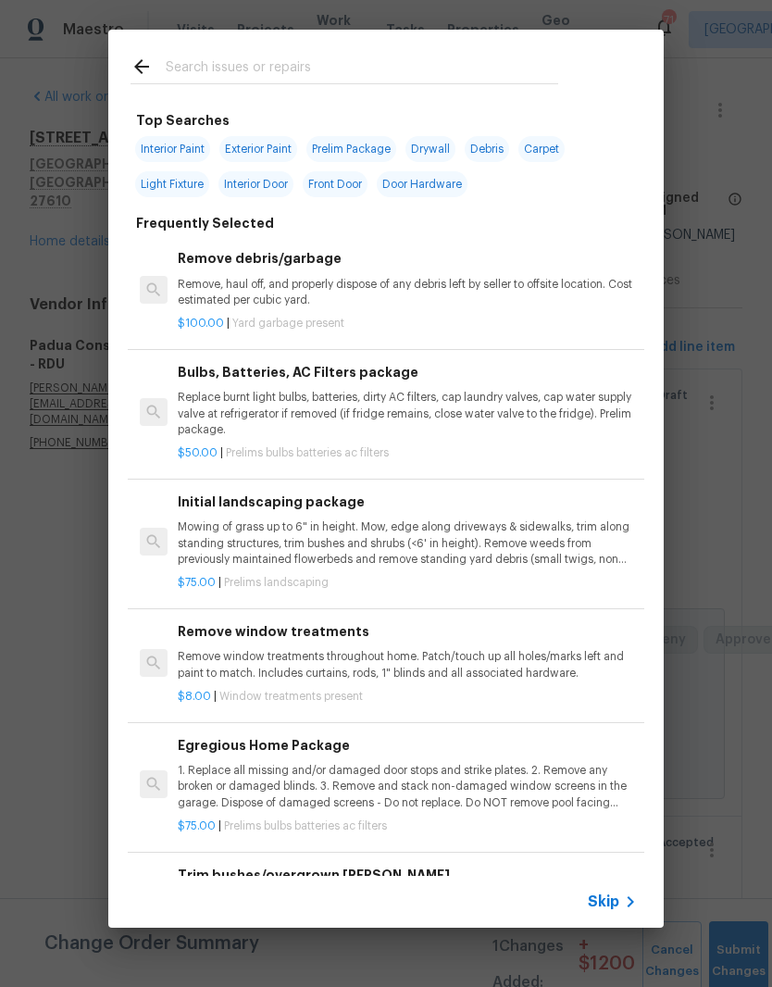
click at [457, 60] on input "text" at bounding box center [362, 70] width 392 height 28
type input "Bathroom"
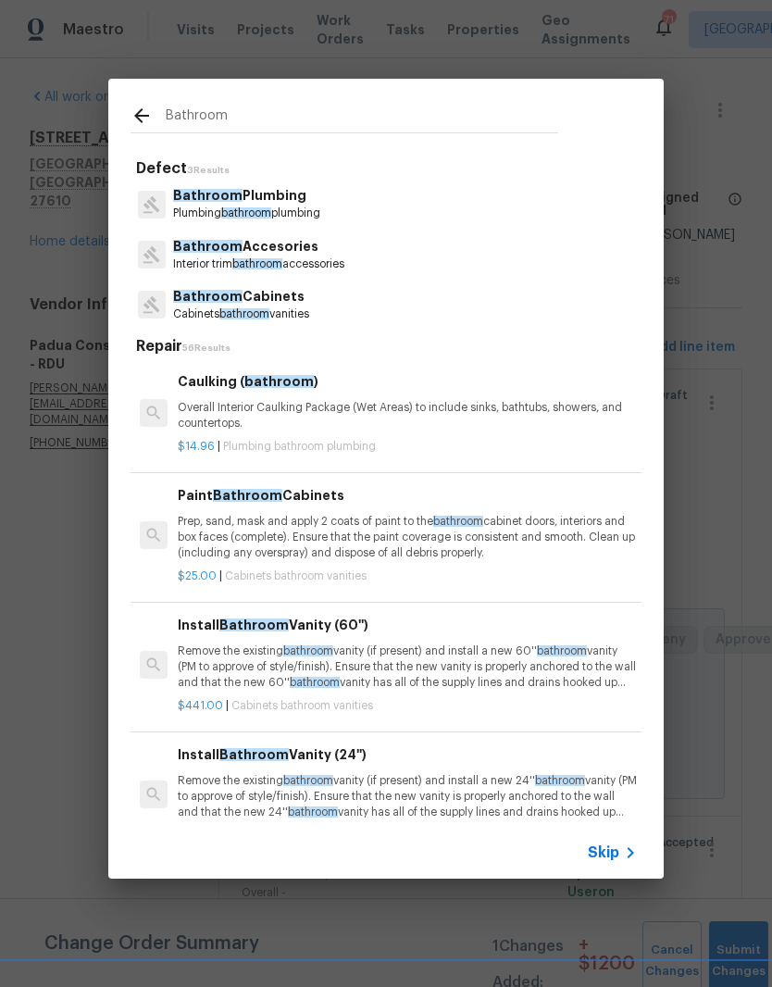
click at [217, 311] on p "Cabinets bathroom vanities" at bounding box center [241, 314] width 136 height 16
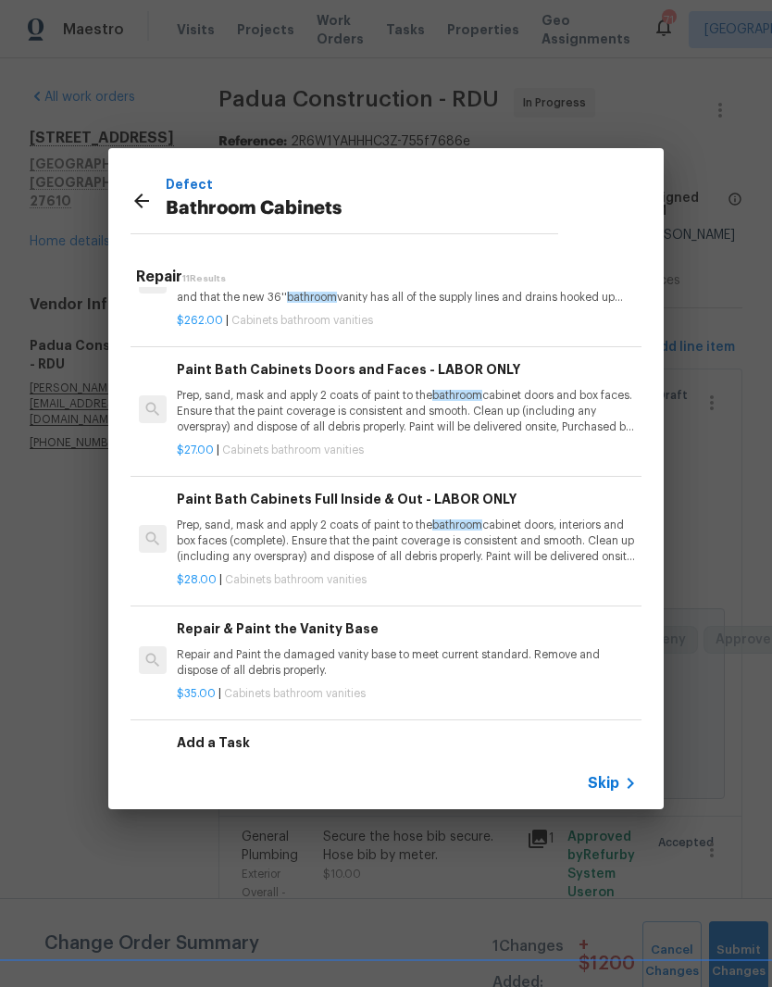
scroll to position [591, 2]
click at [263, 546] on p "Prep, sand, mask and apply 2 coats of paint to the bathroom cabinet doors, inte…" at bounding box center [405, 540] width 459 height 47
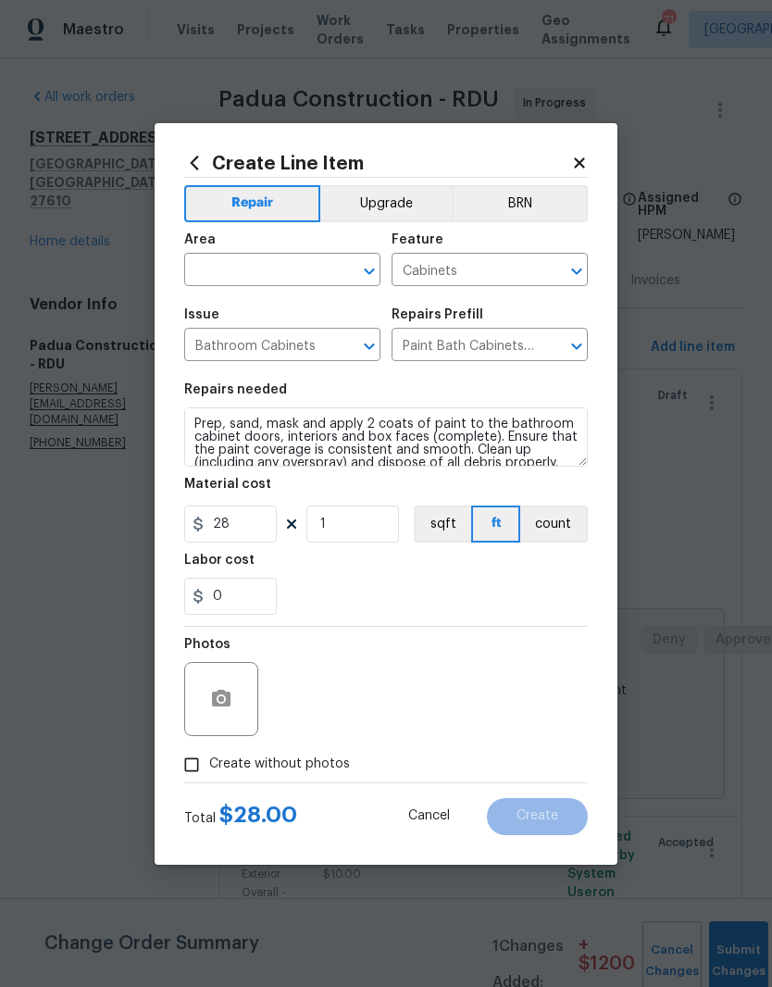
click at [313, 258] on input "text" at bounding box center [256, 271] width 144 height 29
click at [229, 311] on li "Bathroom" at bounding box center [282, 312] width 196 height 31
type input "Bathroom"
click at [336, 525] on input "1" at bounding box center [352, 523] width 93 height 37
click at [314, 589] on div "0" at bounding box center [386, 596] width 404 height 37
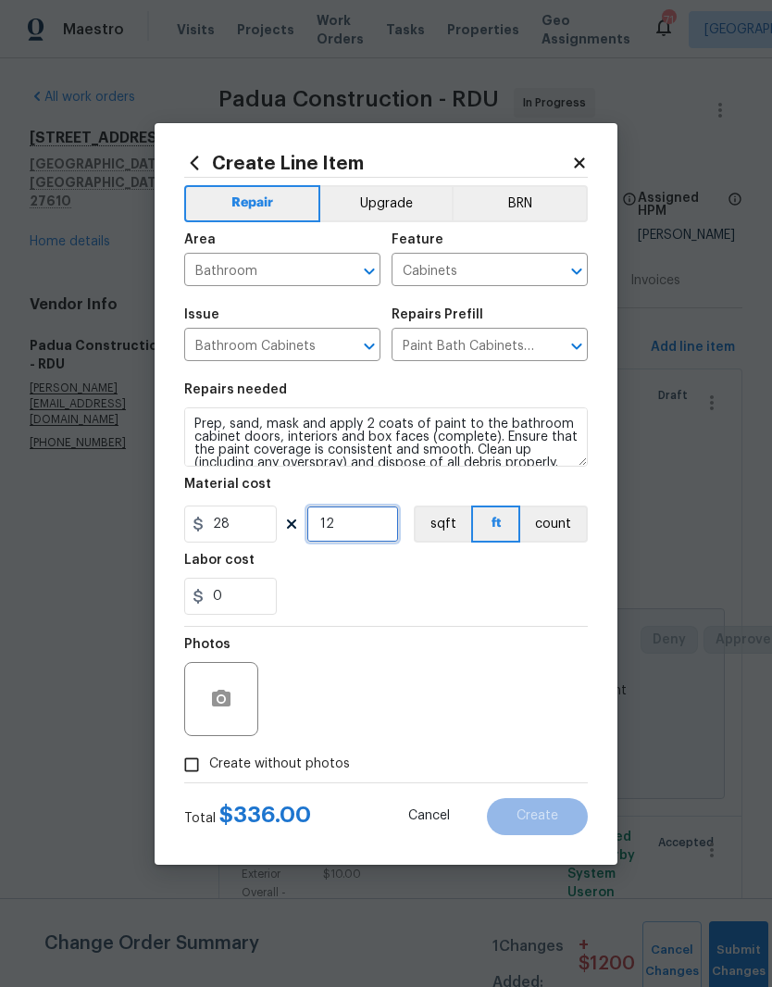
click at [352, 531] on input "12" at bounding box center [352, 523] width 93 height 37
click at [312, 574] on div "Labor cost" at bounding box center [386, 566] width 404 height 24
click at [336, 529] on input "20" at bounding box center [352, 523] width 93 height 37
click at [322, 579] on div "0" at bounding box center [386, 596] width 404 height 37
click at [349, 539] on input "25" at bounding box center [352, 523] width 93 height 37
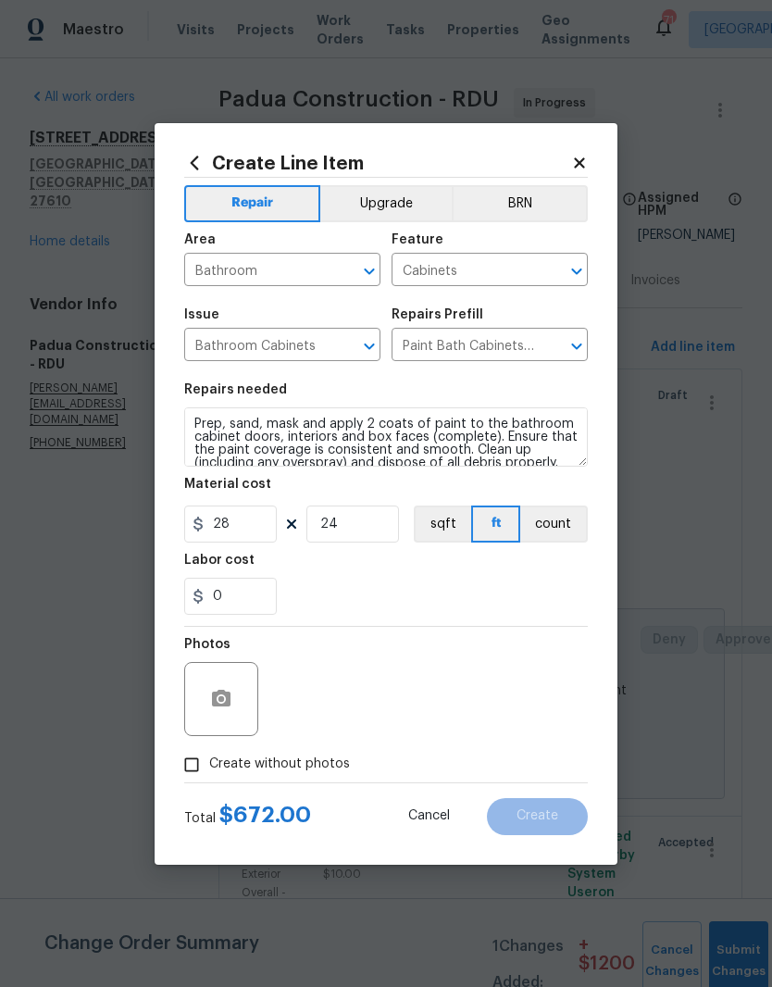
click at [323, 594] on div "0" at bounding box center [386, 596] width 404 height 37
click at [222, 720] on button "button" at bounding box center [221, 699] width 44 height 44
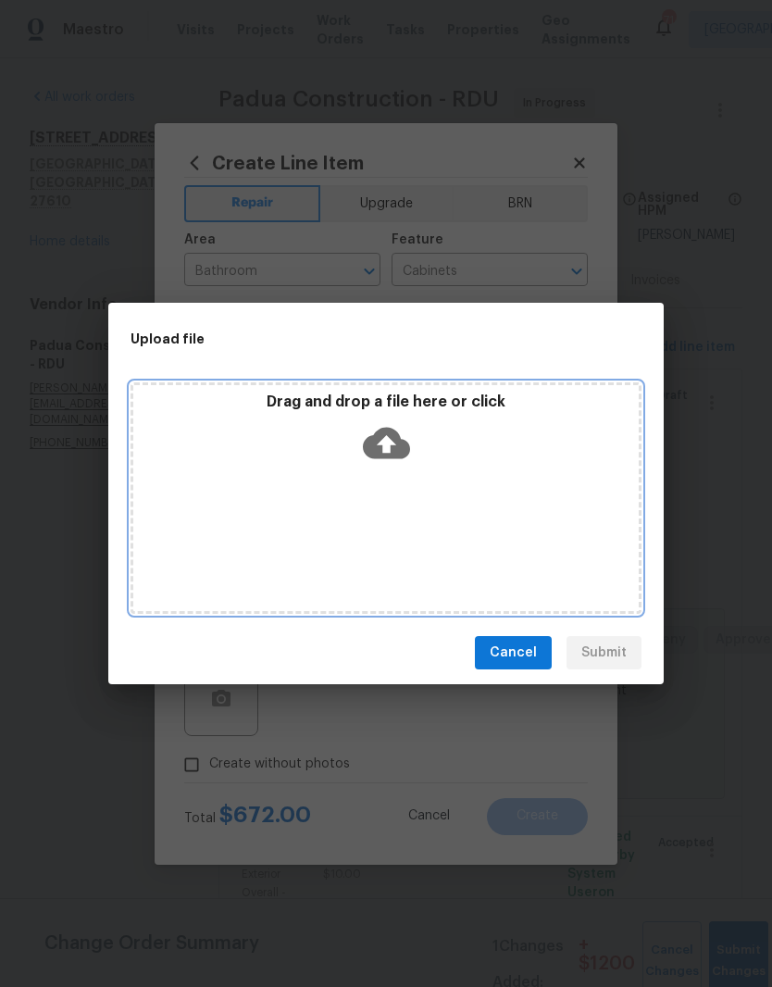
click at [316, 497] on div "Drag and drop a file here or click" at bounding box center [386, 497] width 511 height 231
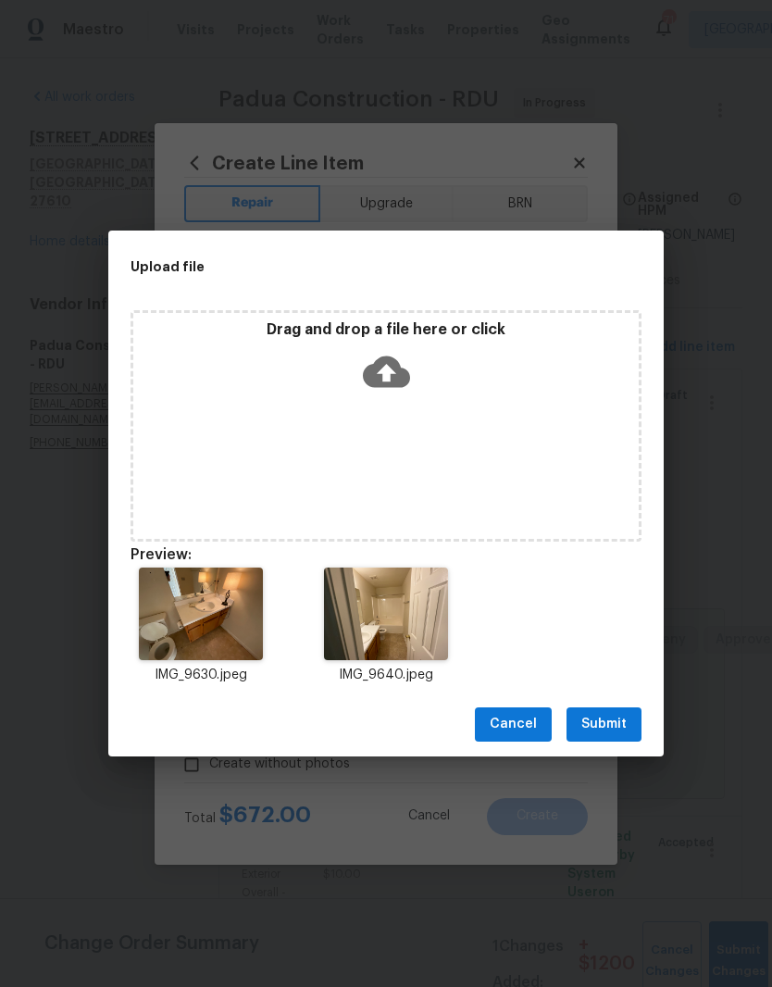
click at [633, 726] on button "Submit" at bounding box center [604, 724] width 75 height 34
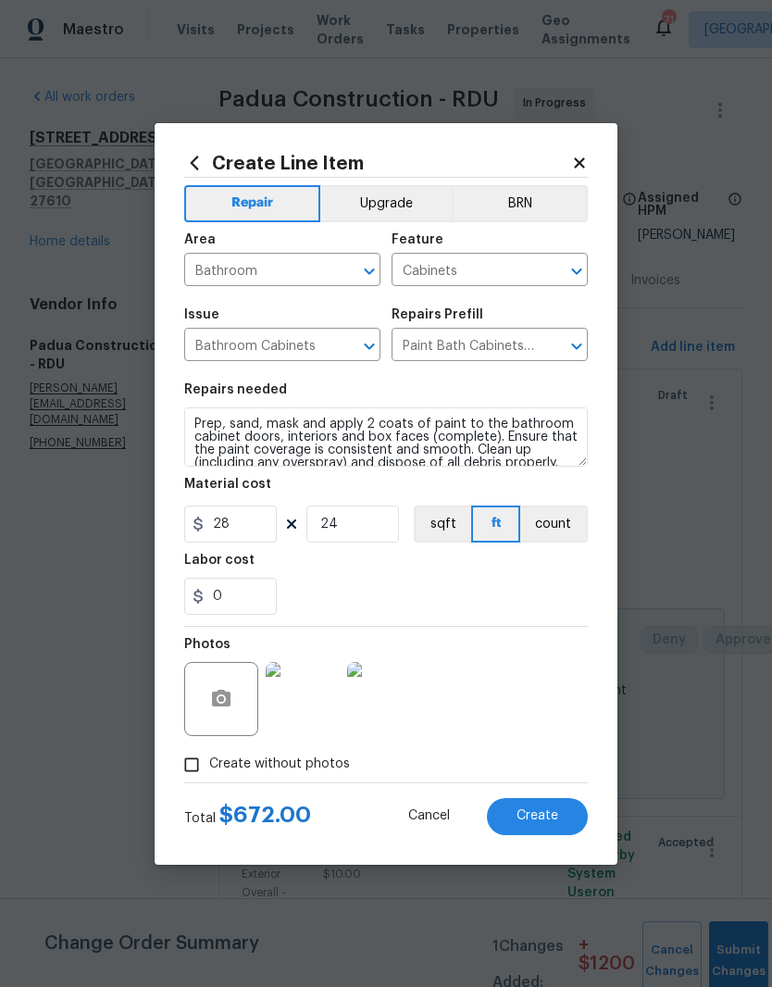
click at [544, 826] on button "Create" at bounding box center [537, 816] width 101 height 37
type input "0"
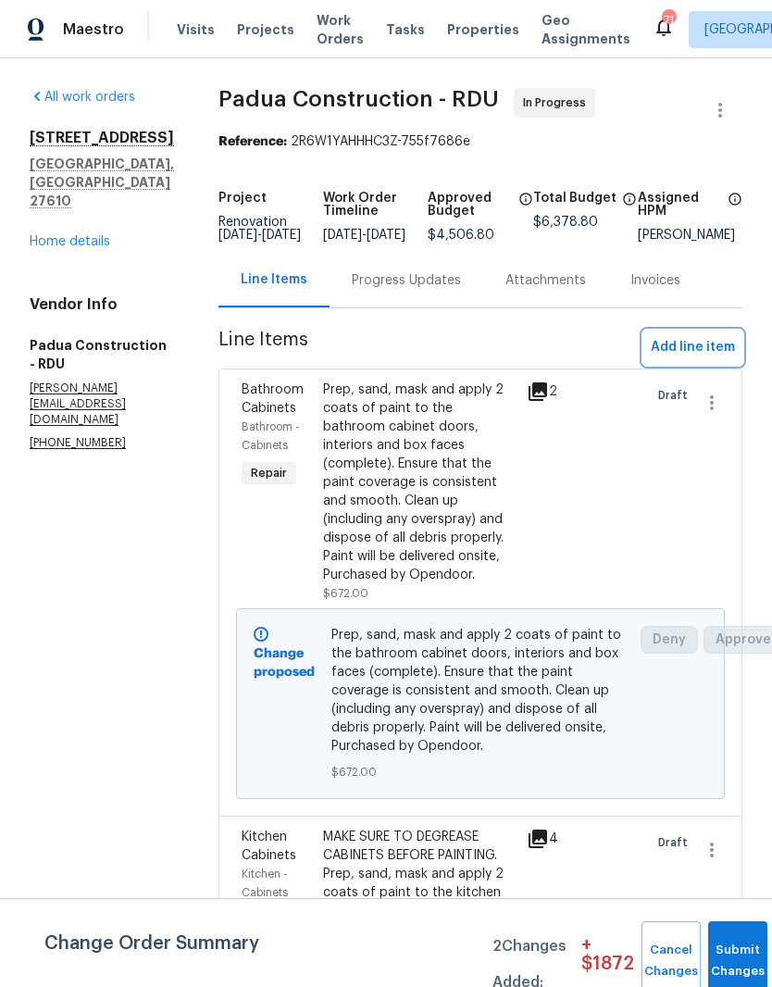
click at [714, 359] on span "Add line item" at bounding box center [693, 347] width 84 height 23
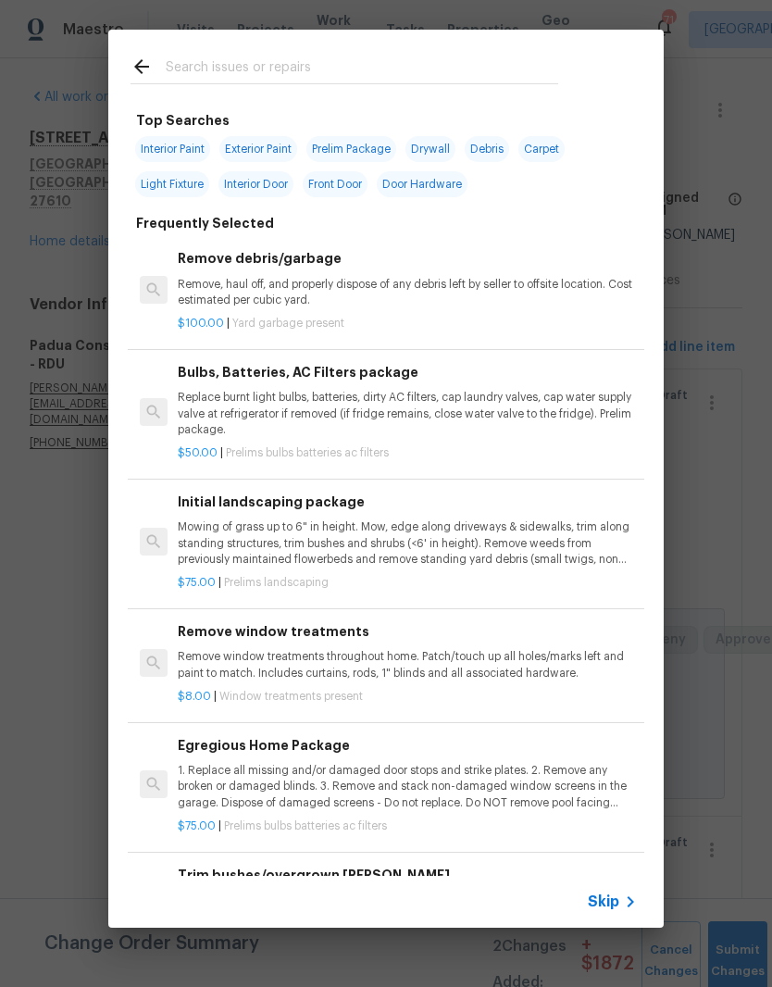
click at [206, 60] on input "text" at bounding box center [362, 70] width 392 height 28
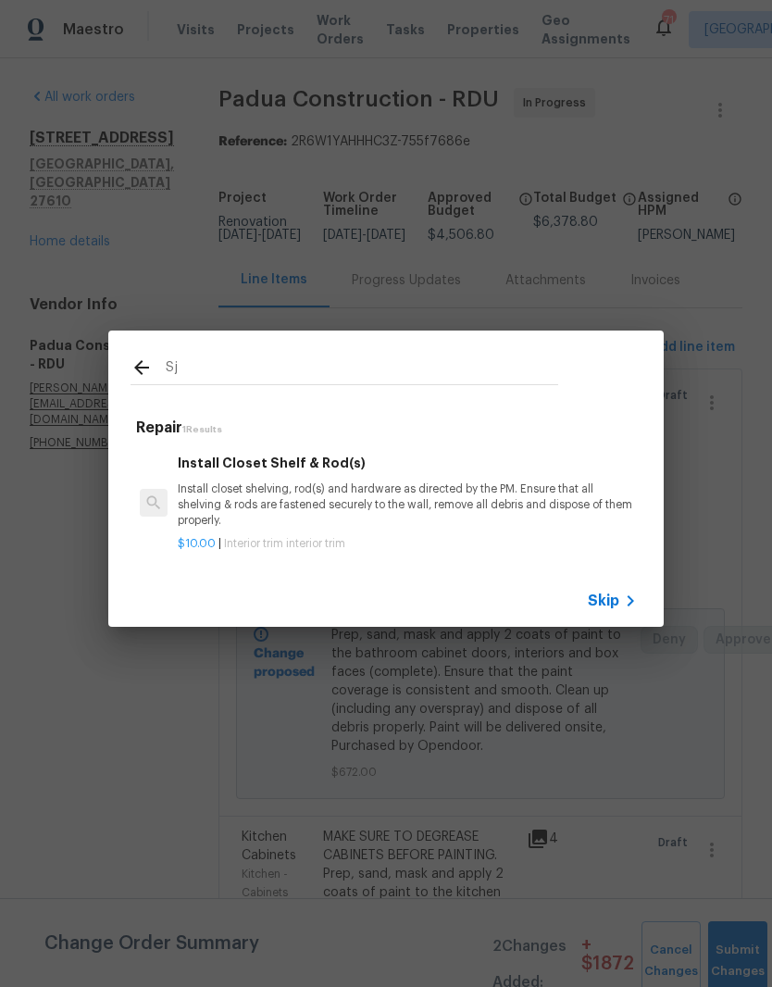
type input "S"
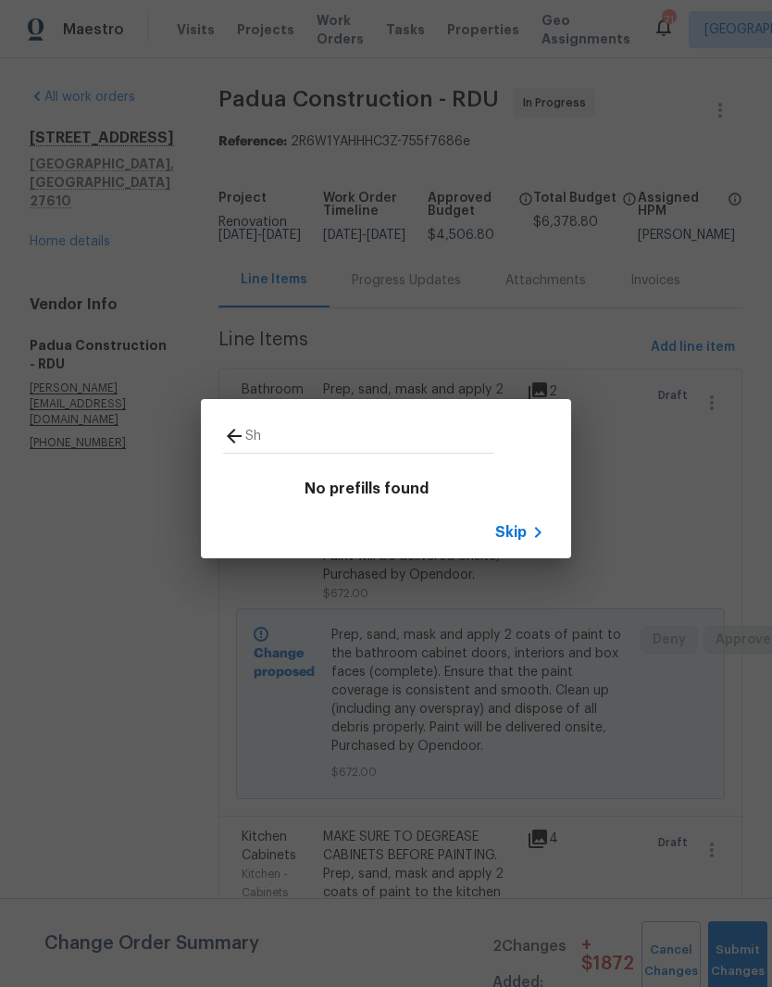
type input "S"
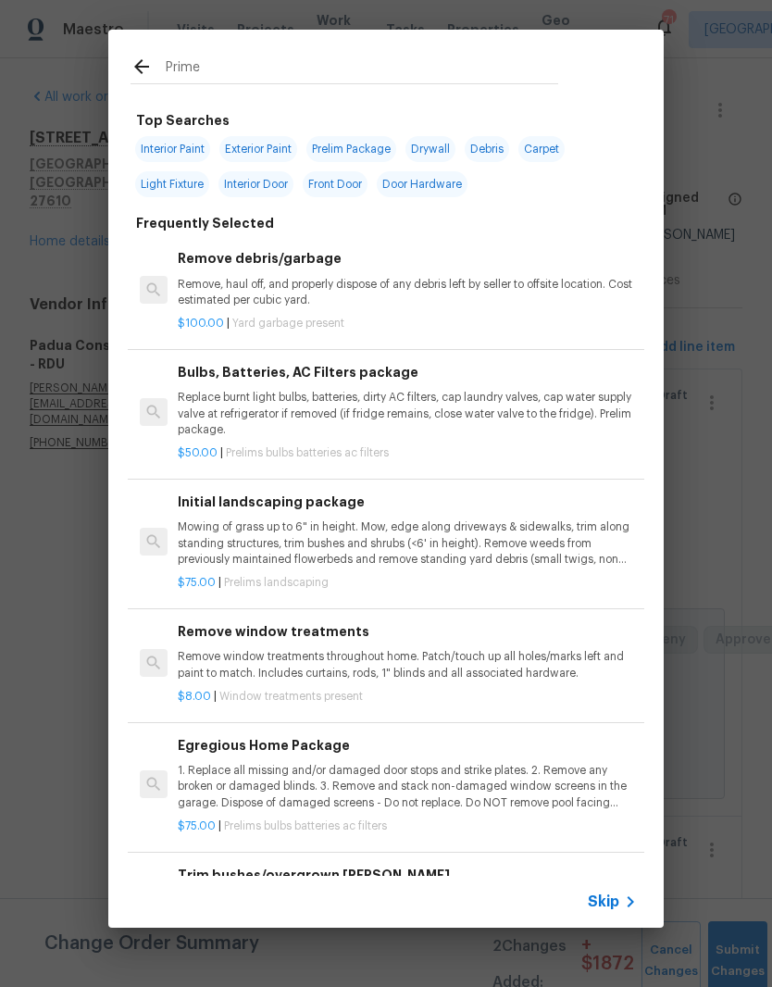
type input "Primer"
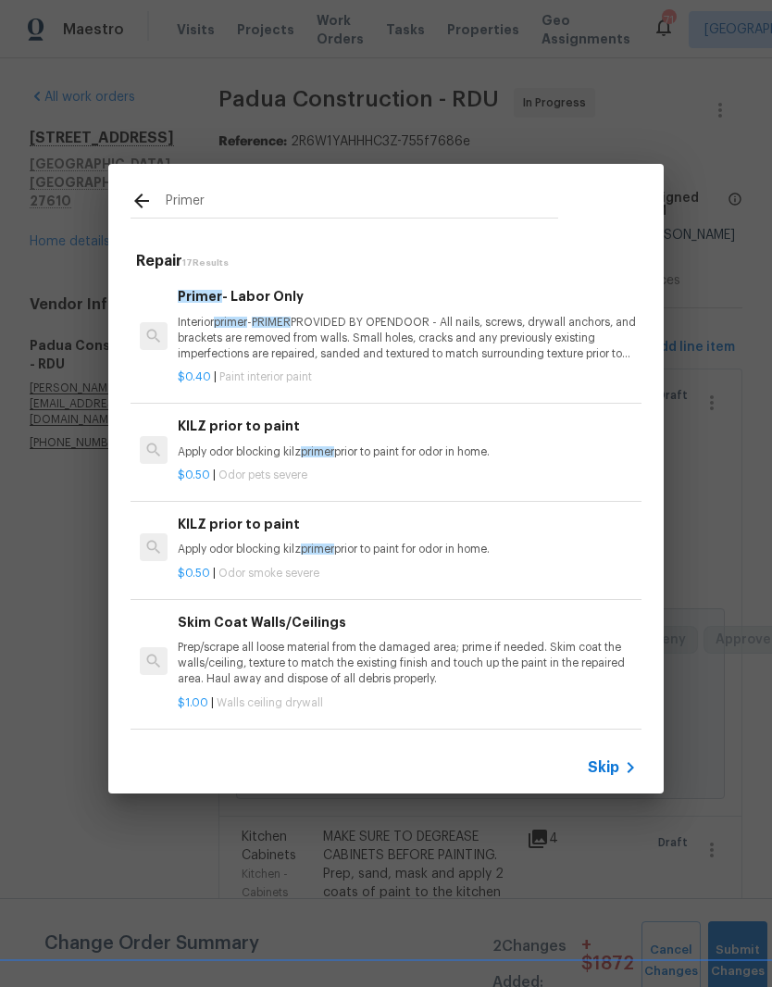
click at [398, 352] on p "Interior primer - PRIMER PROVIDED BY OPENDOOR - All nails, screws, drywall anch…" at bounding box center [407, 338] width 459 height 47
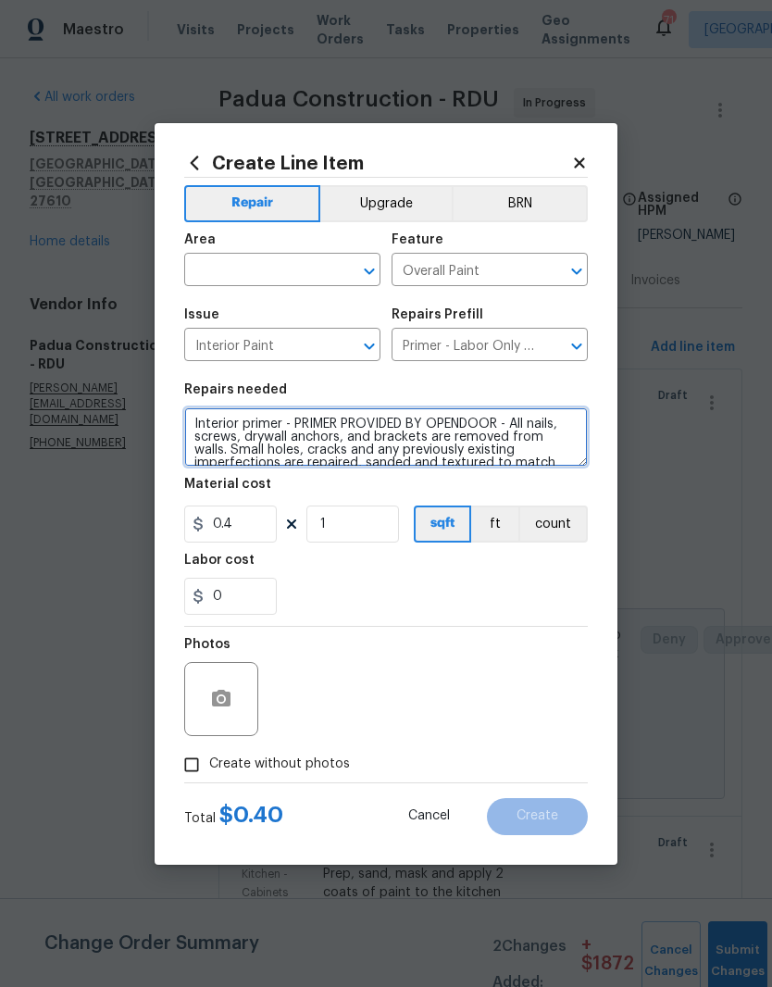
click at [241, 440] on textarea "Interior primer - PRIMER PROVIDED BY OPENDOOR - All nails, screws, drywall anch…" at bounding box center [386, 436] width 404 height 59
click at [240, 440] on textarea "Interior primer - PRIMER PROVIDED BY OPENDOOR - All nails, screws, drywall anch…" at bounding box center [386, 436] width 404 height 59
click at [205, 430] on textarea "Interior primer - PRIMER PROVIDED BY OPENDOOR - All nails, screws, drywall anch…" at bounding box center [386, 436] width 404 height 59
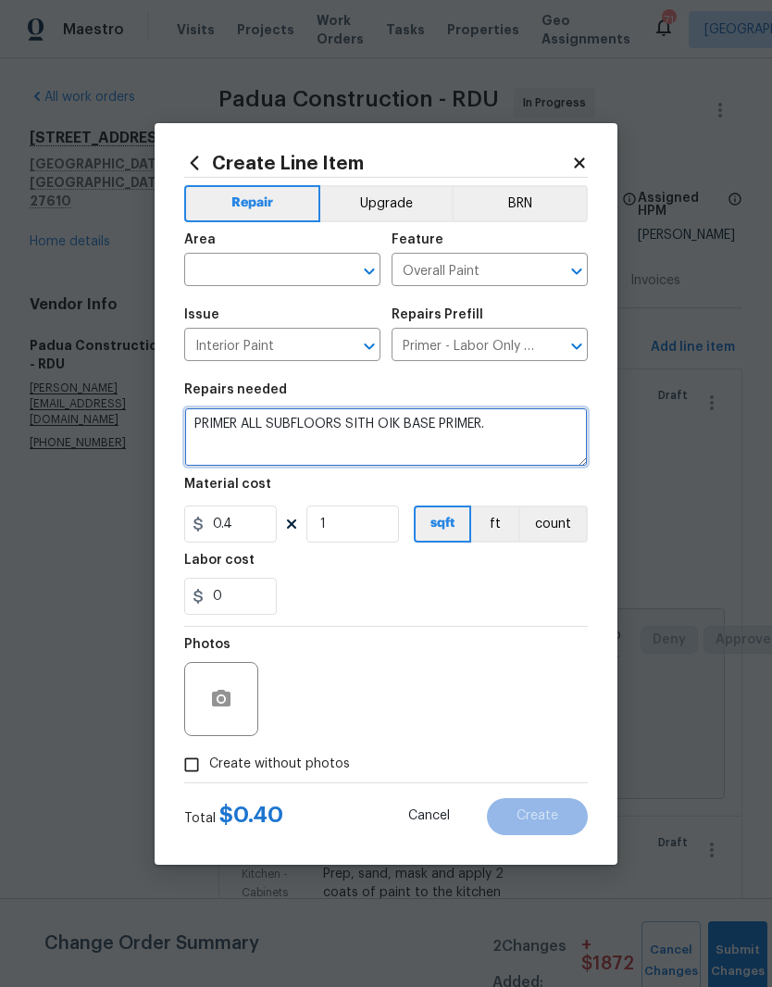
click at [398, 416] on textarea "PRIMER ALL SUBFLOORS SITH OIK BASE PRIMER." at bounding box center [386, 436] width 404 height 59
click at [394, 420] on textarea "PRIMER ALL SUBFLOORS SITH OIK BASE PRIMER." at bounding box center [386, 436] width 404 height 59
click at [557, 423] on textarea "PRIMER ALL SUBFLOORS SITH OIL BASE PRIMER." at bounding box center [386, 436] width 404 height 59
type textarea "PRIMER ALL SUBFLOORS SITH OIL BASE PRIMER. MAKE SURE SUBFLOOR ARE COMPLETELY OV…"
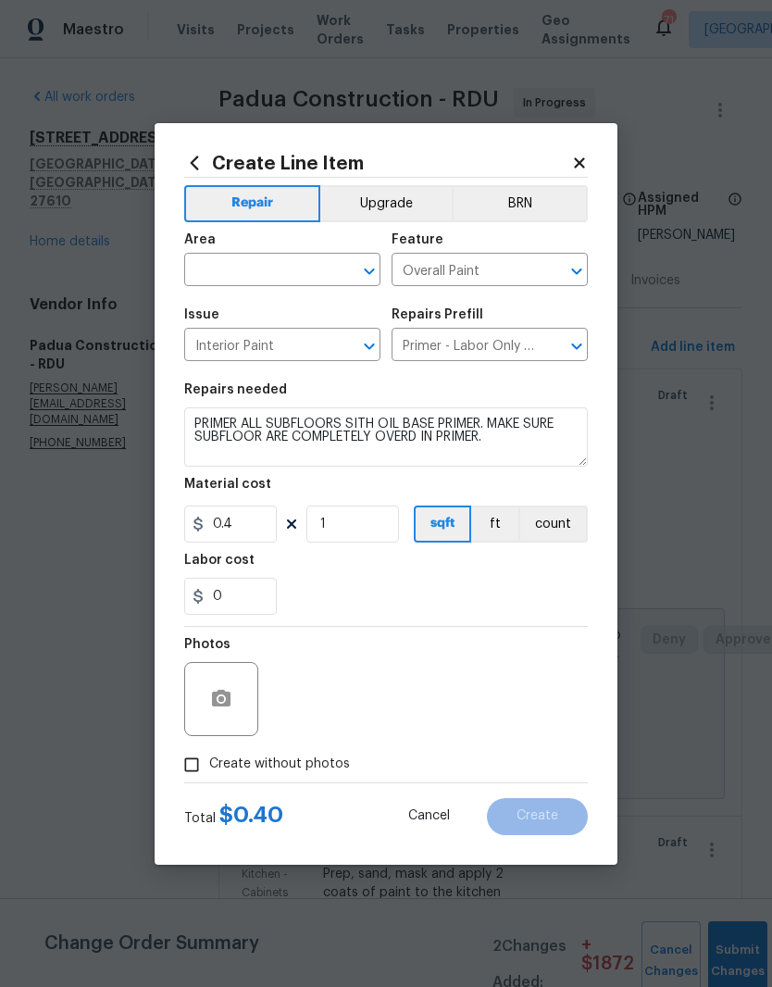
click at [298, 585] on div "0" at bounding box center [386, 596] width 404 height 37
click at [343, 532] on input "1" at bounding box center [352, 523] width 93 height 37
click at [420, 582] on div "0" at bounding box center [386, 596] width 404 height 37
click at [344, 522] on input "1300" at bounding box center [352, 523] width 93 height 37
type input "1400"
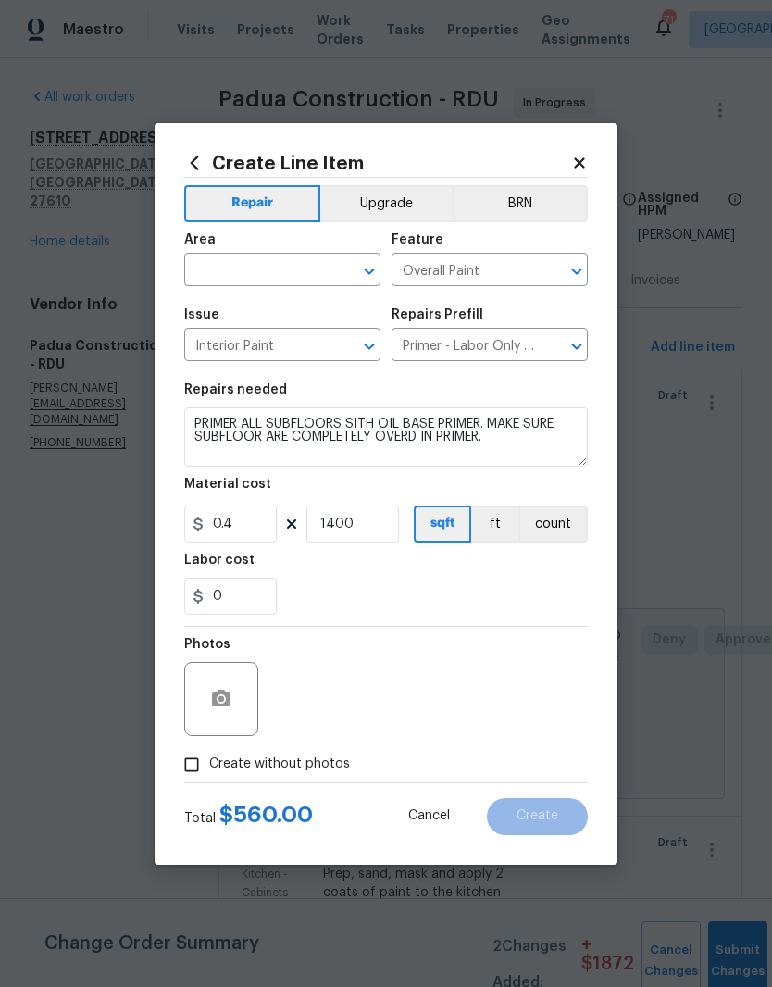
click at [318, 598] on div "0" at bounding box center [386, 596] width 404 height 37
click at [454, 696] on div "Photos" at bounding box center [386, 687] width 404 height 120
click at [209, 280] on input "text" at bounding box center [256, 271] width 144 height 29
click at [232, 349] on li "Interior Overall" at bounding box center [282, 343] width 196 height 31
type input "Interior Overall"
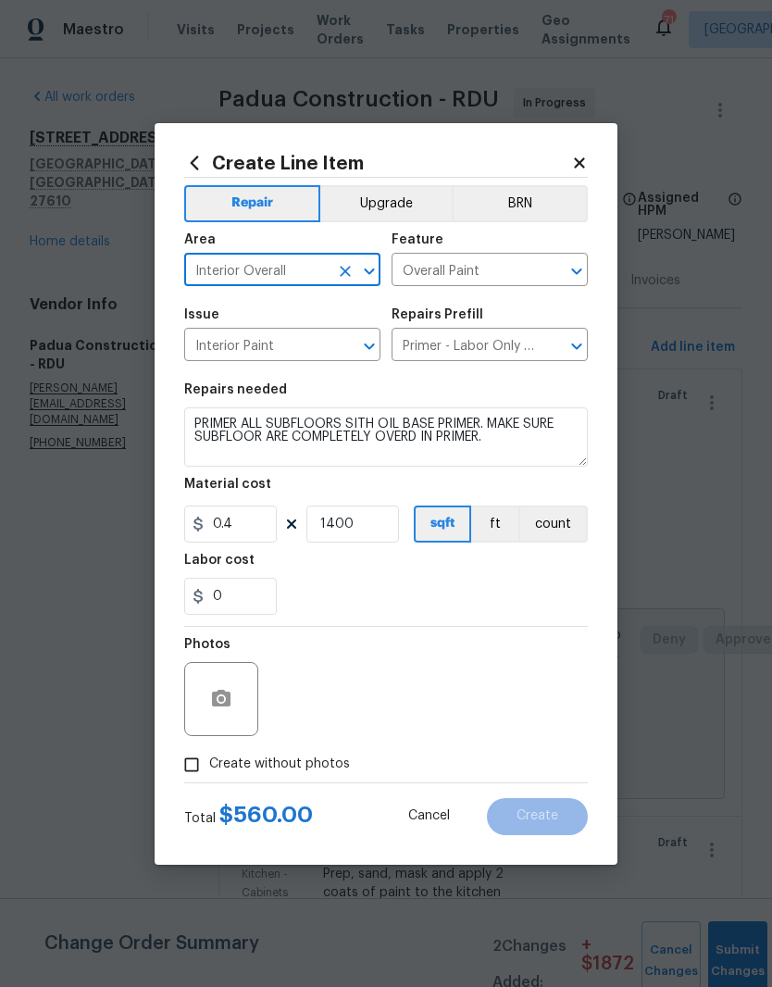
click at [315, 586] on div "0" at bounding box center [386, 596] width 404 height 37
click at [174, 766] on input "Create without photos" at bounding box center [191, 764] width 35 height 35
checkbox input "true"
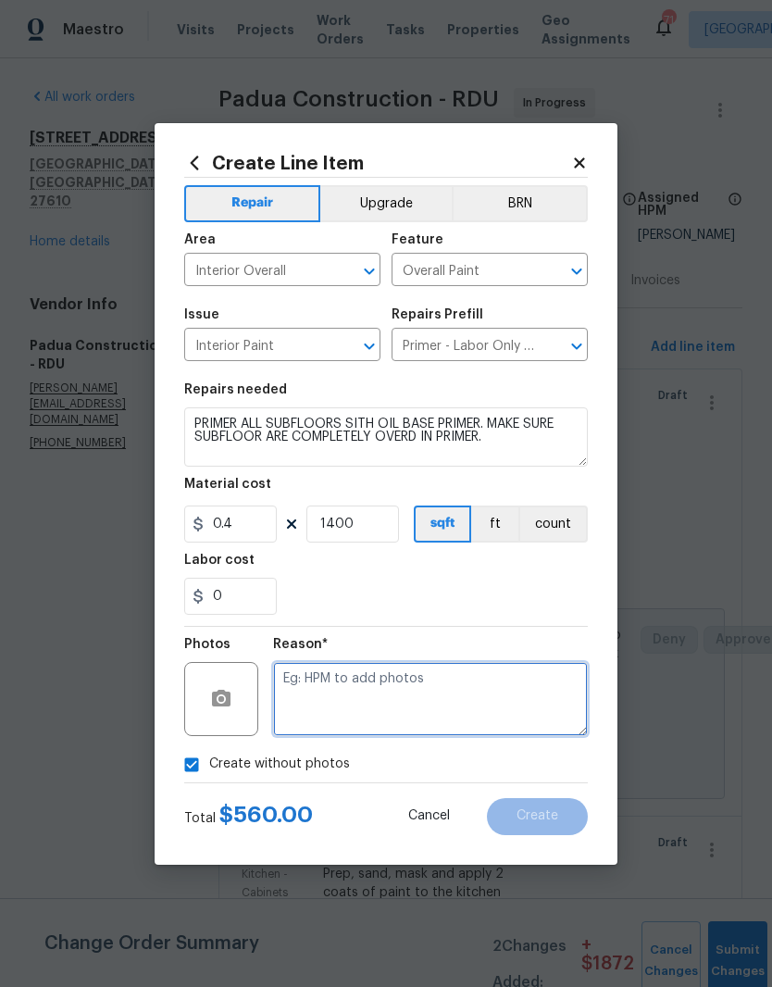
click at [335, 692] on textarea at bounding box center [430, 699] width 315 height 74
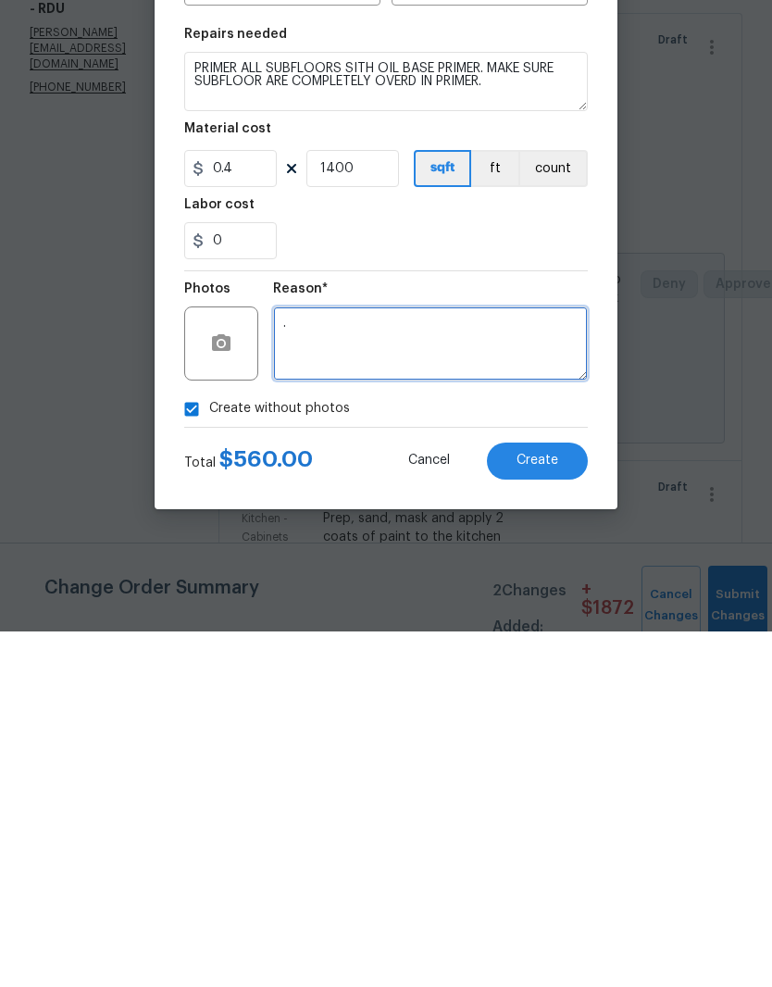
type textarea "."
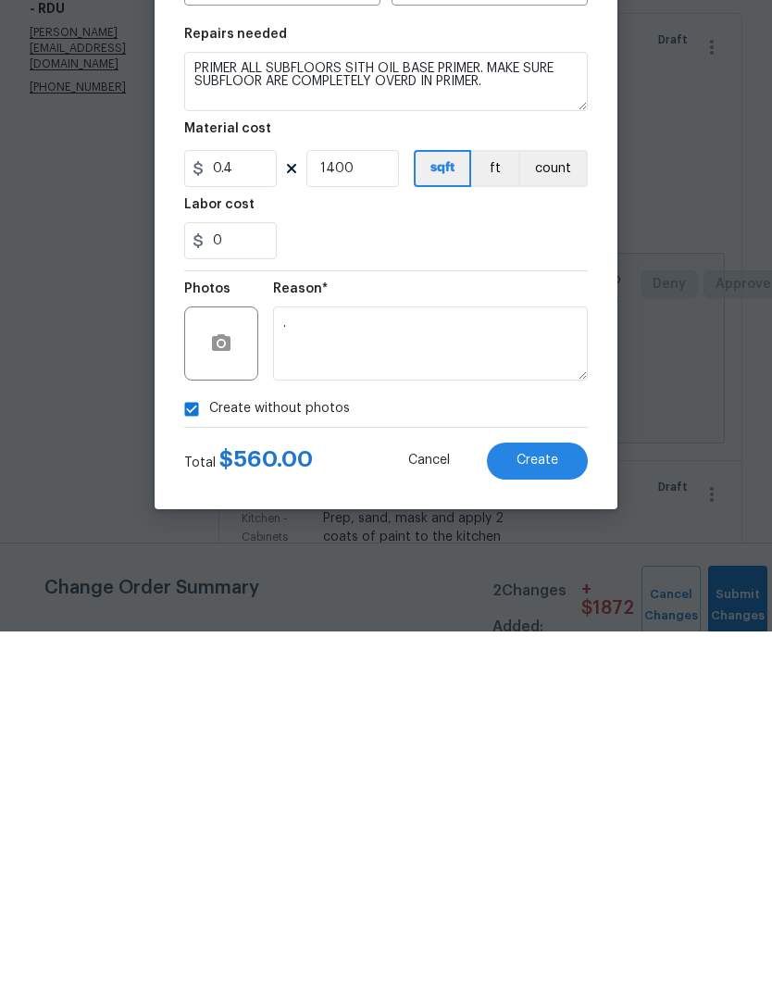
click at [539, 809] on span "Create" at bounding box center [538, 816] width 42 height 14
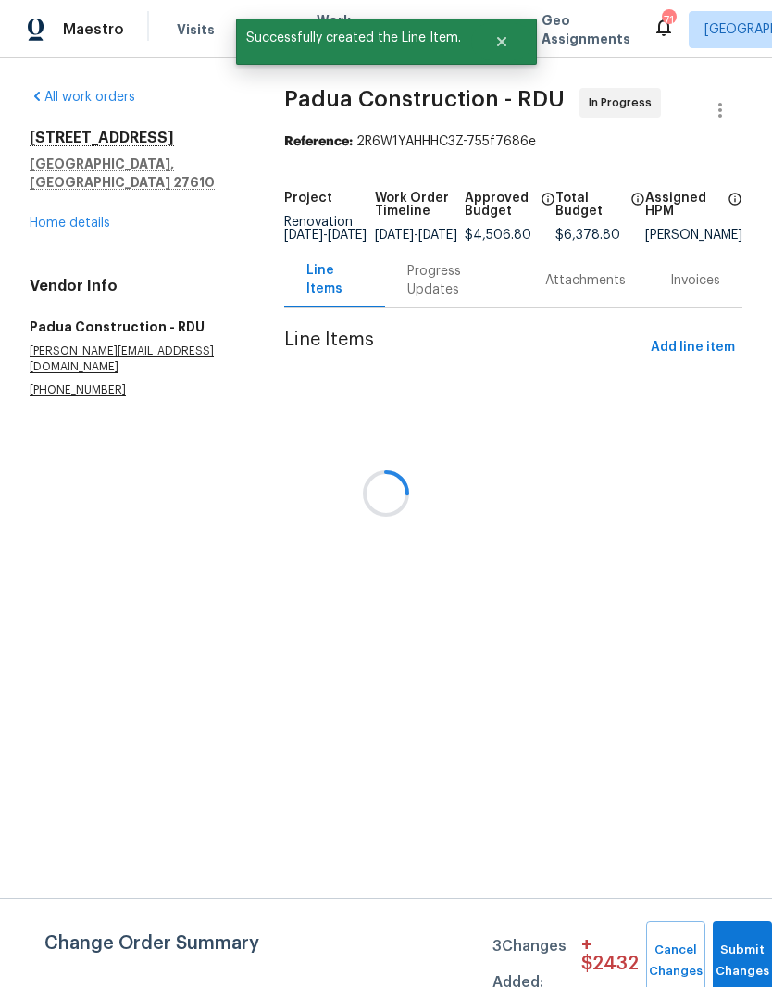
scroll to position [0, 0]
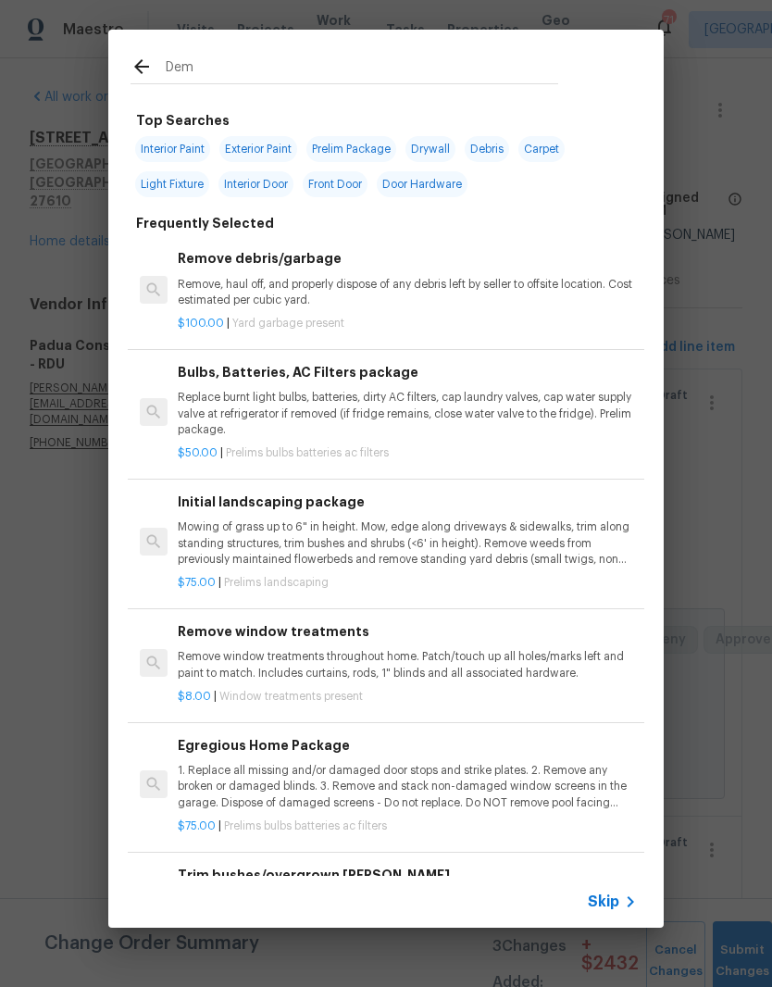
type input "Demo"
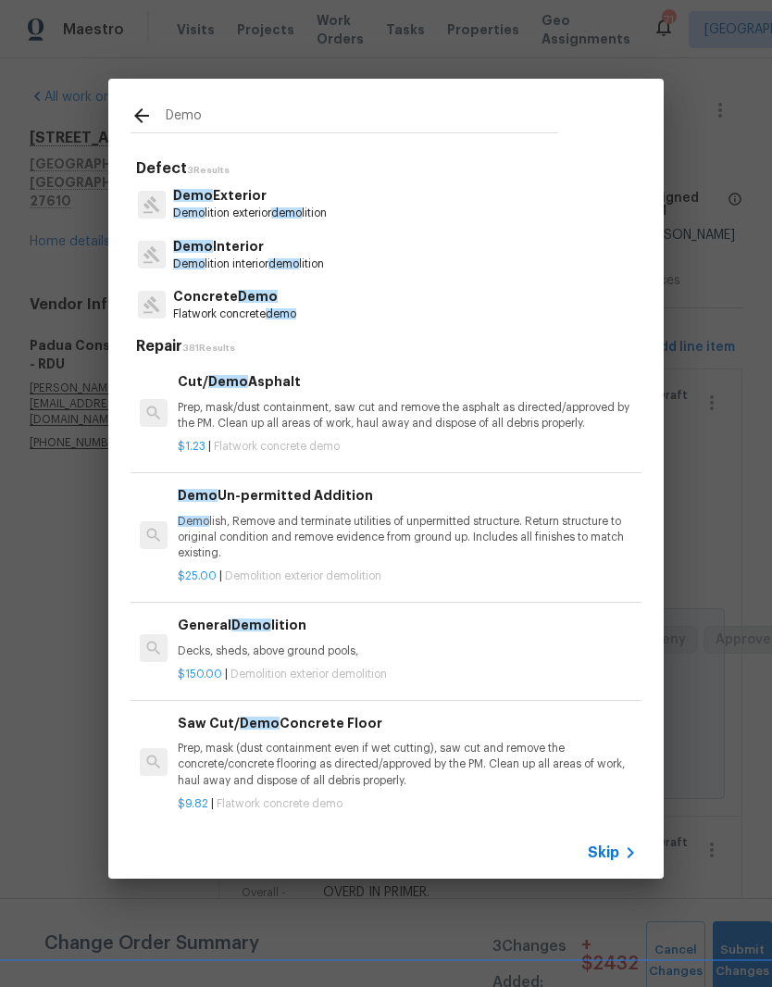
click at [206, 251] on span "Demo" at bounding box center [193, 246] width 40 height 13
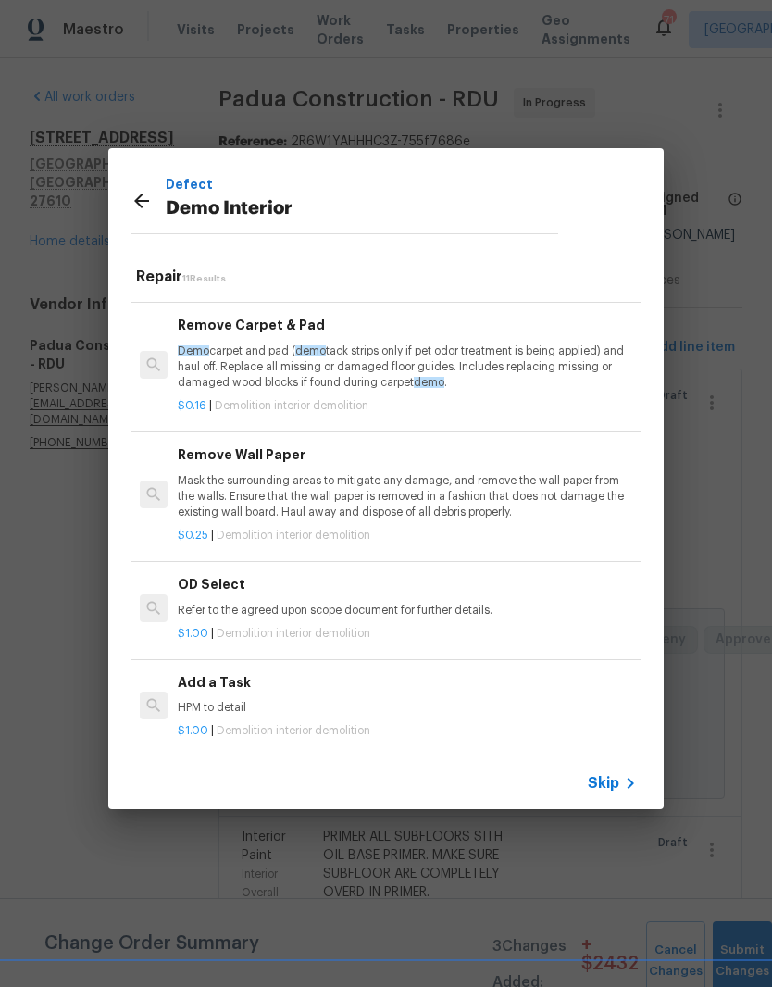
scroll to position [861, 0]
click at [266, 702] on p "HPM to detail" at bounding box center [407, 710] width 459 height 16
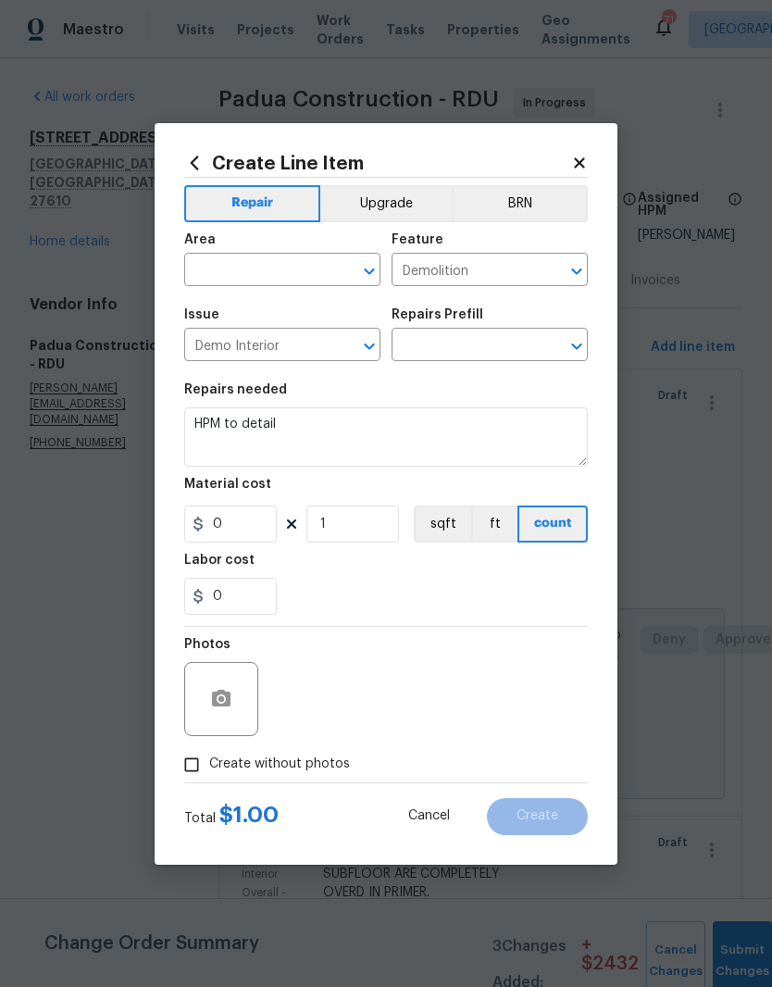
type input "Add a Task $1.00"
type input "1"
click at [237, 264] on input "text" at bounding box center [256, 271] width 144 height 29
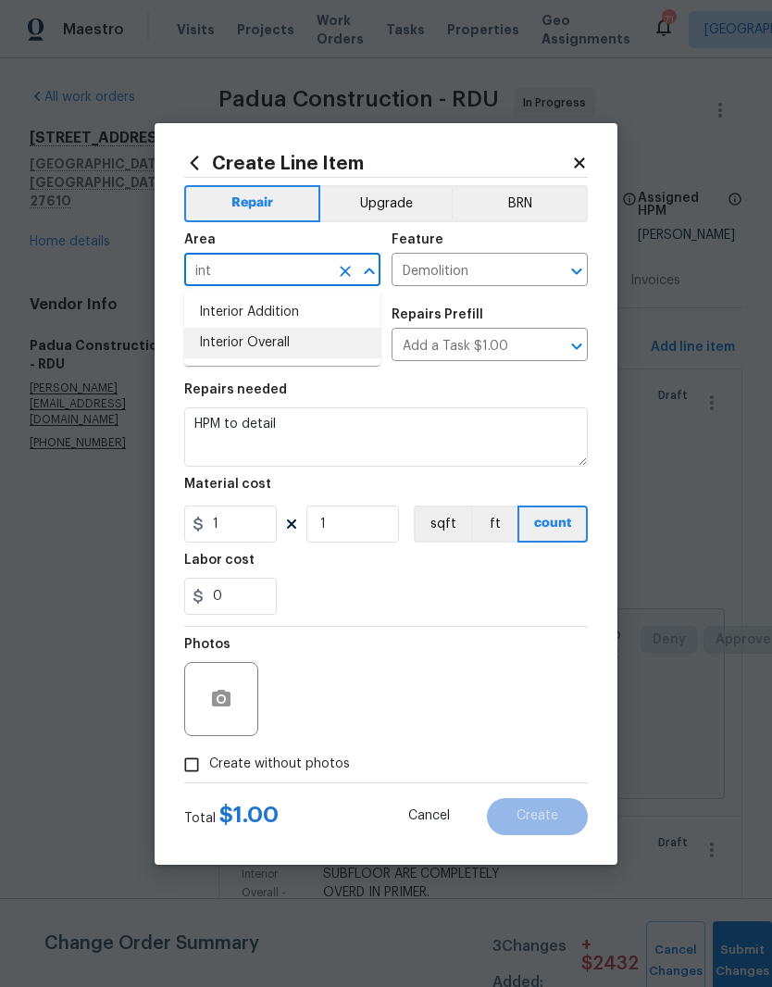
click at [211, 352] on li "Interior Overall" at bounding box center [282, 343] width 196 height 31
type input "Interior Overall"
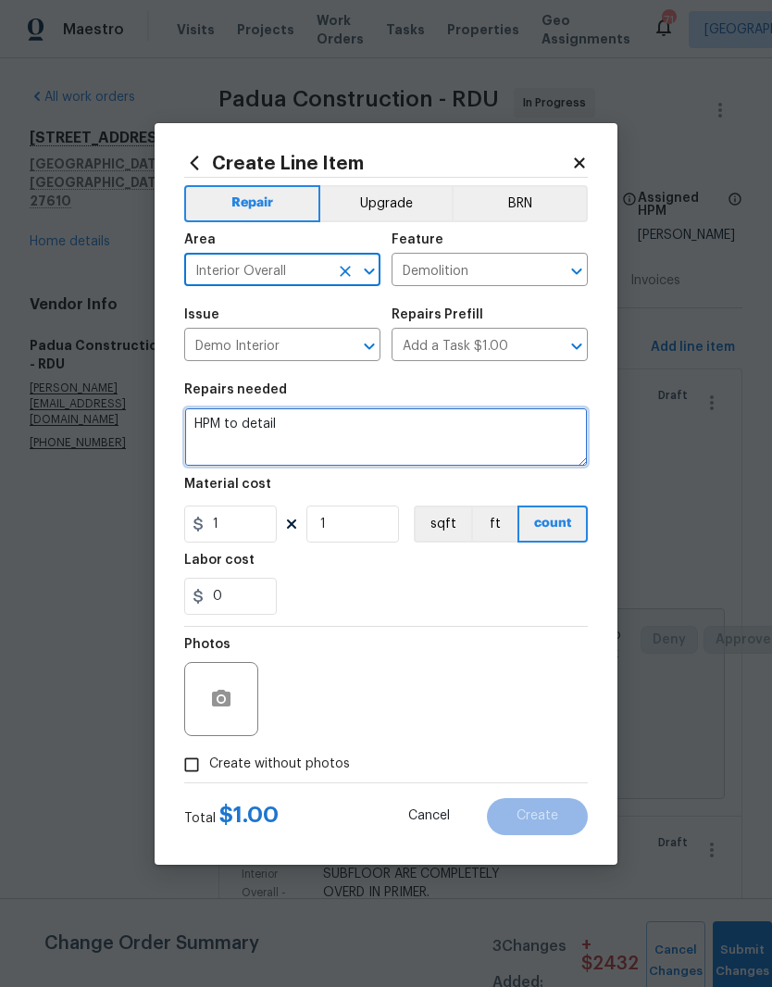
click at [301, 442] on textarea "HPM to detail" at bounding box center [386, 436] width 404 height 59
type textarea "H"
type textarea "Remove all flooring inside home and put in garage for disposal."
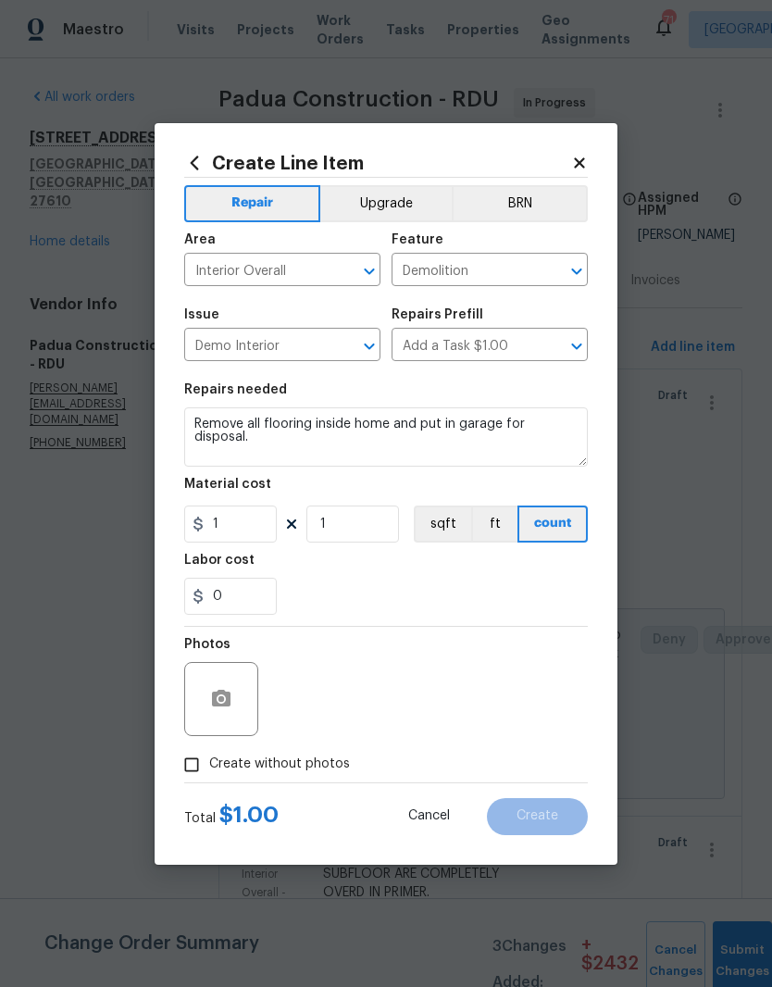
click at [316, 609] on div "0" at bounding box center [386, 596] width 404 height 37
click at [220, 530] on input "1" at bounding box center [230, 523] width 93 height 37
type input "400"
click at [316, 578] on div "Labor cost" at bounding box center [386, 566] width 404 height 24
click at [207, 694] on button "button" at bounding box center [221, 699] width 44 height 44
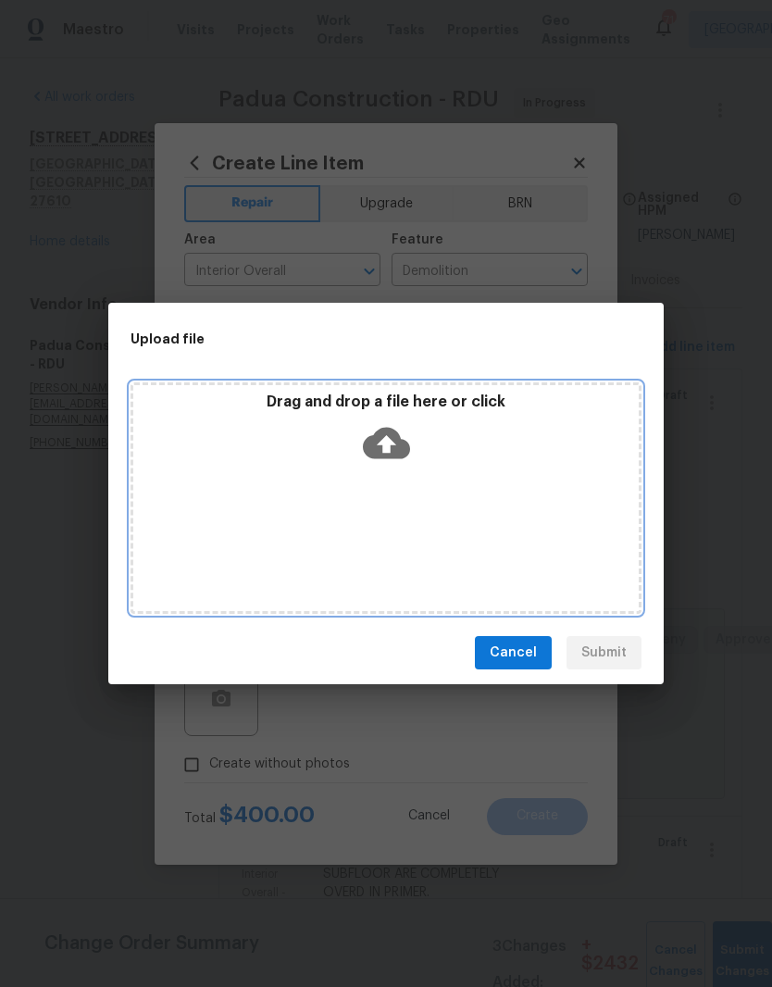
click at [392, 465] on icon at bounding box center [386, 442] width 47 height 47
